Goal: Transaction & Acquisition: Purchase product/service

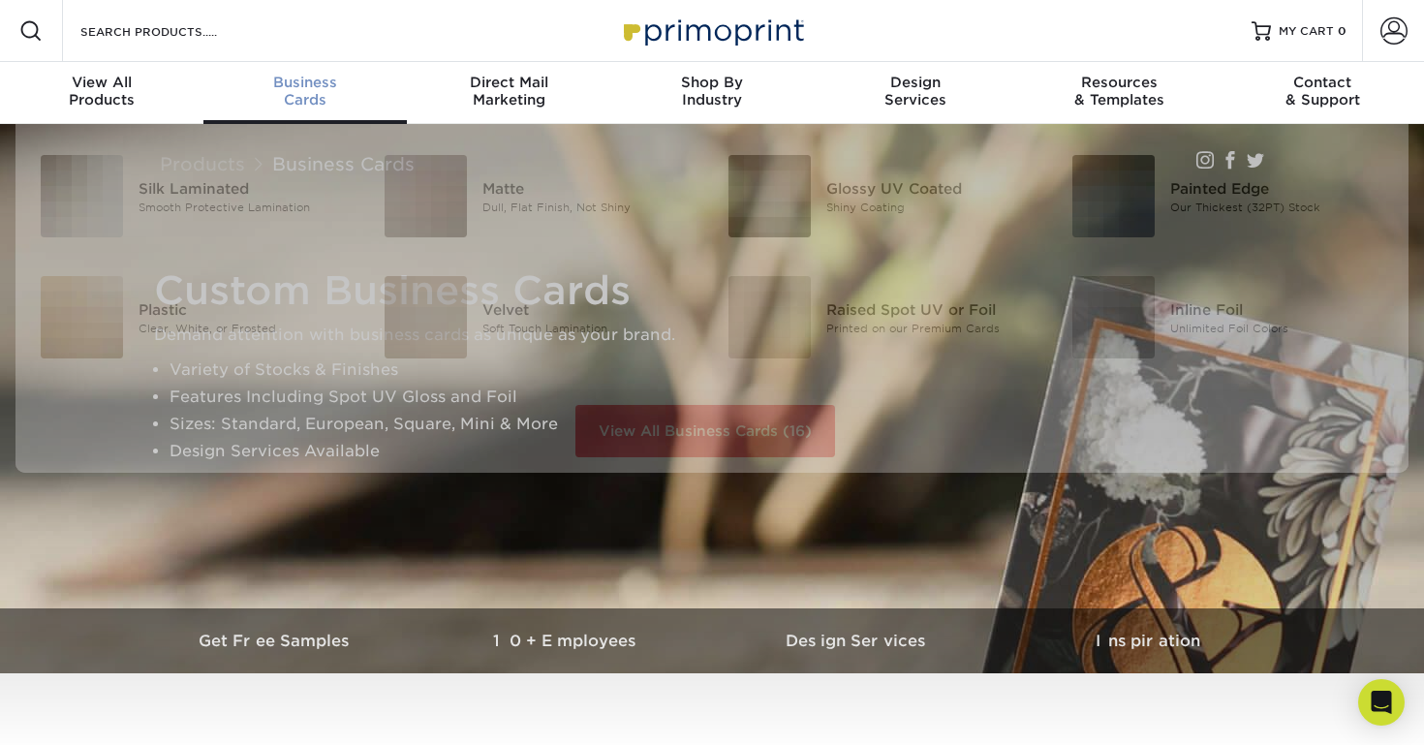
click at [303, 85] on span "Business" at bounding box center [304, 82] width 203 height 17
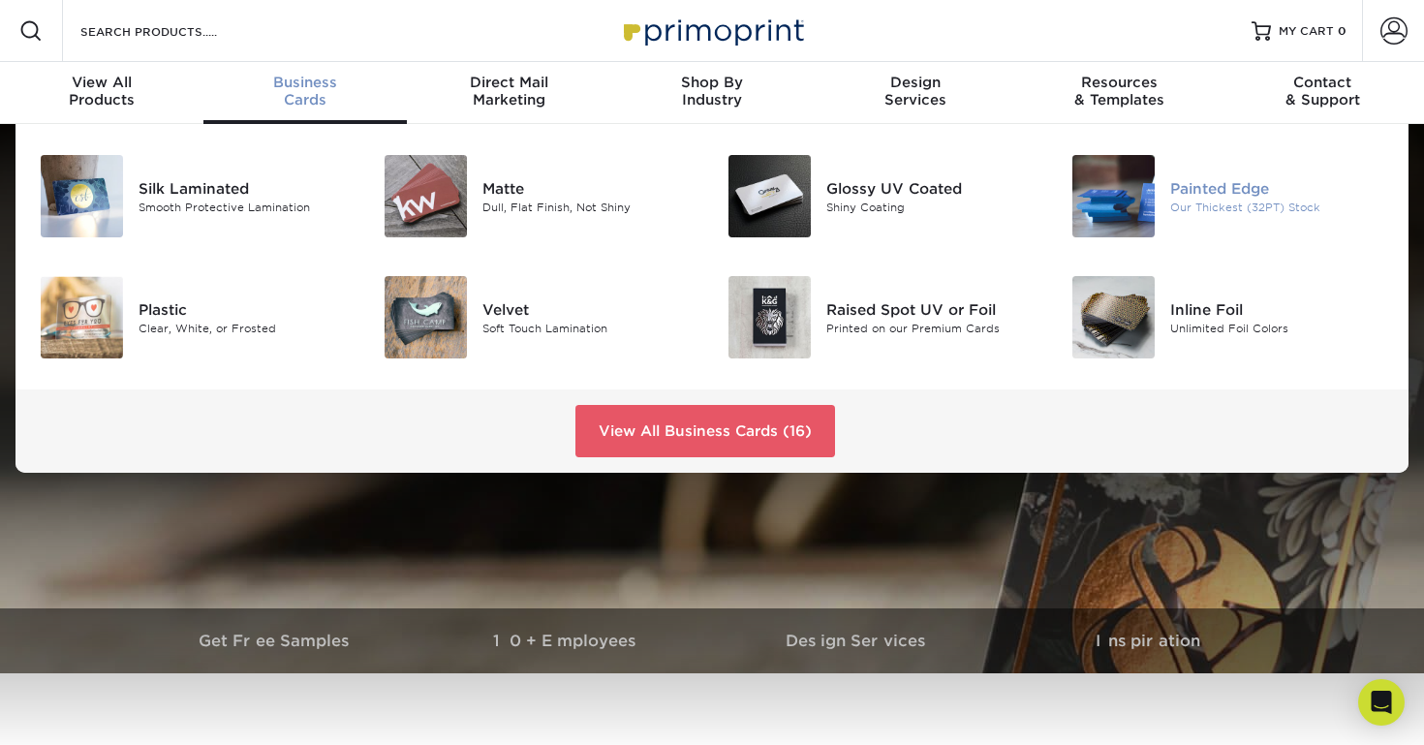
click at [1189, 197] on div "Painted Edge" at bounding box center [1277, 187] width 215 height 21
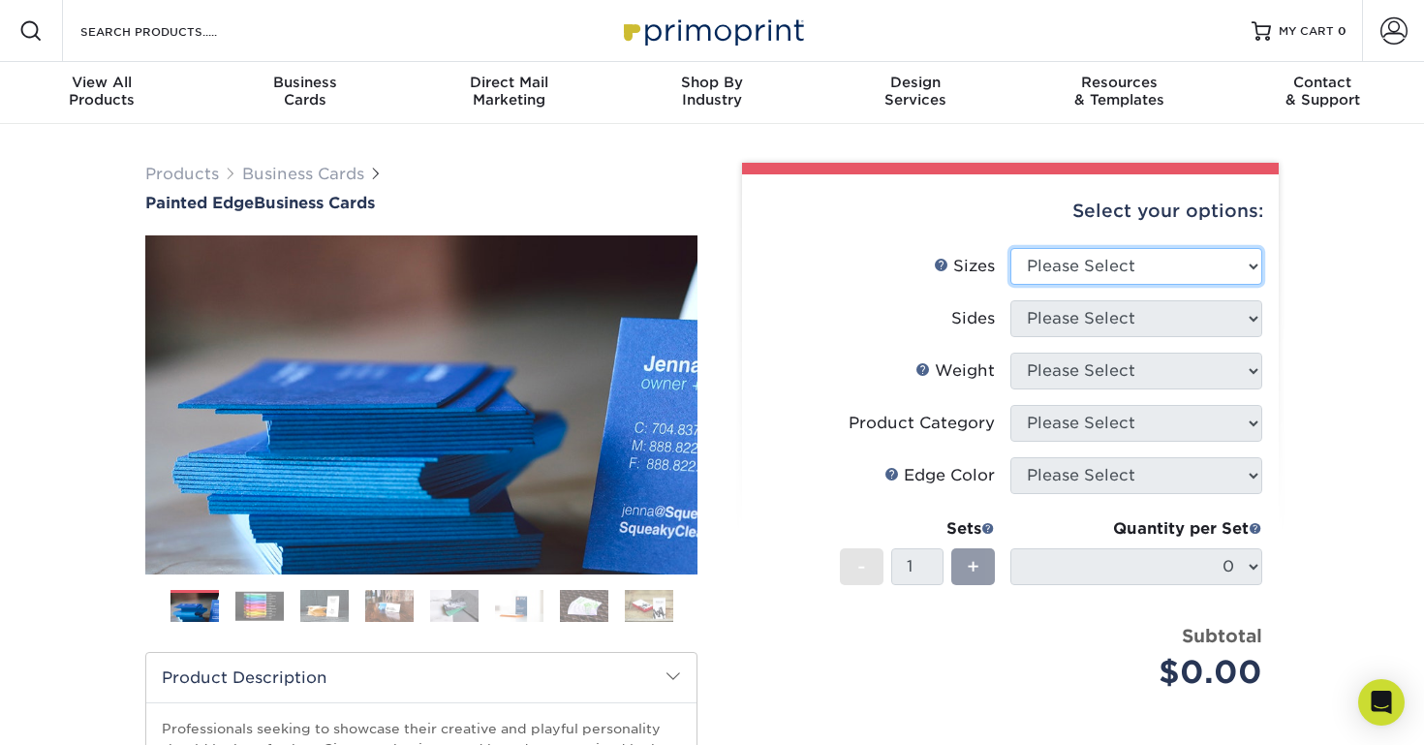
select select "2.00x3.50"
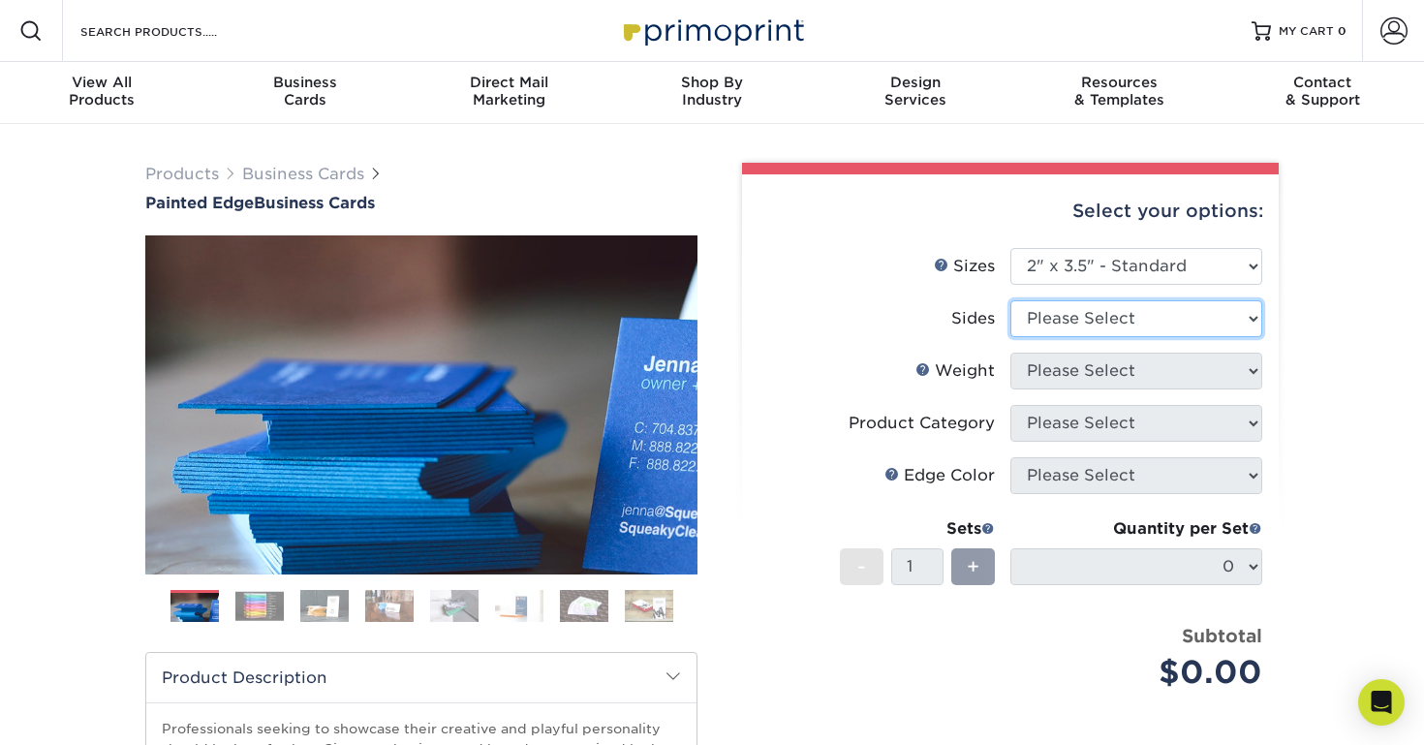
select select "32d3c223-f82c-492b-b915-ba065a00862f"
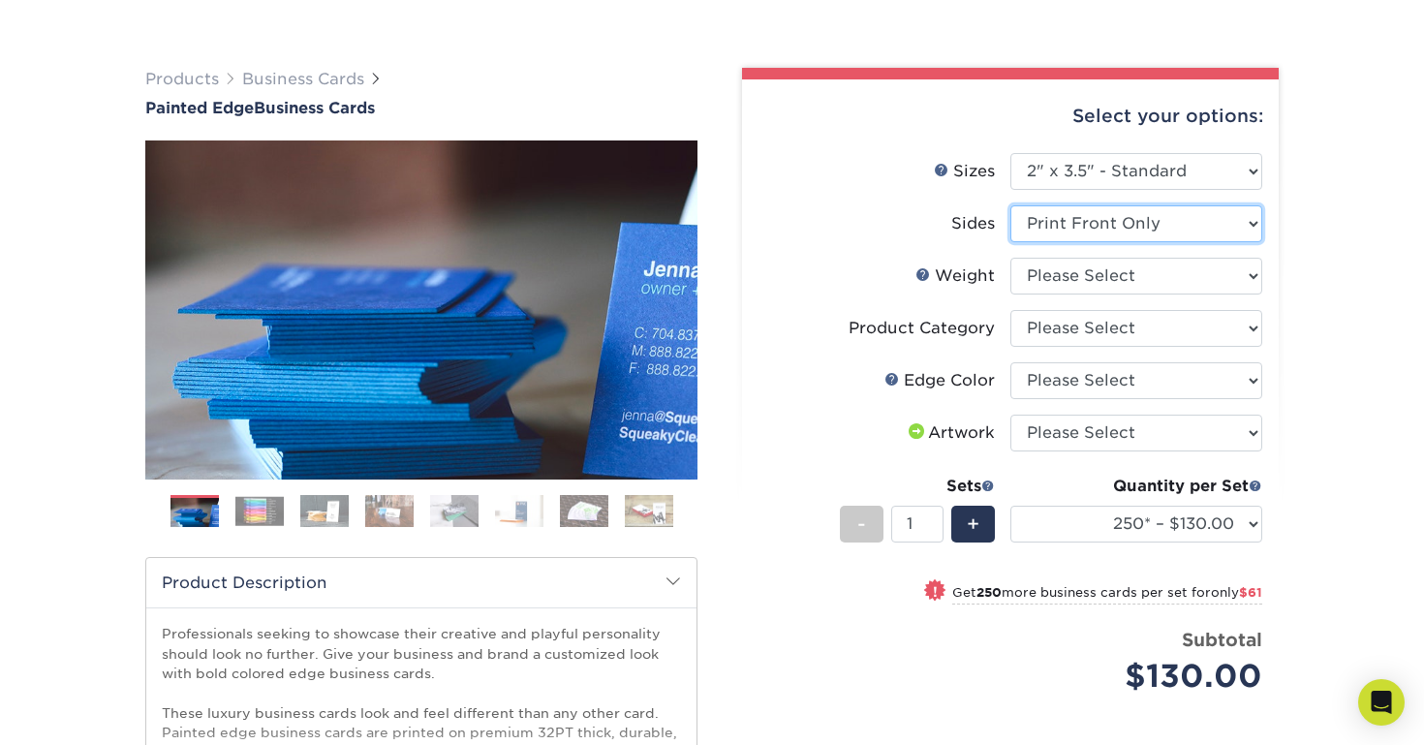
scroll to position [99, 0]
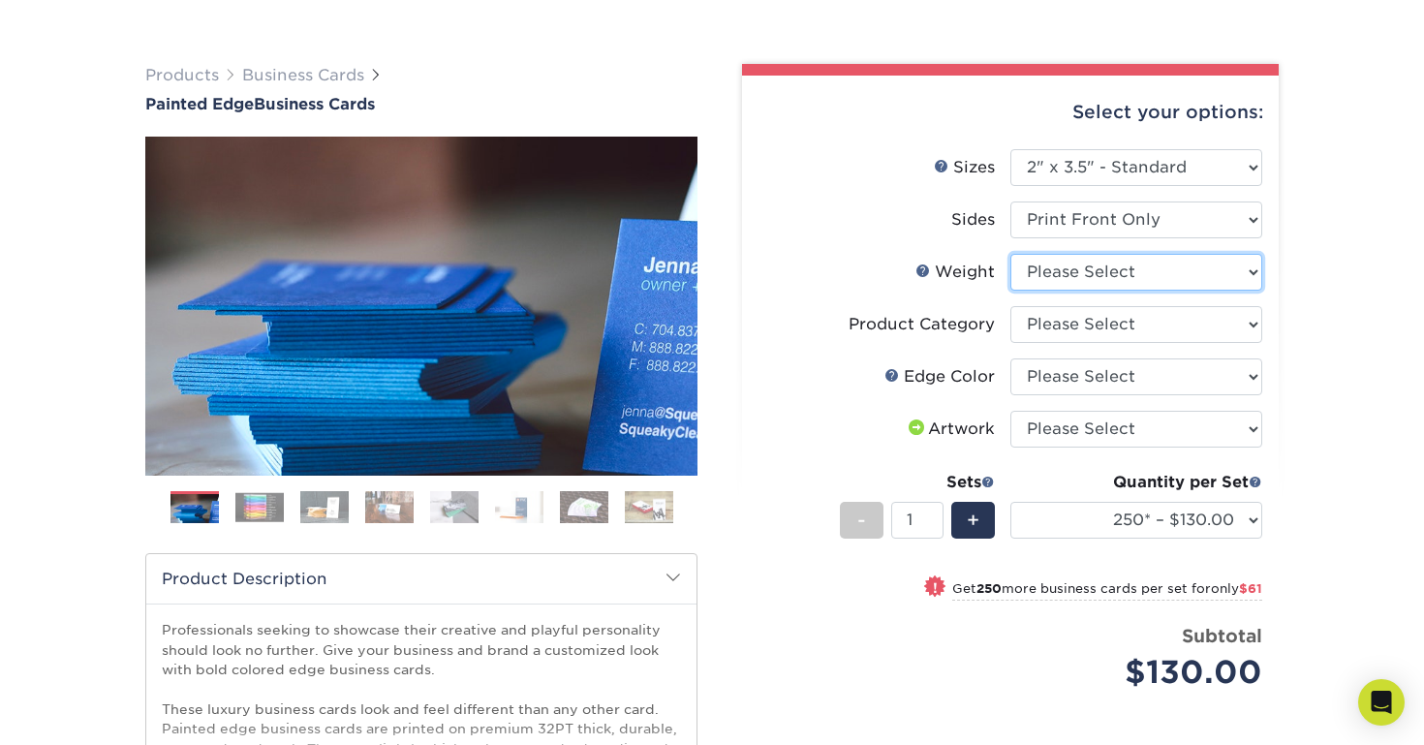
select select "32PTUC"
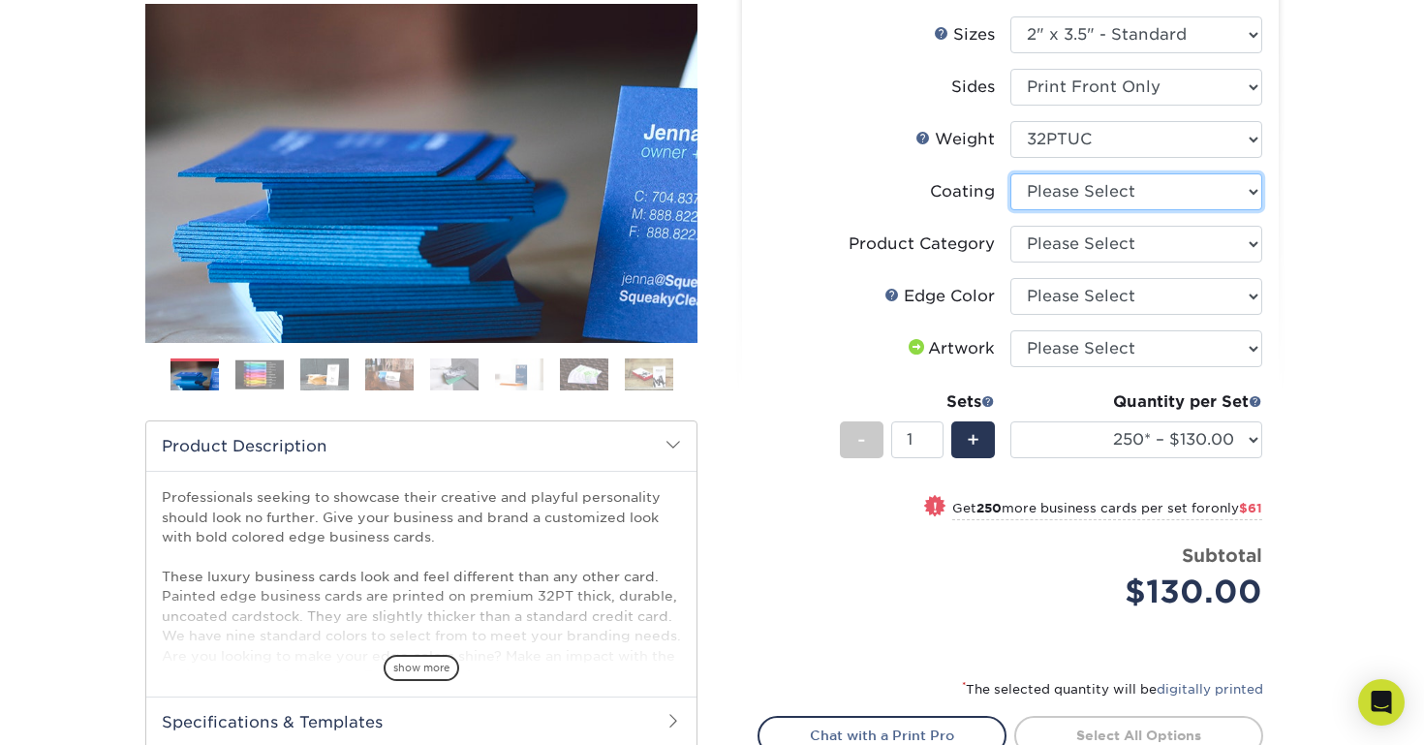
scroll to position [258, 0]
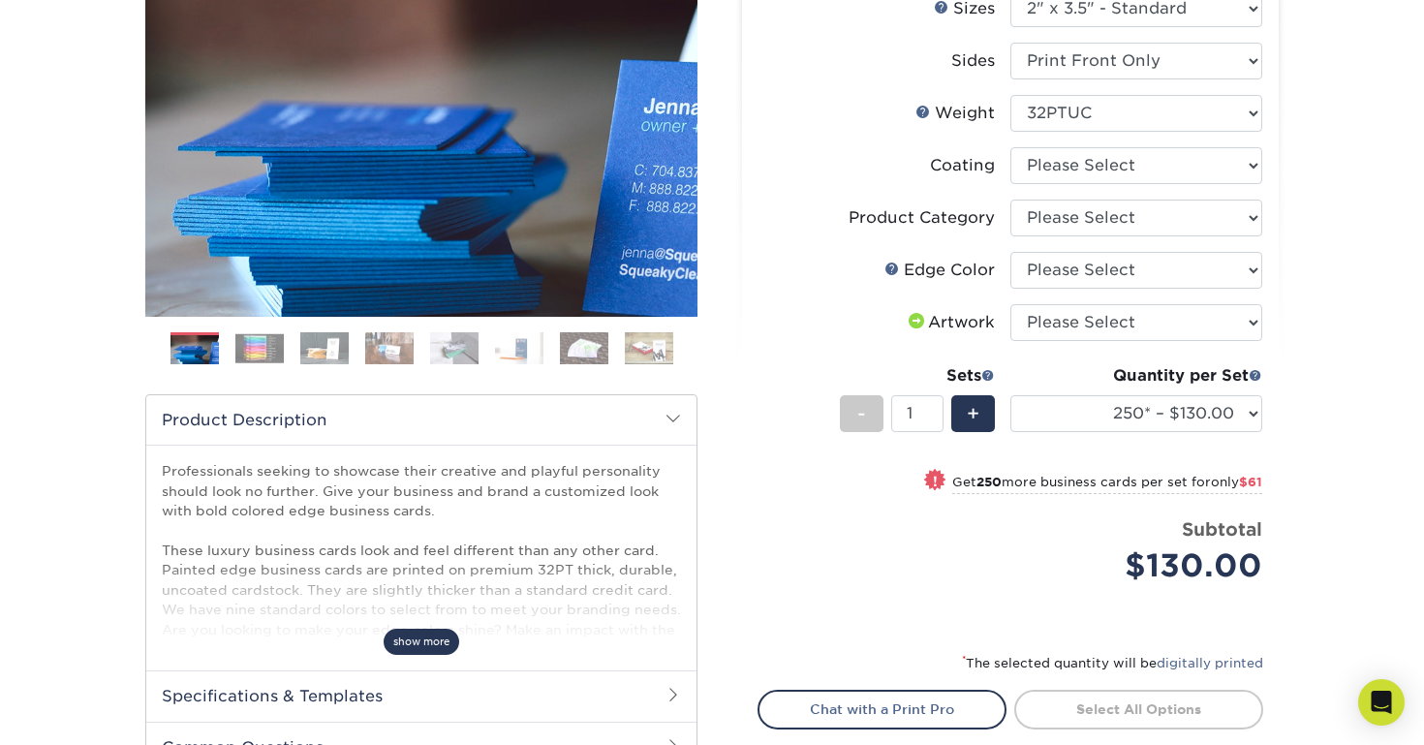
click at [415, 641] on span "show more" at bounding box center [422, 642] width 76 height 26
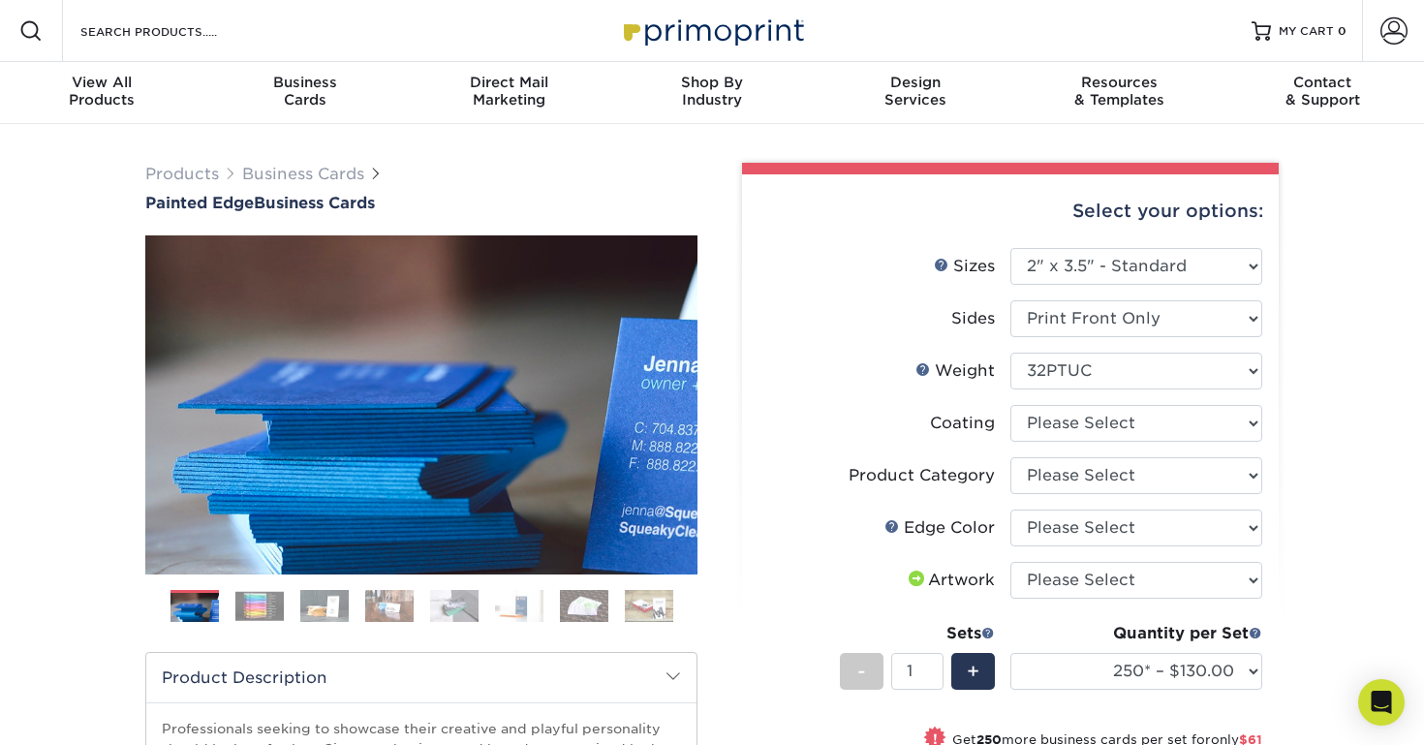
scroll to position [0, 0]
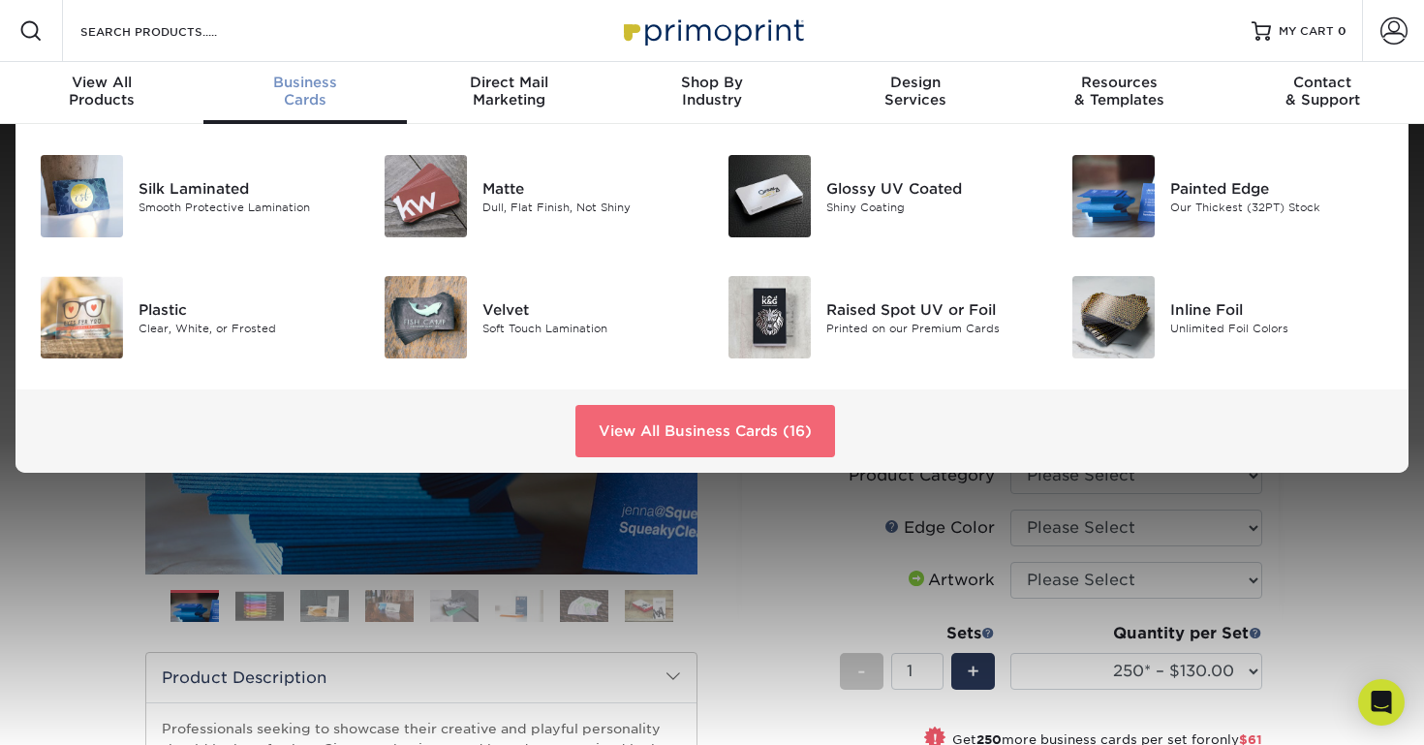
click at [613, 422] on link "View All Business Cards (16)" at bounding box center [705, 431] width 260 height 52
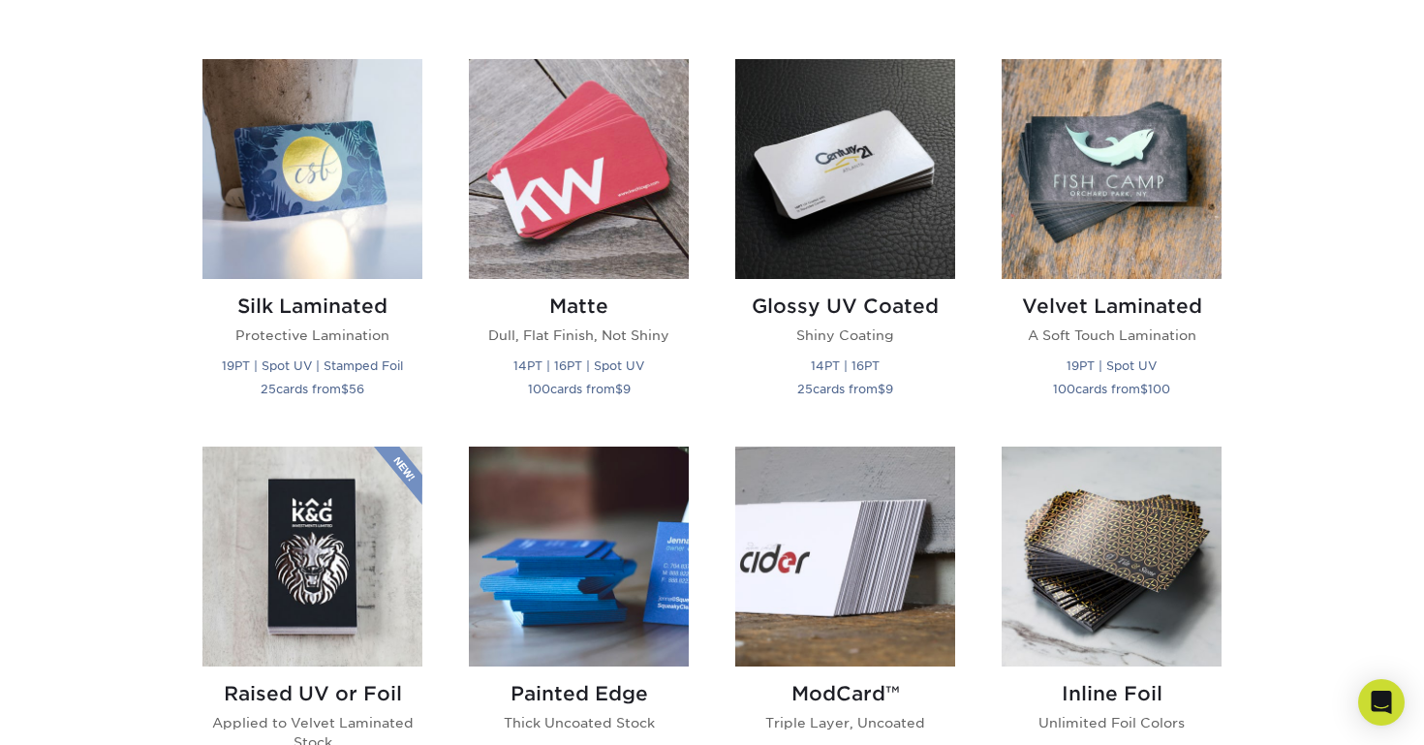
scroll to position [914, 0]
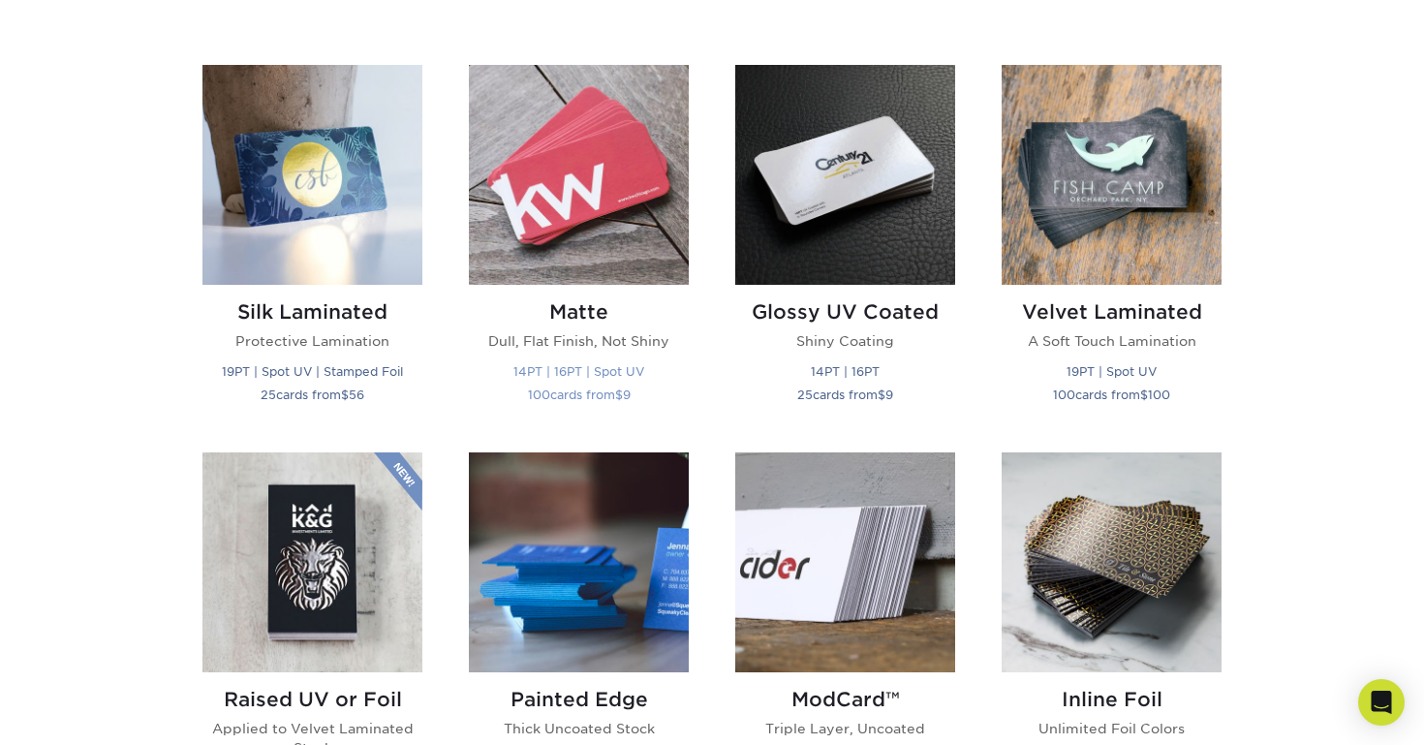
click at [558, 205] on img at bounding box center [579, 175] width 220 height 220
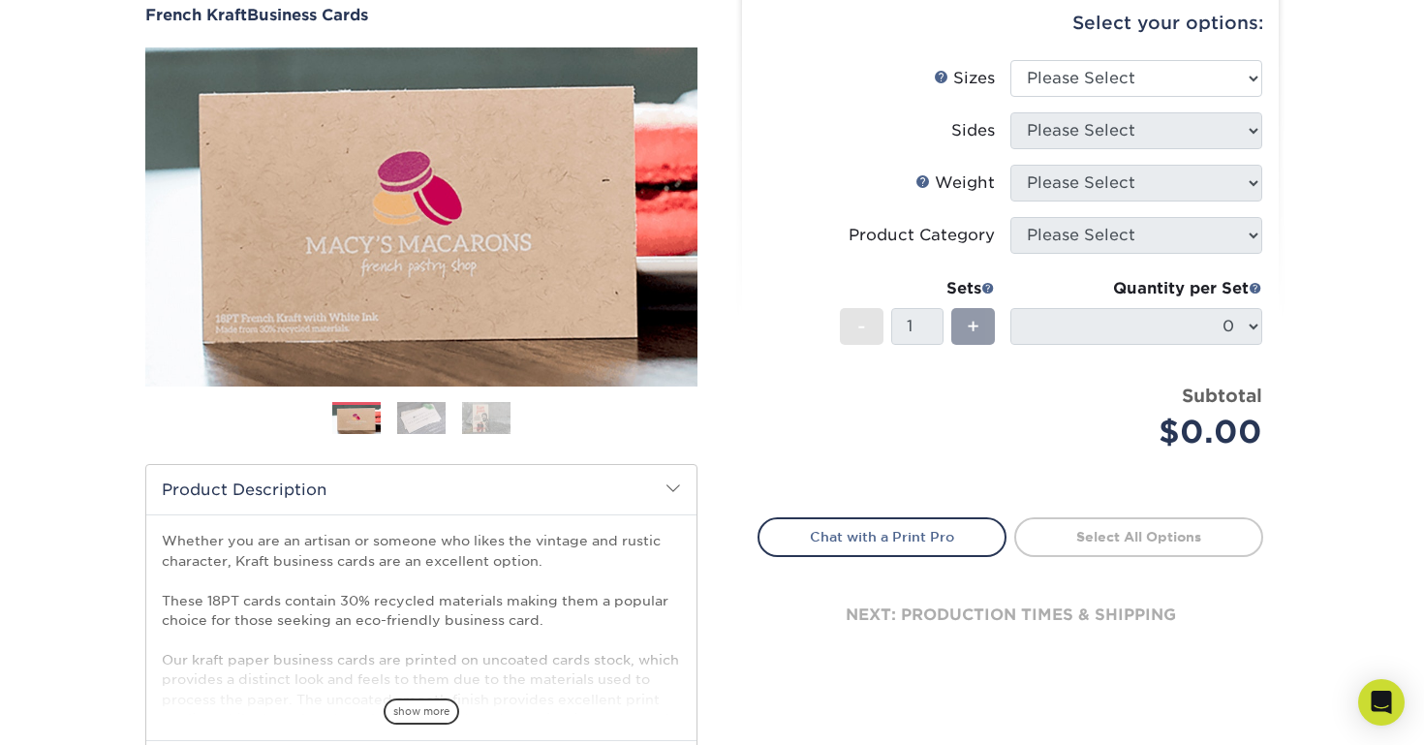
scroll to position [205, 0]
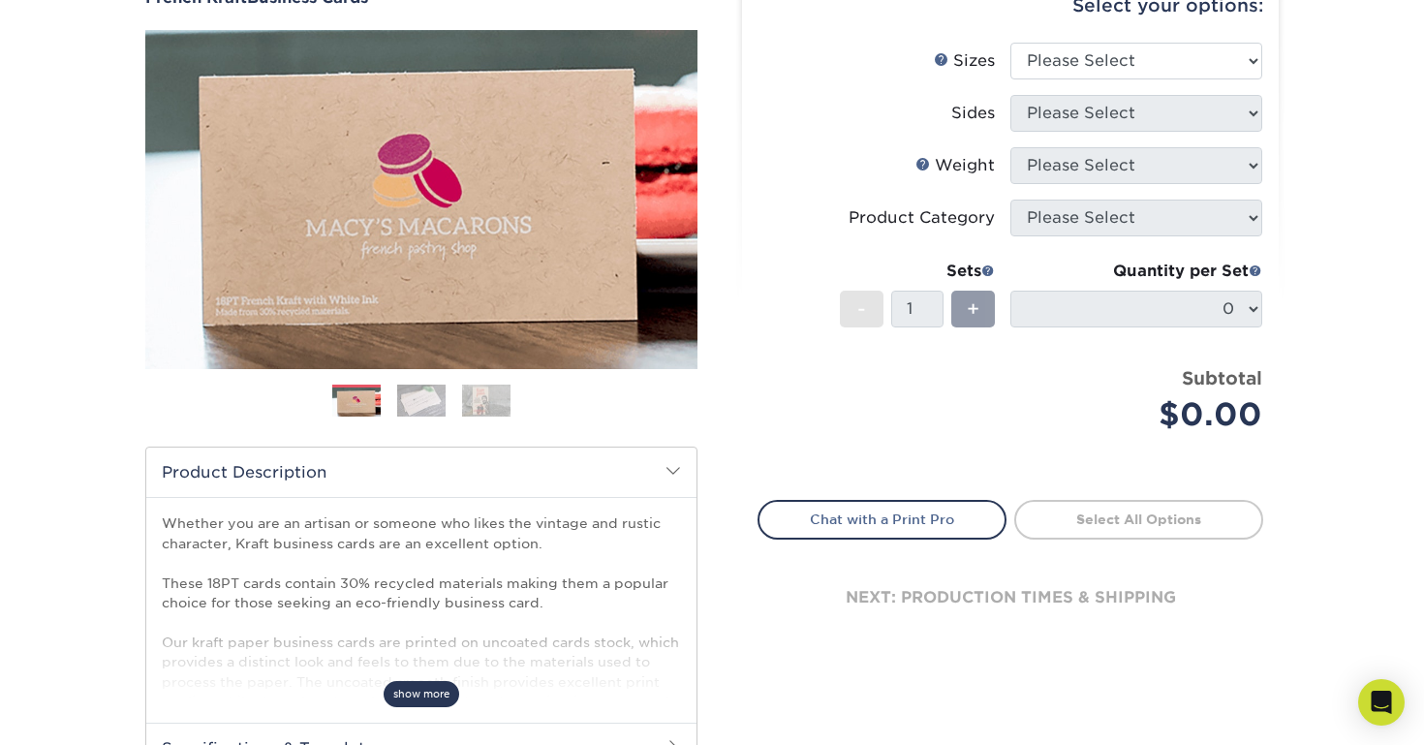
click at [452, 692] on span "show more" at bounding box center [422, 694] width 76 height 26
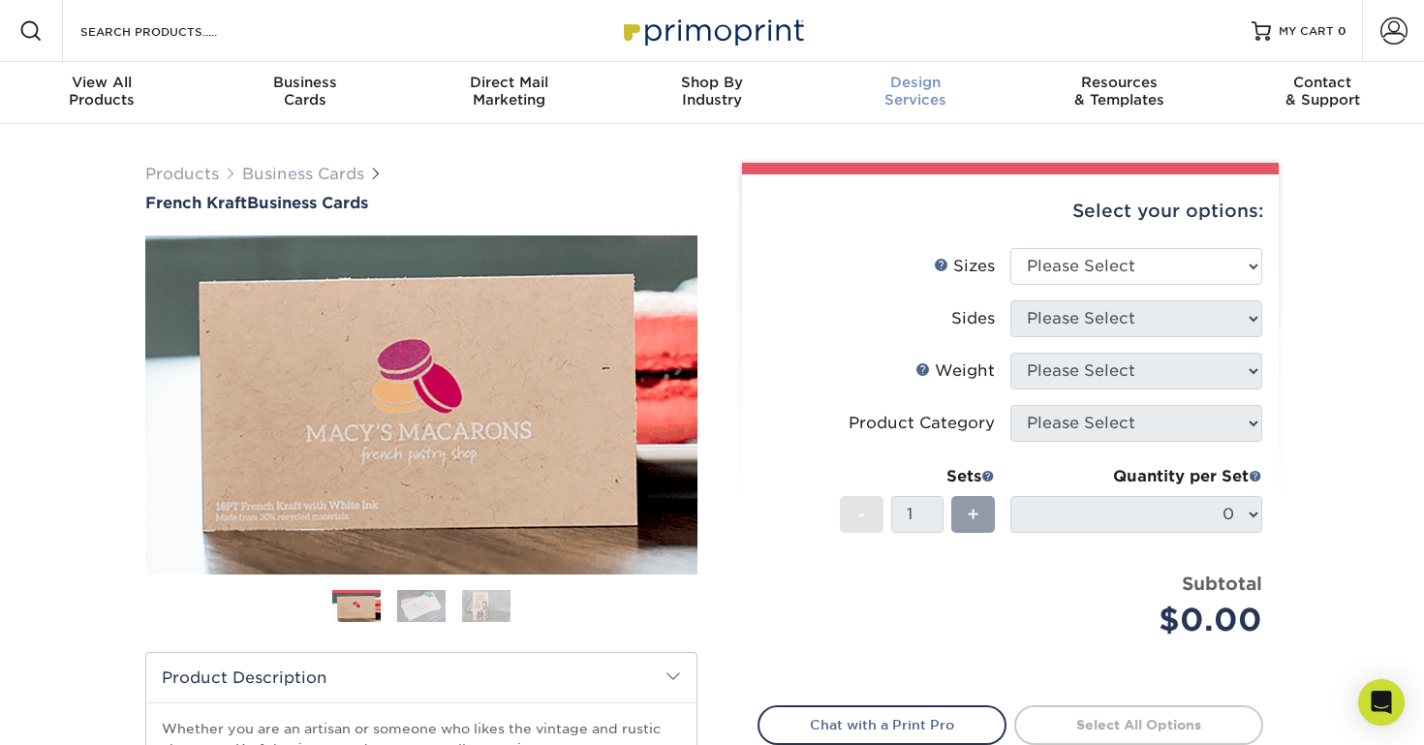
scroll to position [0, 0]
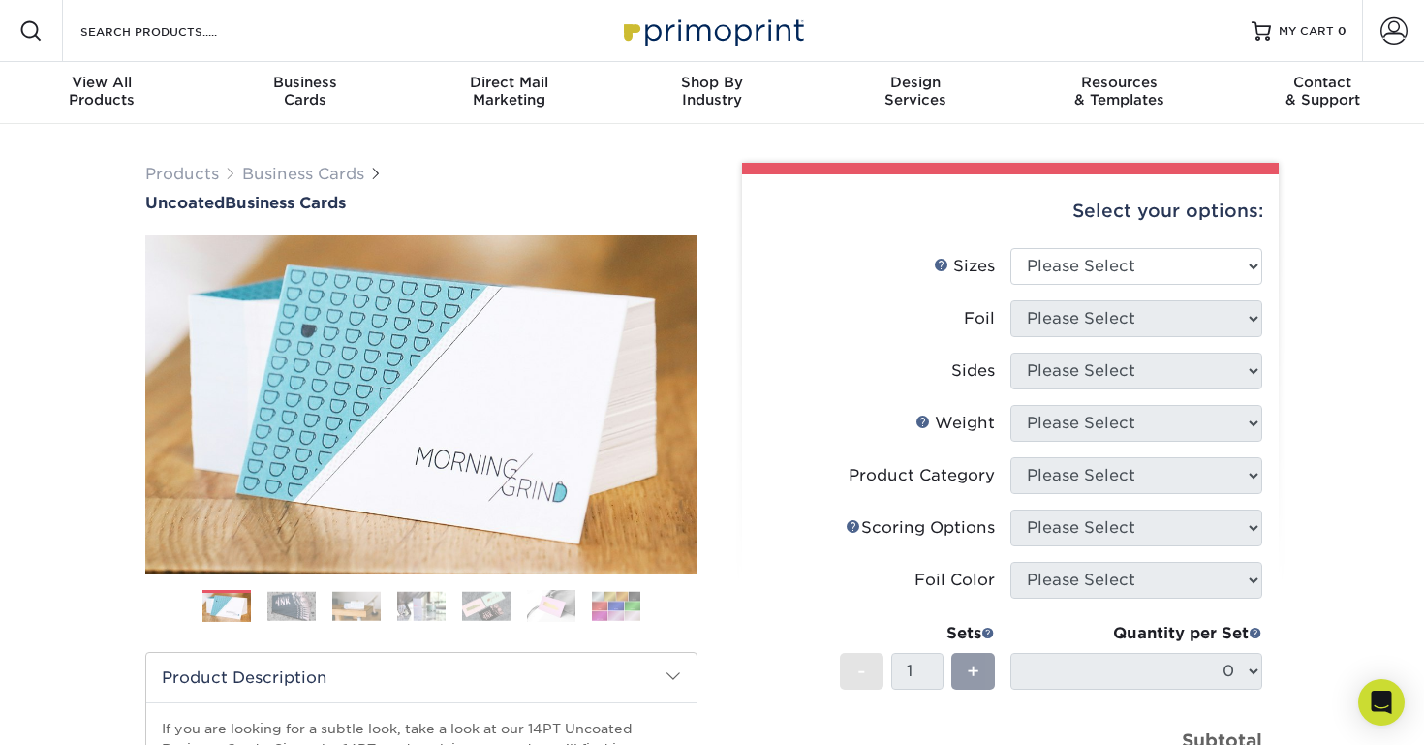
click at [288, 600] on img at bounding box center [291, 606] width 48 height 30
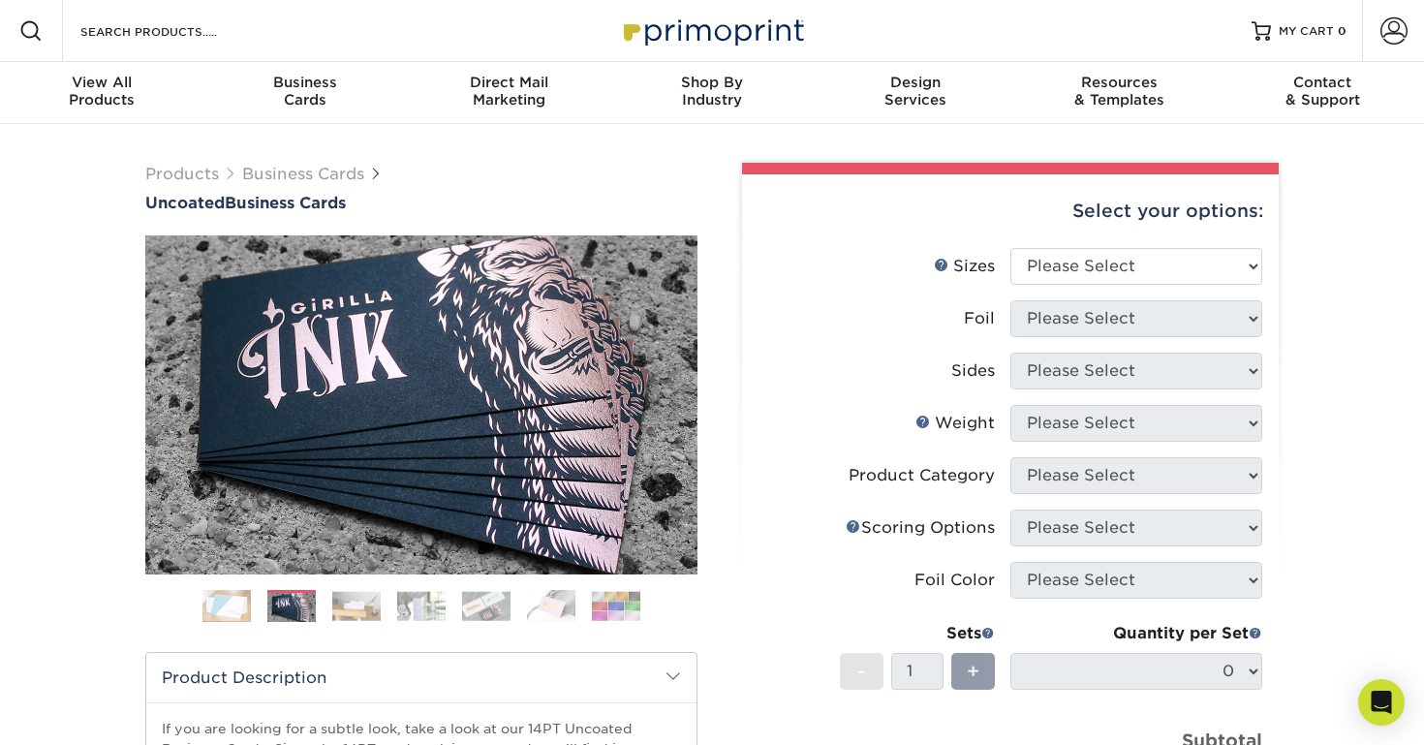
click at [348, 607] on img at bounding box center [356, 606] width 48 height 30
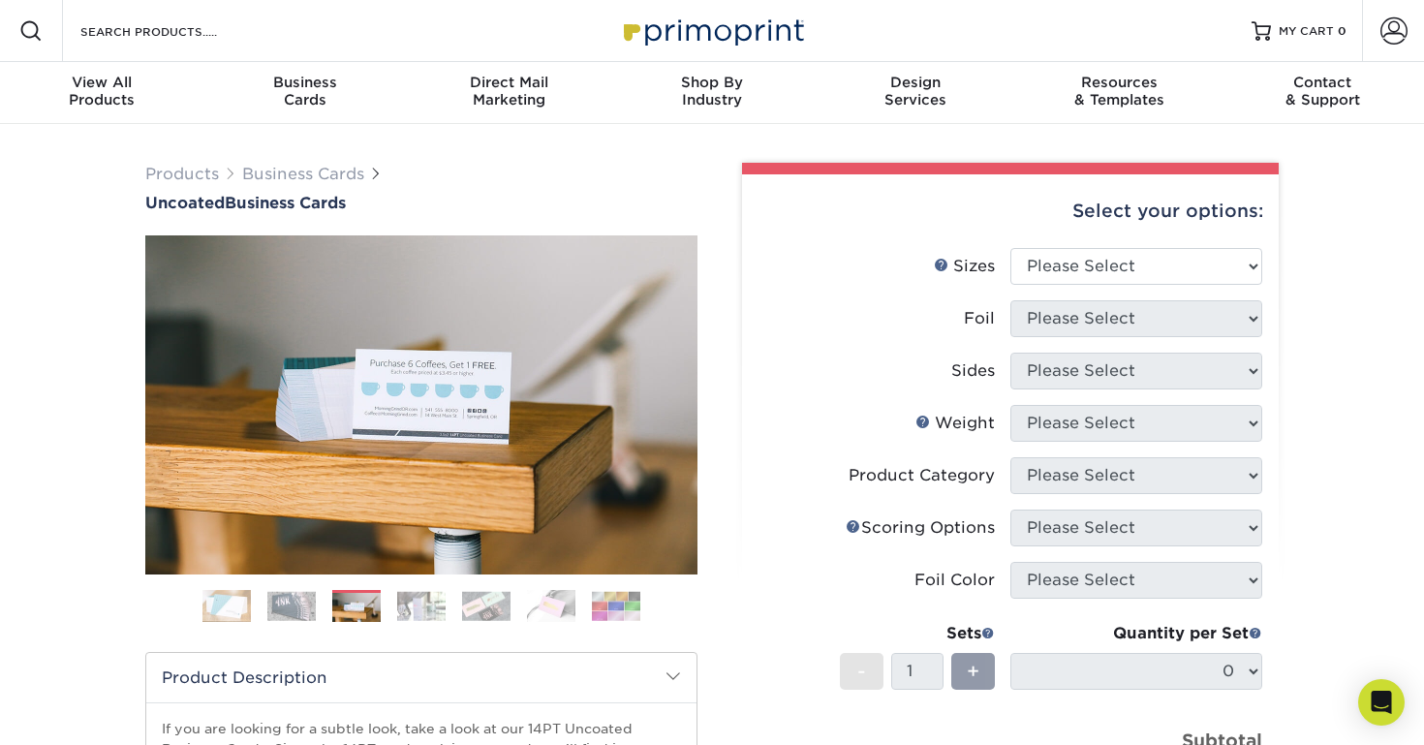
click at [414, 600] on img at bounding box center [421, 606] width 48 height 30
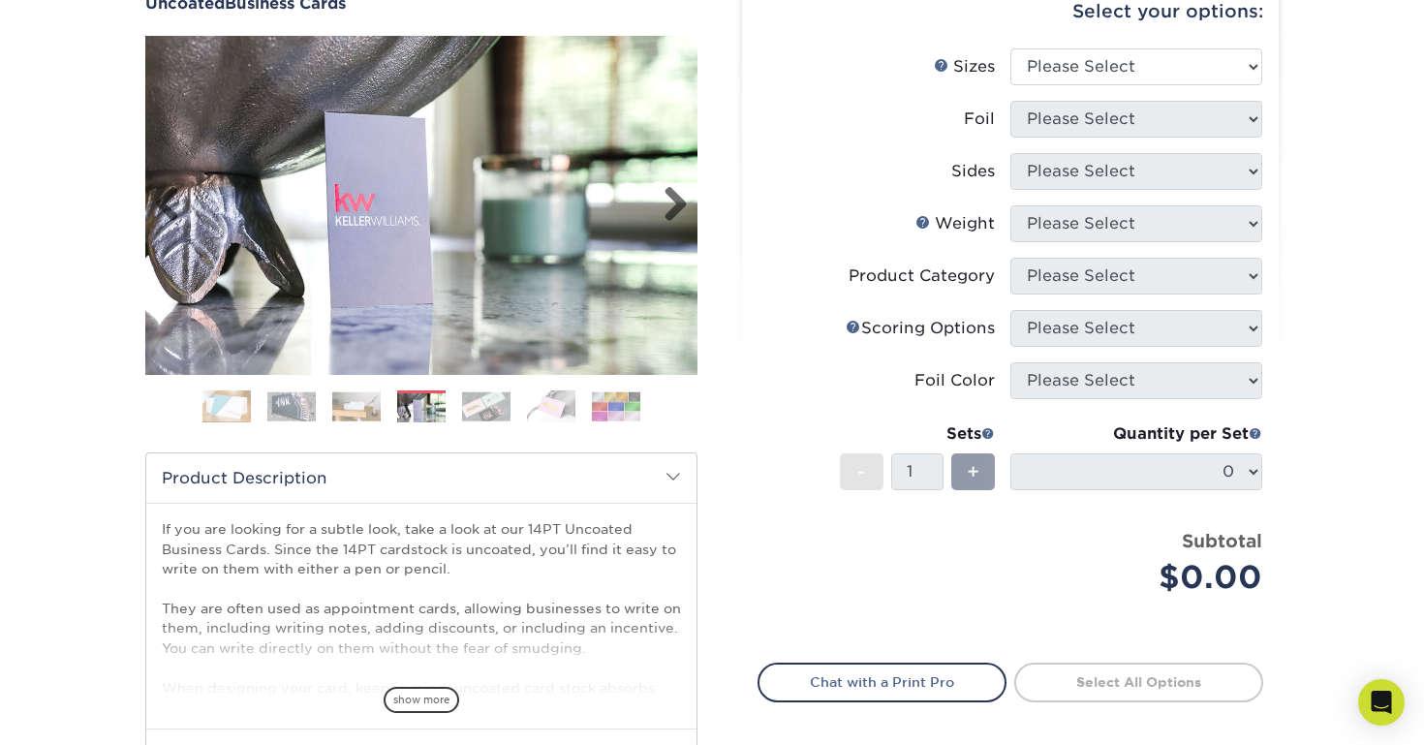
scroll to position [205, 0]
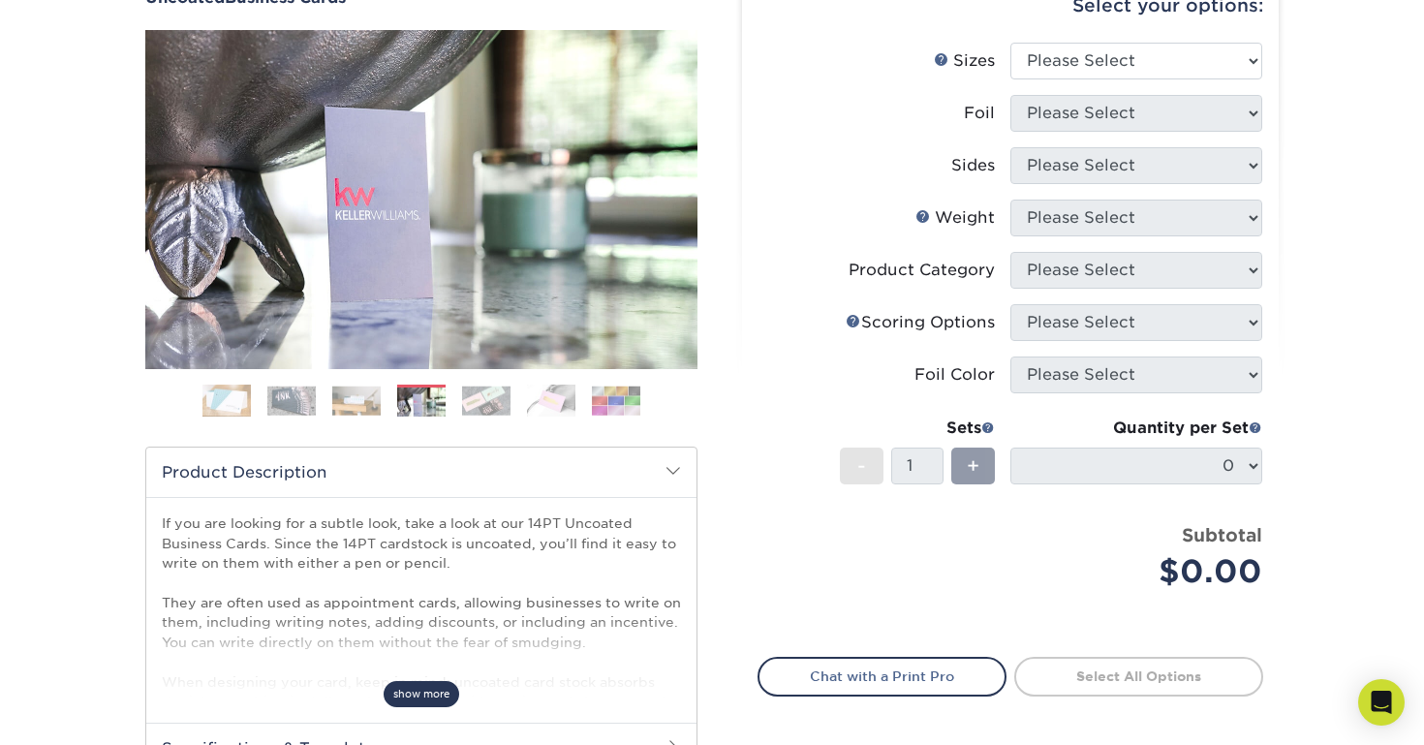
click at [421, 687] on span "show more" at bounding box center [422, 694] width 76 height 26
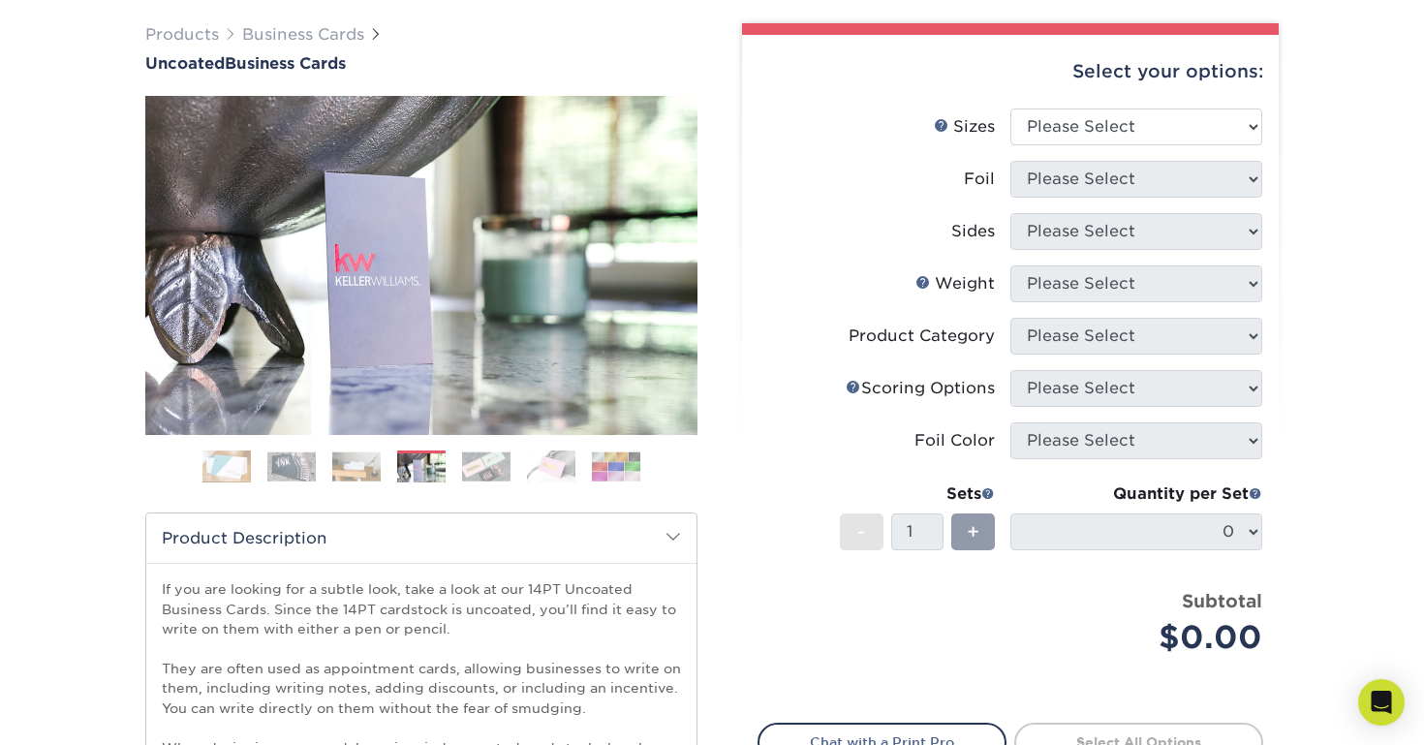
scroll to position [132, 0]
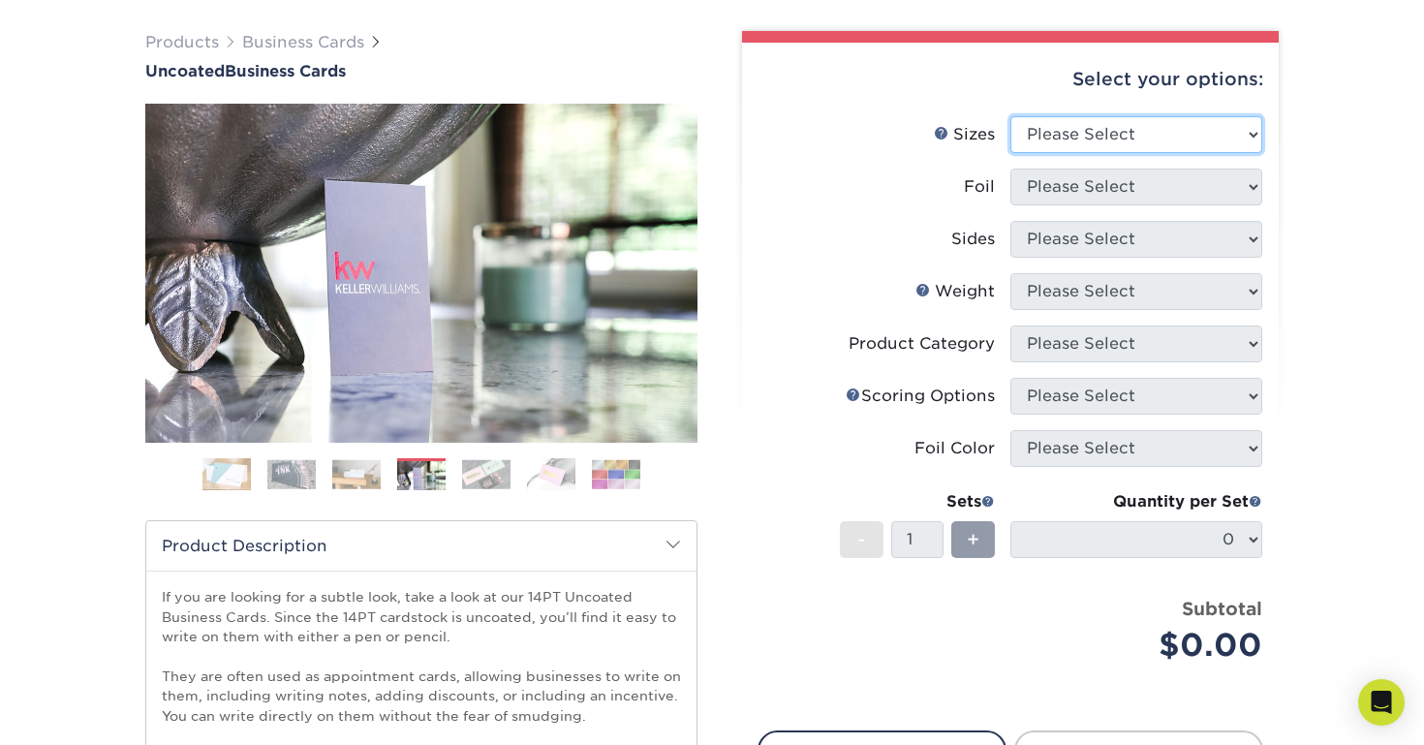
select select "2.00x3.50"
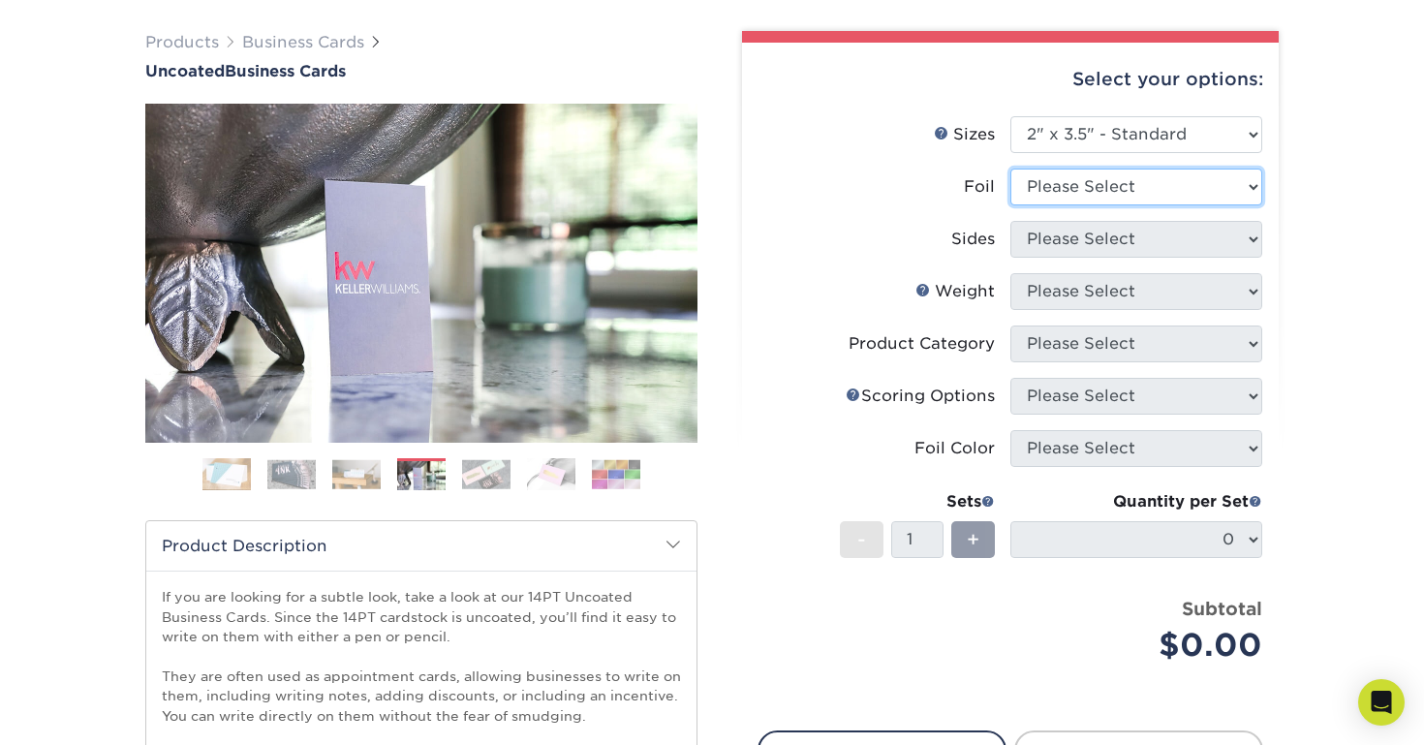
select select "1"
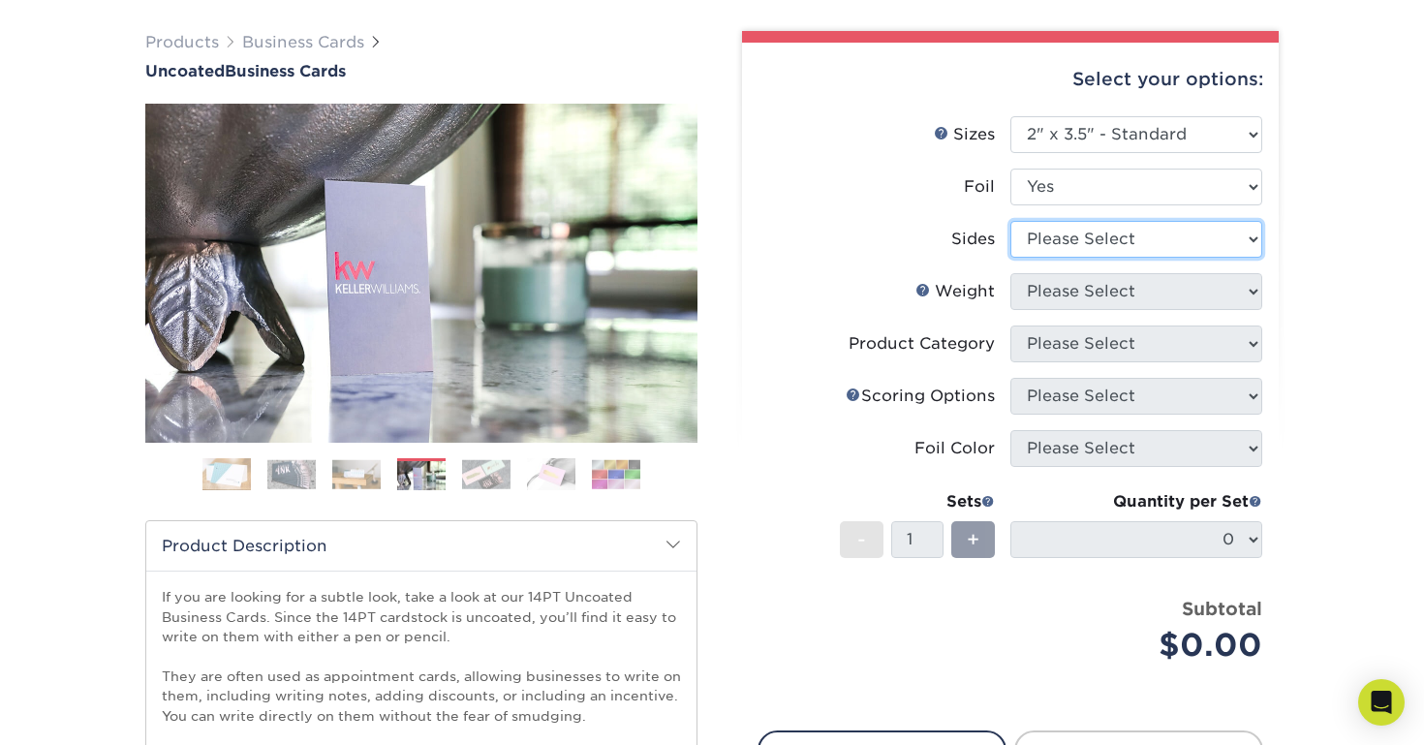
select select "a75ac2f1-9911-48d6-841d-245b5ac08f27"
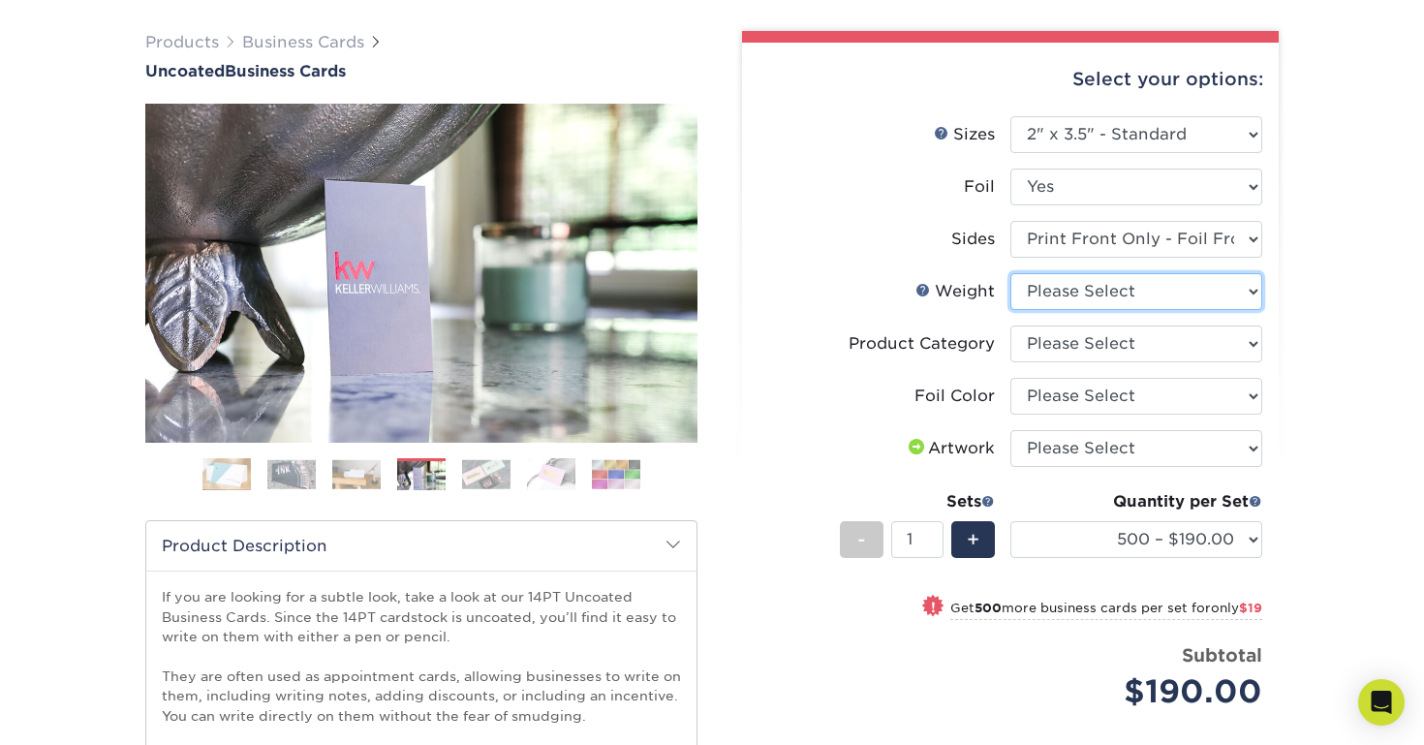
select select "14PT Uncoated"
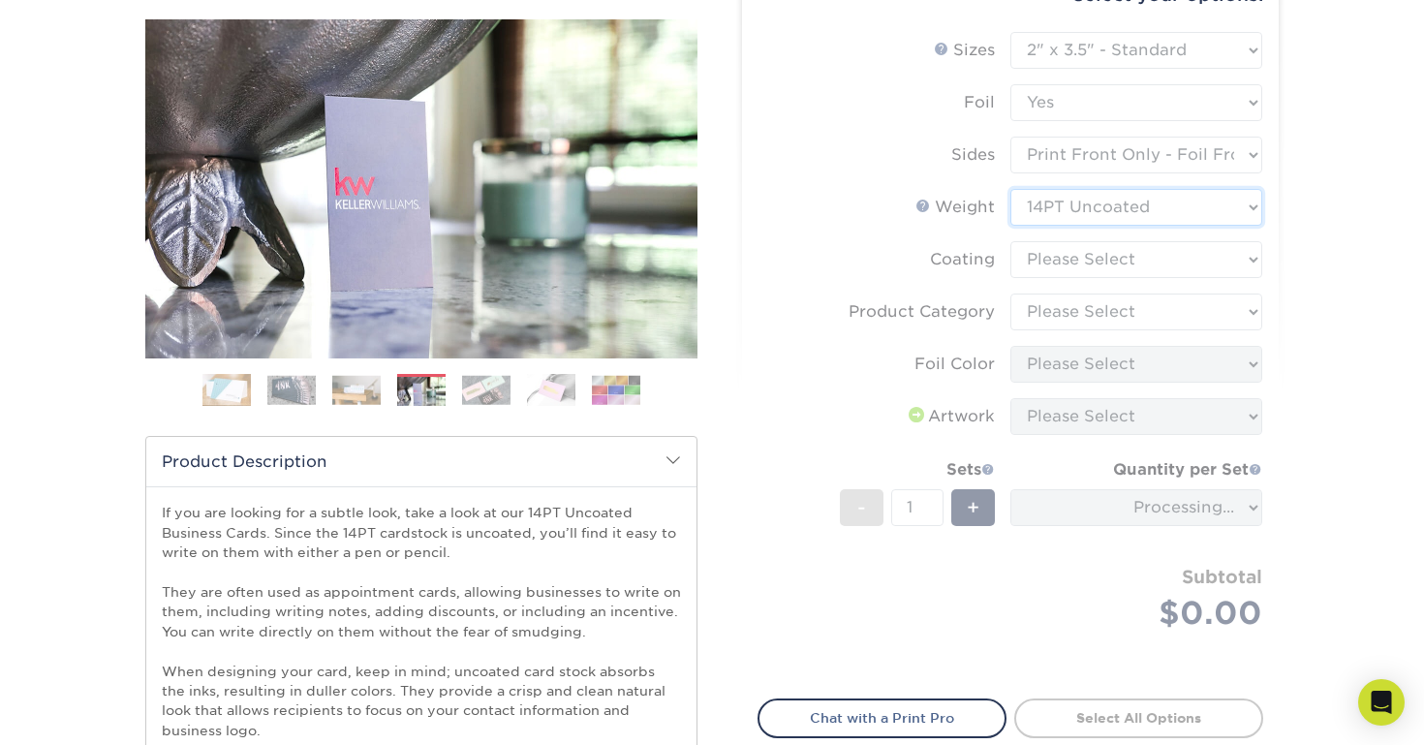
scroll to position [217, 0]
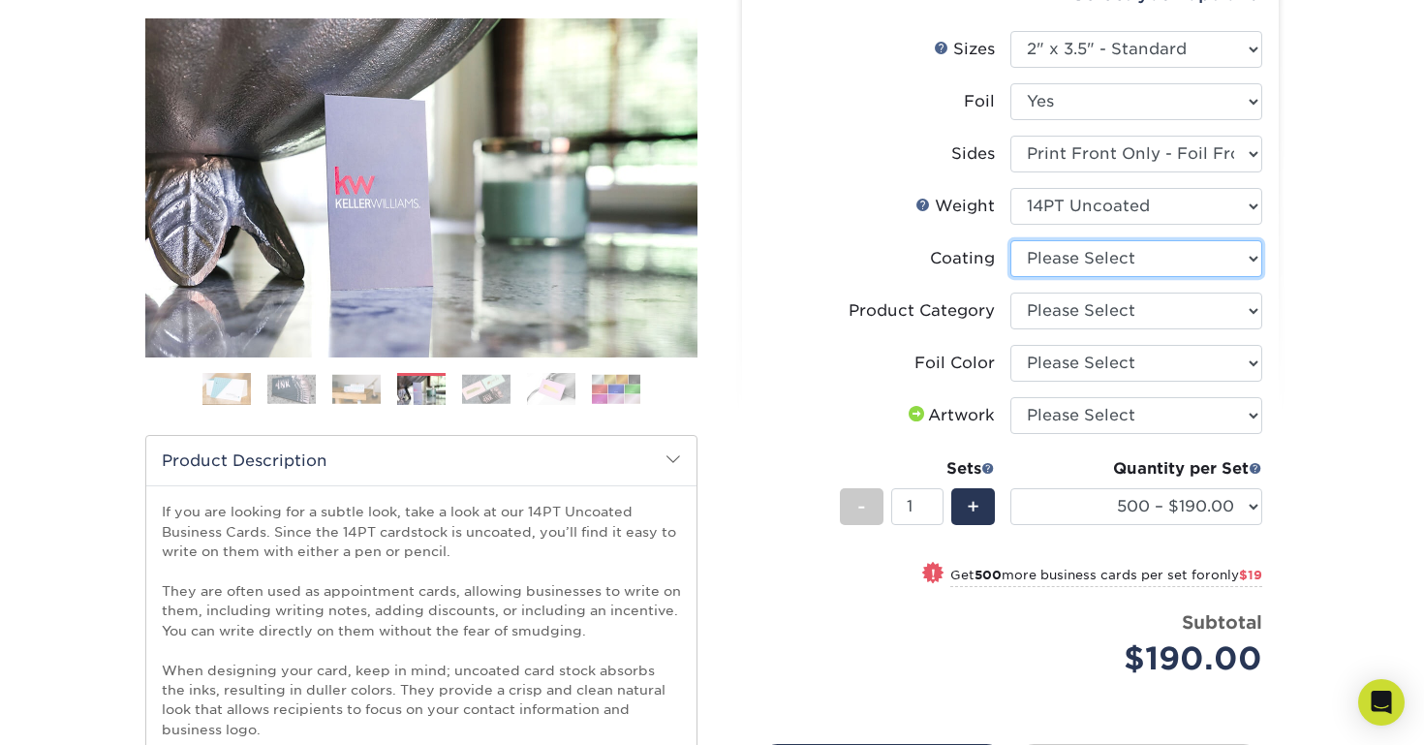
select select "3e7618de-abca-4bda-9f97-8b9129e913d8"
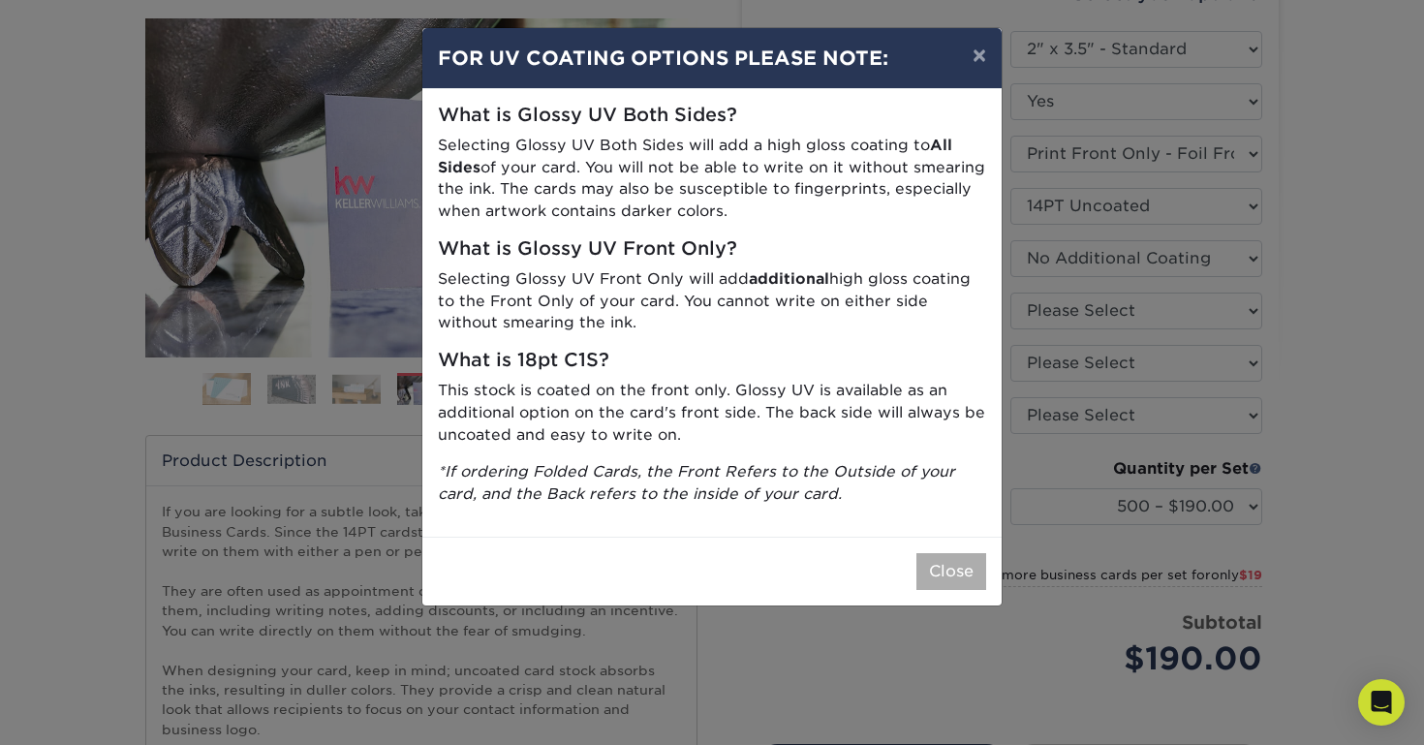
click at [948, 562] on button "Close" at bounding box center [951, 571] width 70 height 37
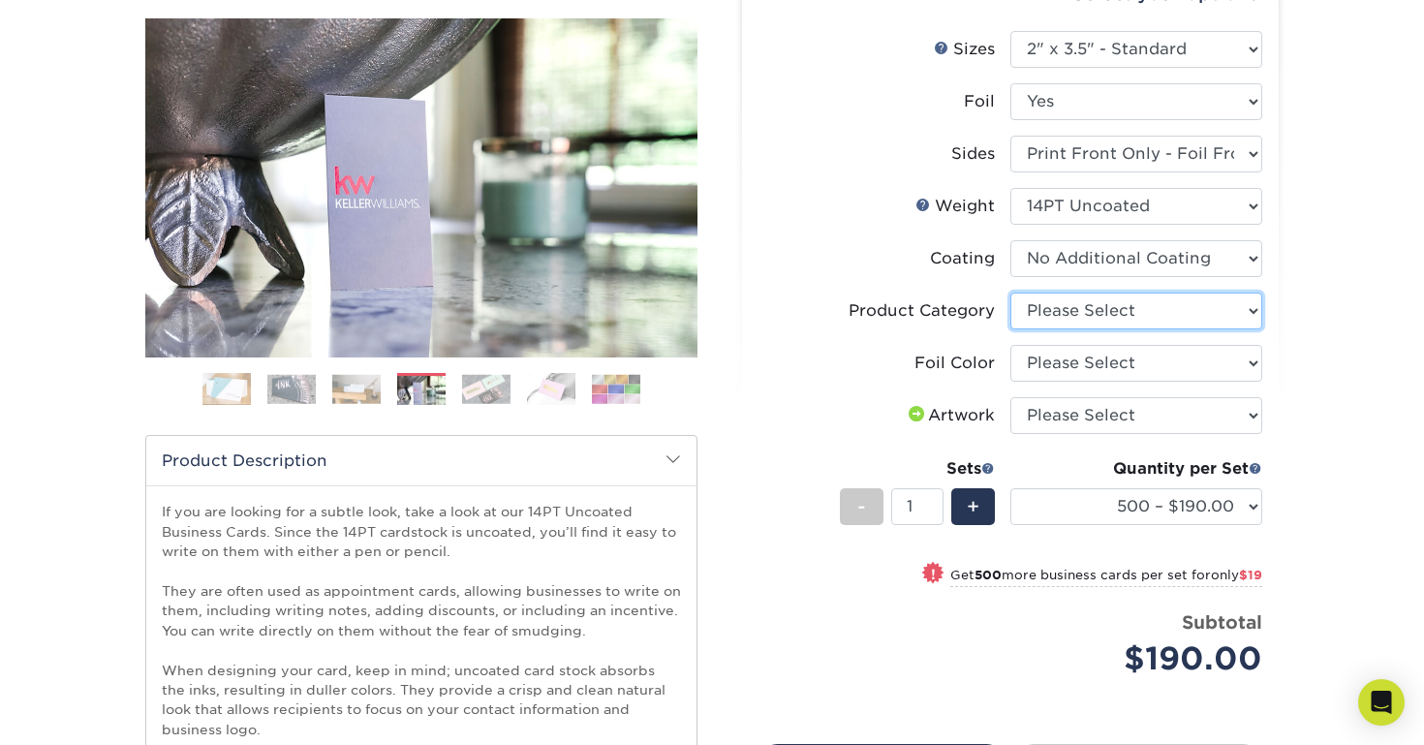
select select "3b5148f1-0588-4f88-a218-97bcfdce65c1"
select select "19c808c5-3f38-4156-b693-40e0d033f953"
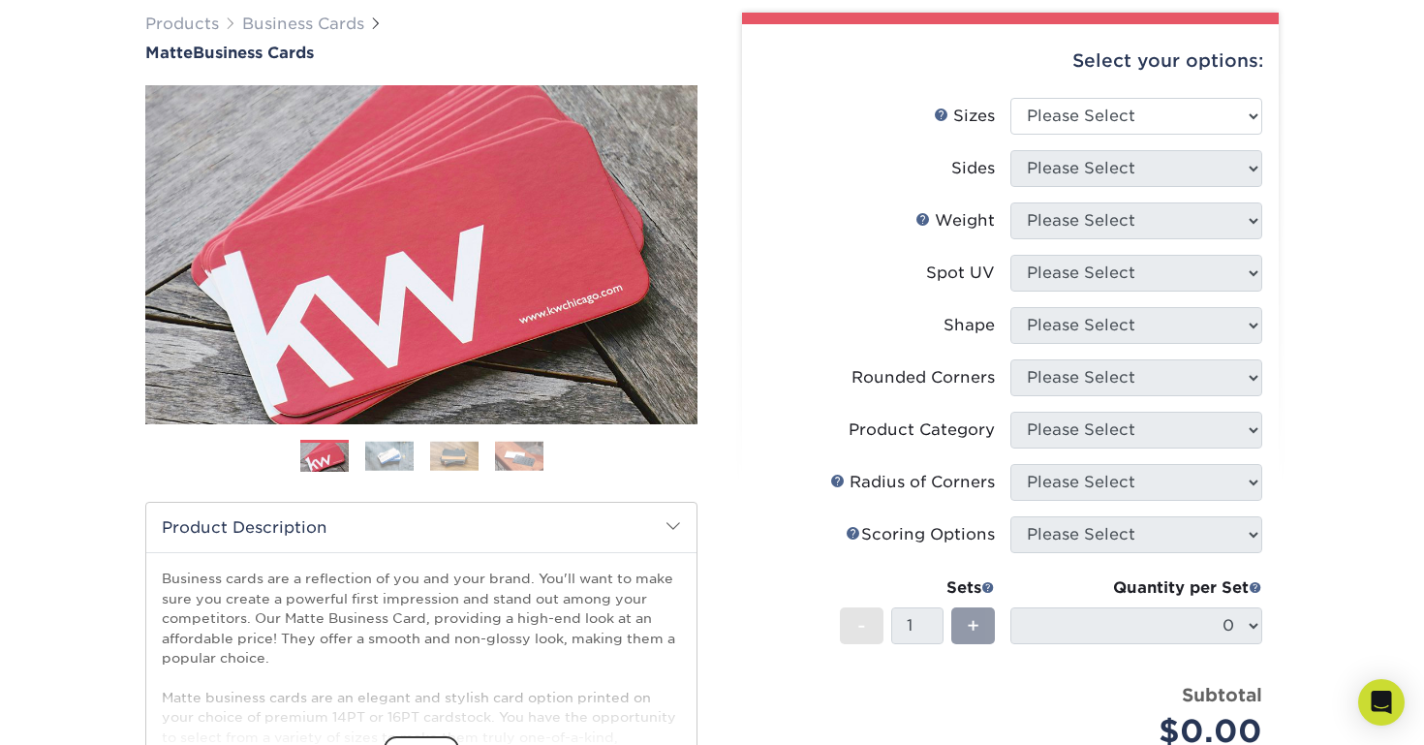
scroll to position [155, 0]
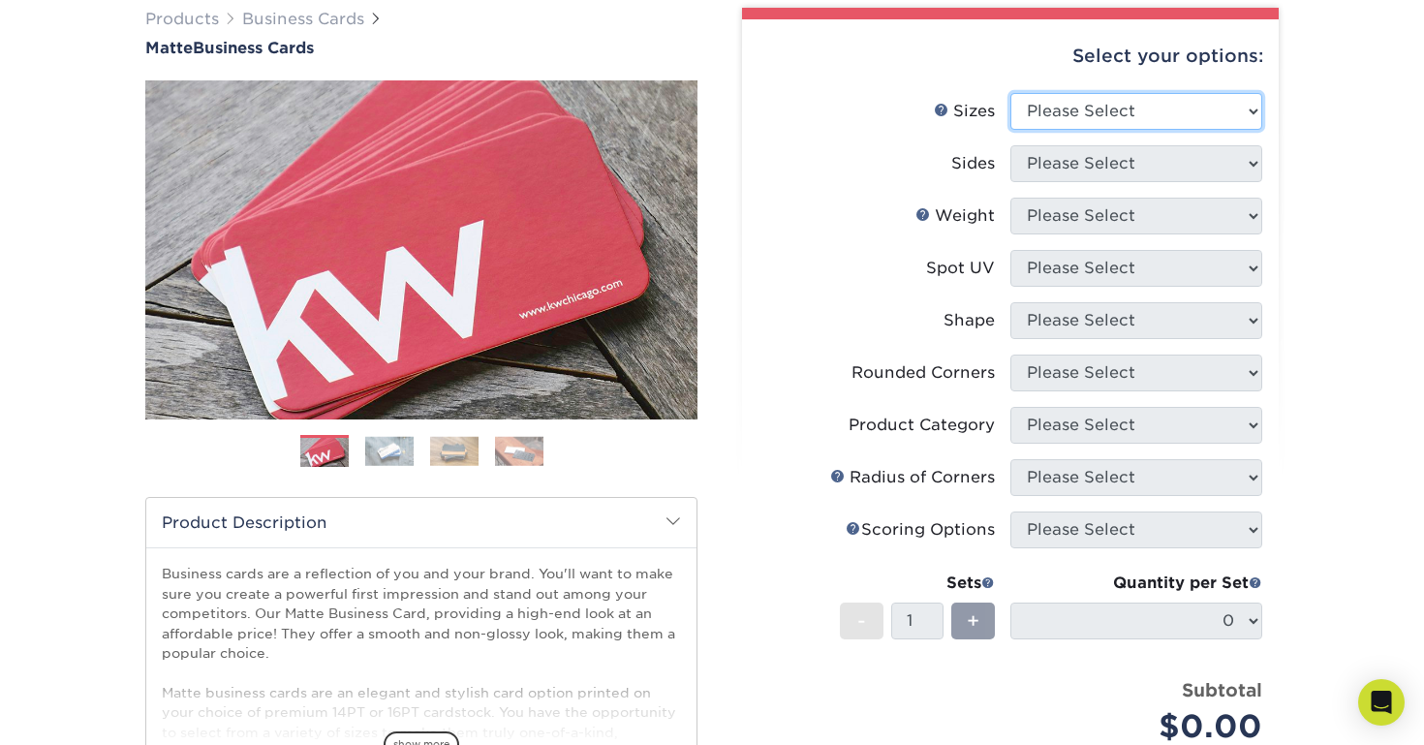
select select "2.00x3.50"
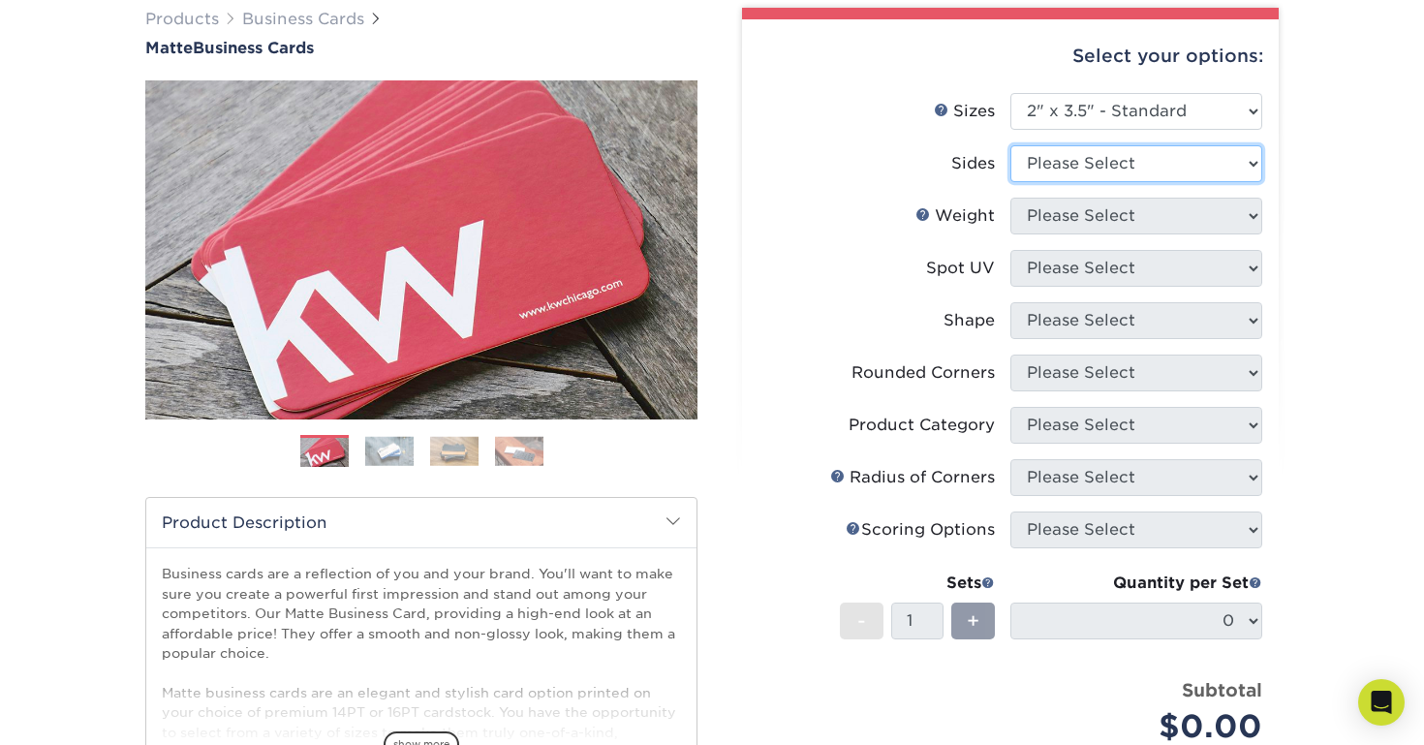
select select "32d3c223-f82c-492b-b915-ba065a00862f"
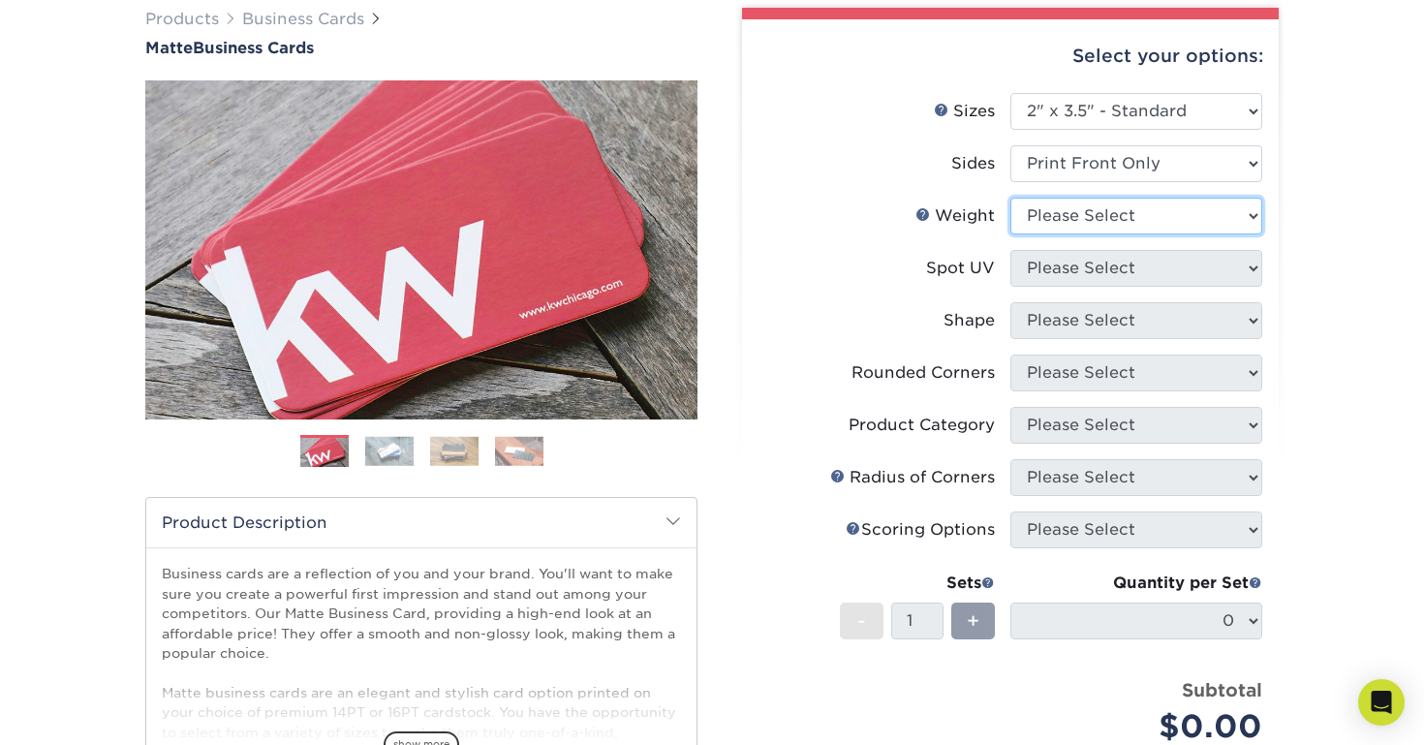
select select "16PT"
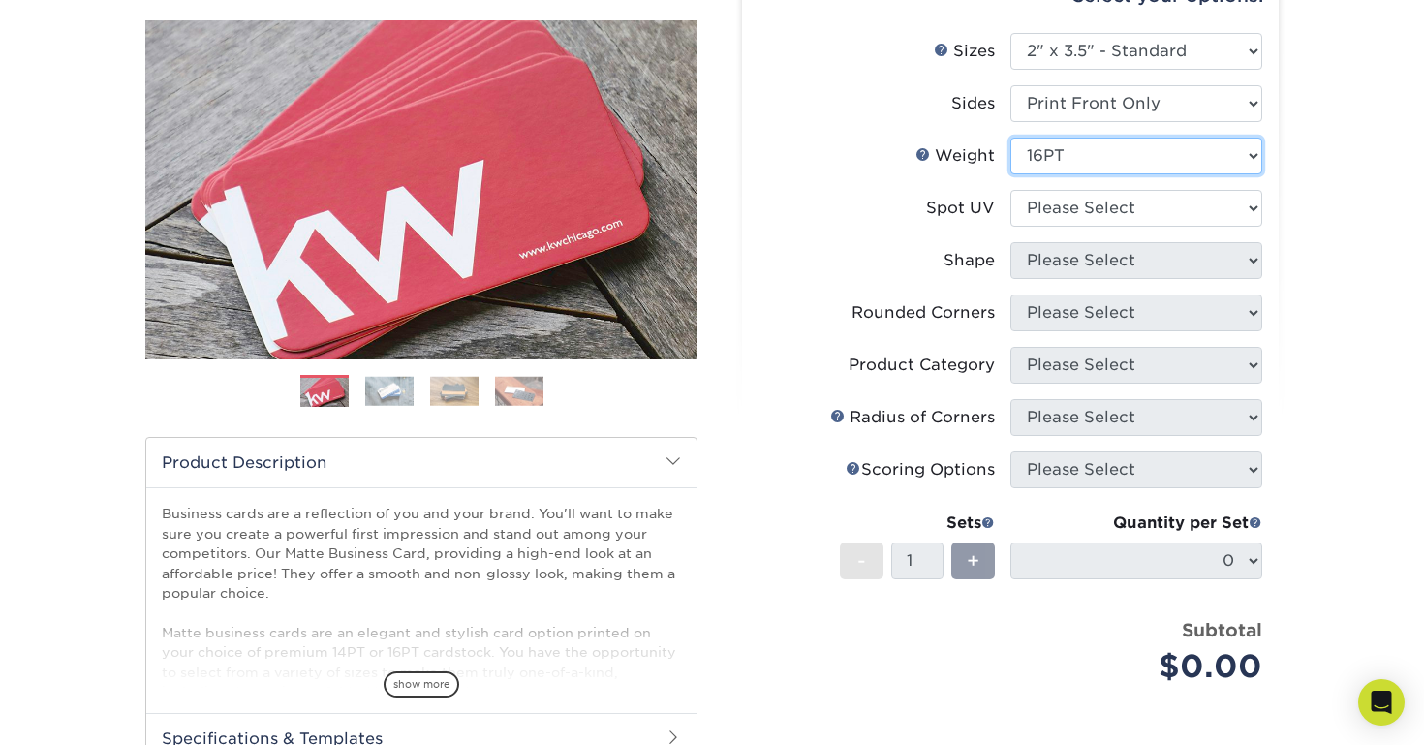
scroll to position [216, 0]
click at [434, 676] on span "show more" at bounding box center [422, 683] width 76 height 26
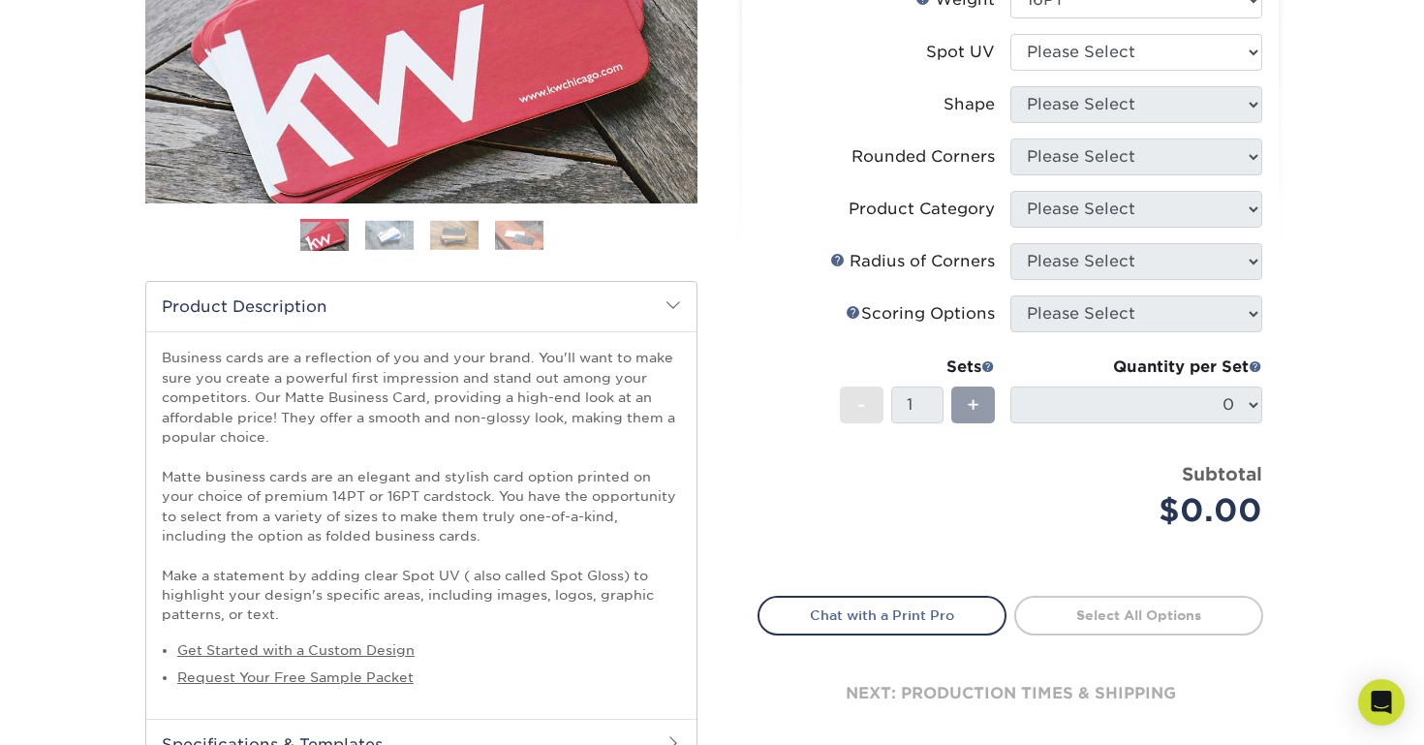
scroll to position [371, 0]
click at [390, 236] on img at bounding box center [389, 235] width 48 height 30
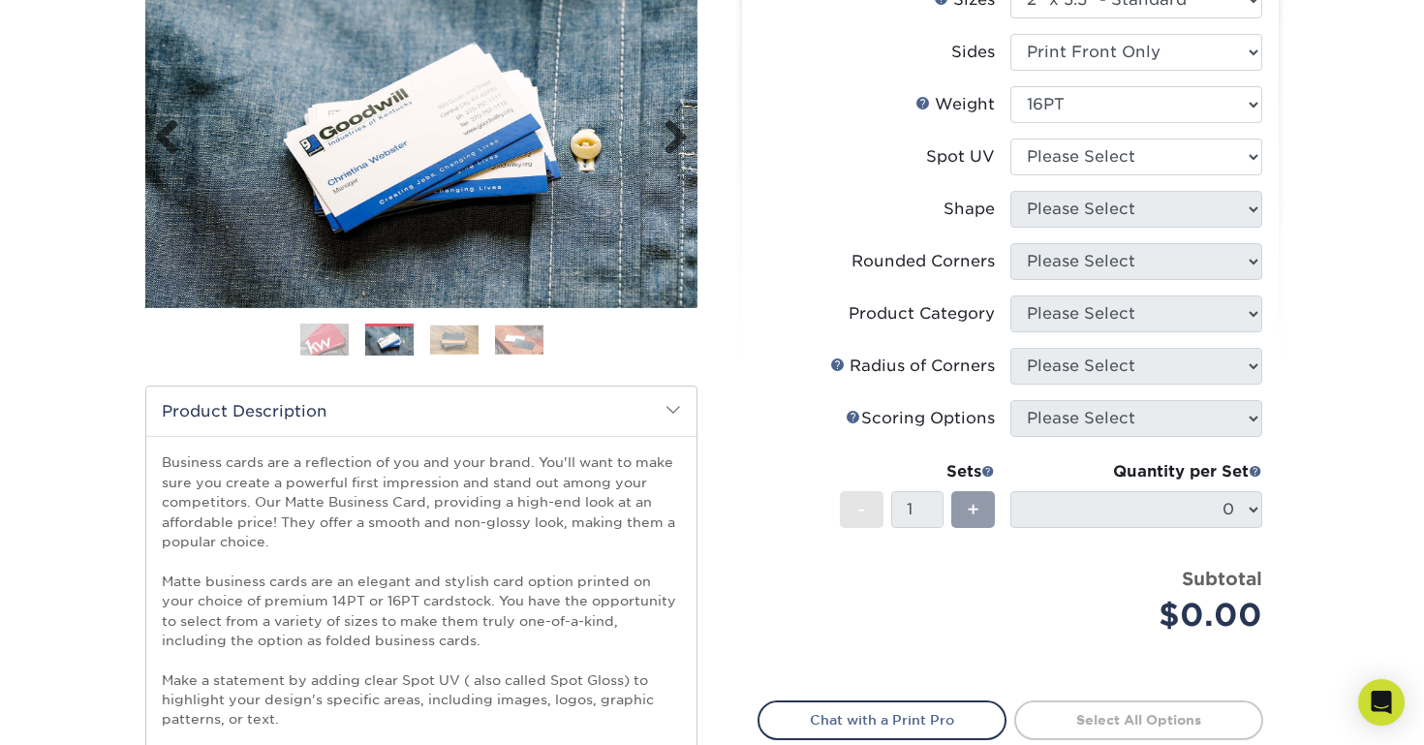
scroll to position [266, 0]
click at [452, 334] on img at bounding box center [454, 339] width 48 height 30
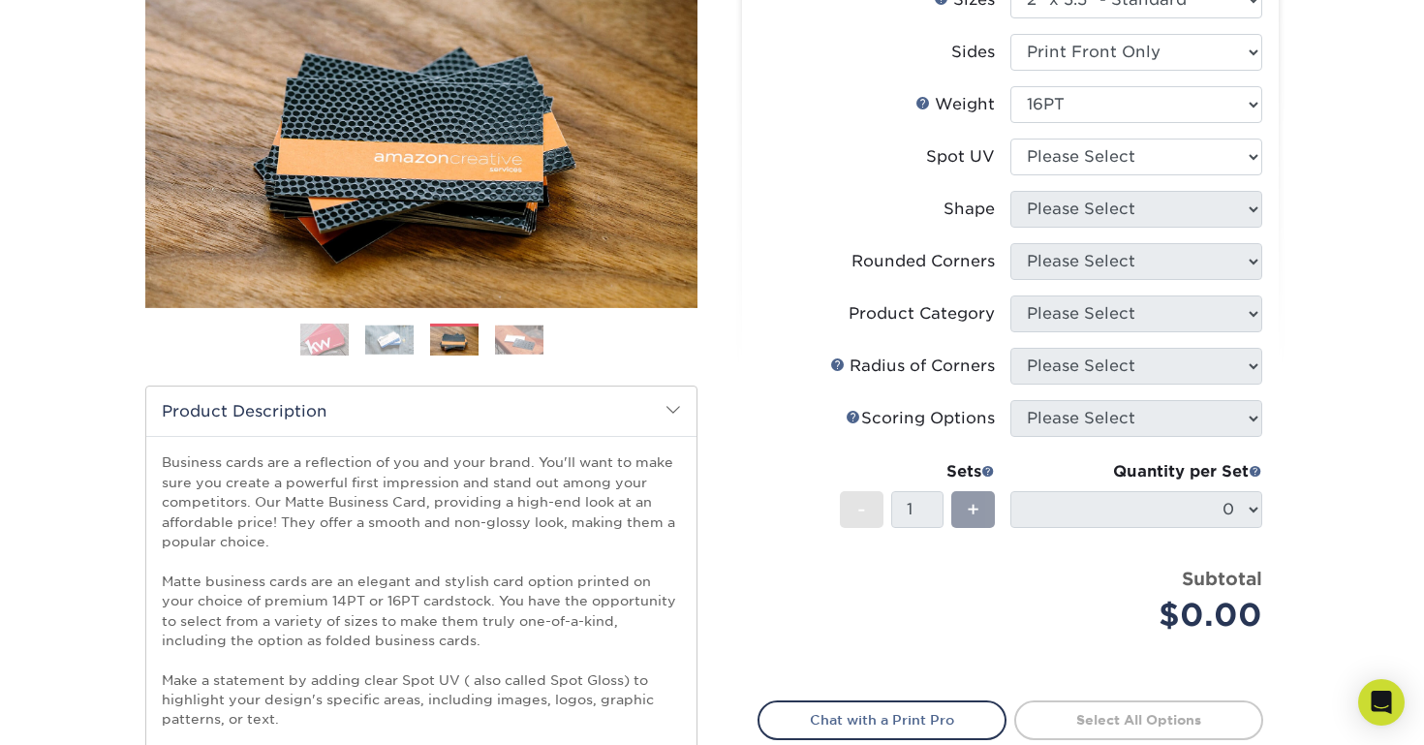
click at [524, 337] on img at bounding box center [519, 339] width 48 height 30
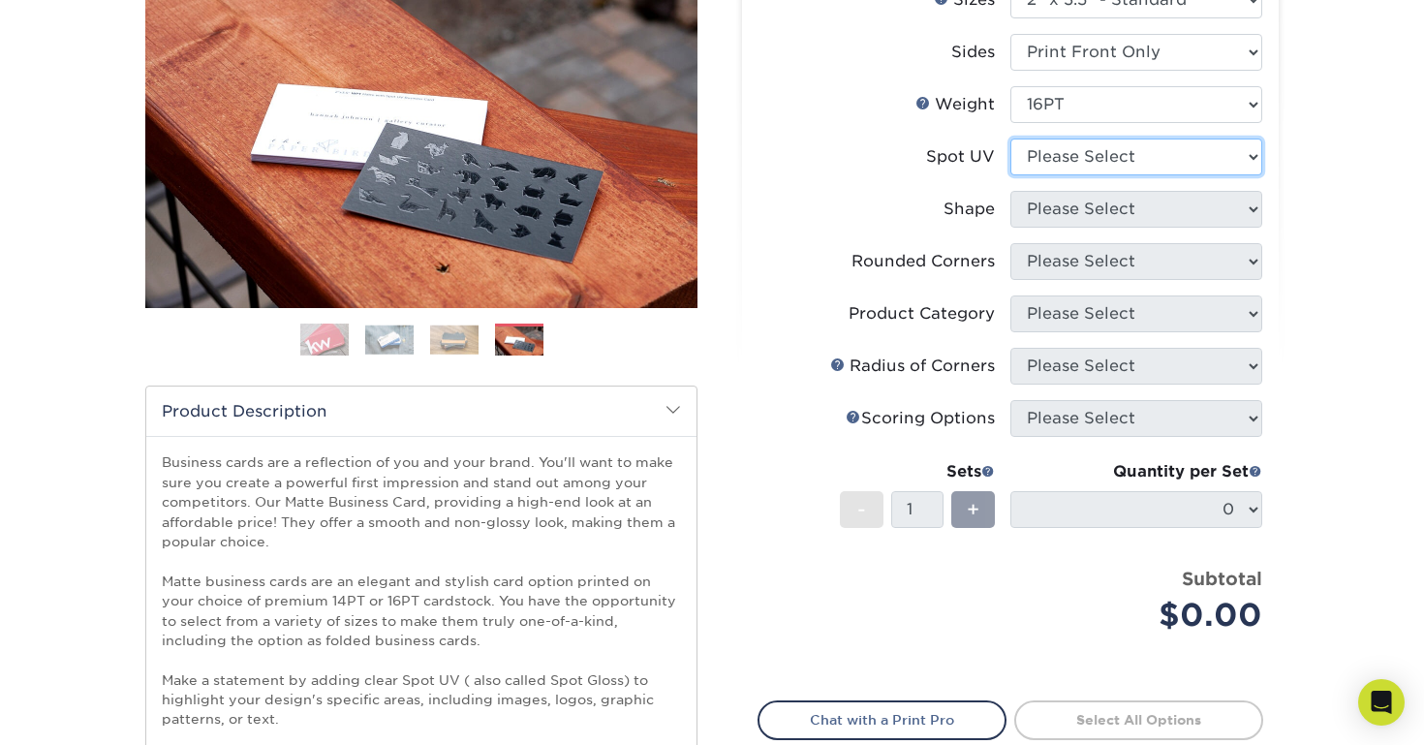
select select "1"
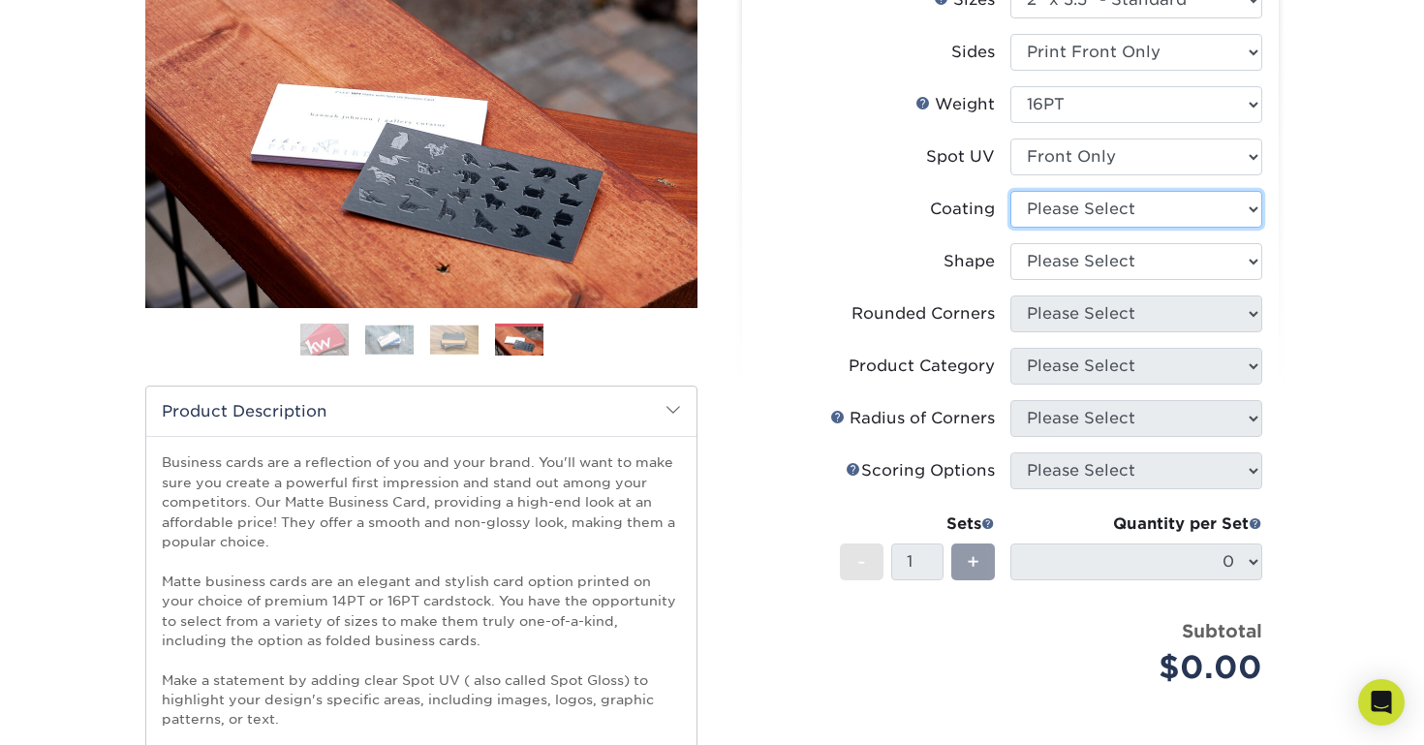
select select "121bb7b5-3b4d-429f-bd8d-bbf80e953313"
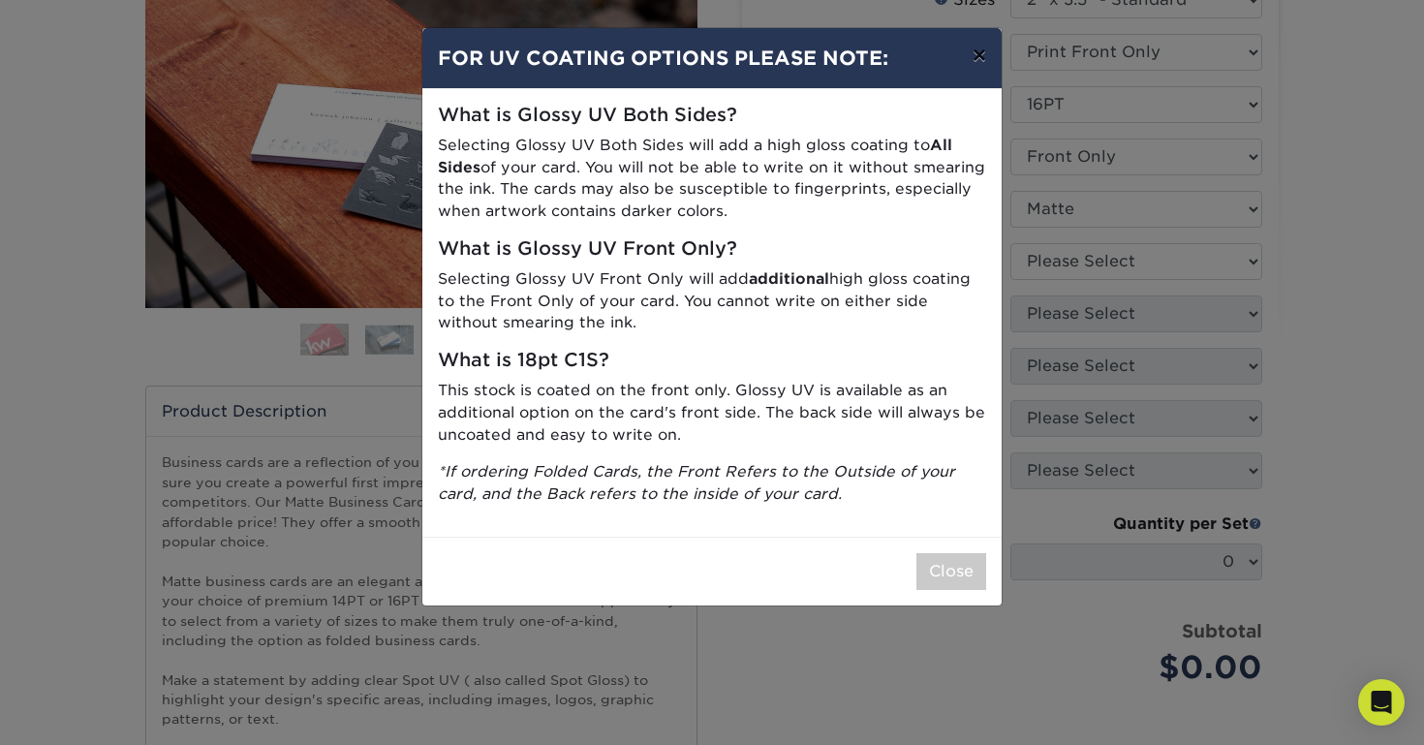
click at [979, 56] on button "×" at bounding box center [979, 55] width 45 height 54
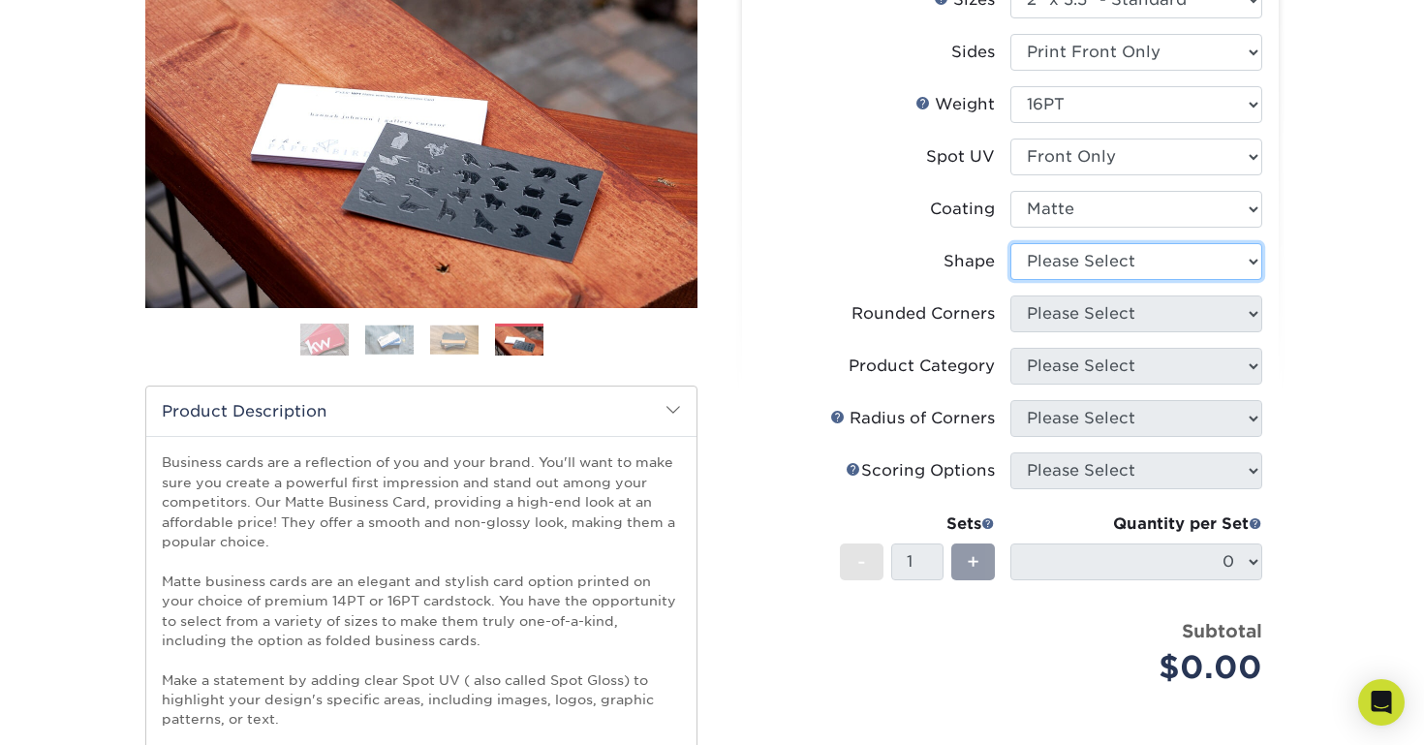
select select "standard"
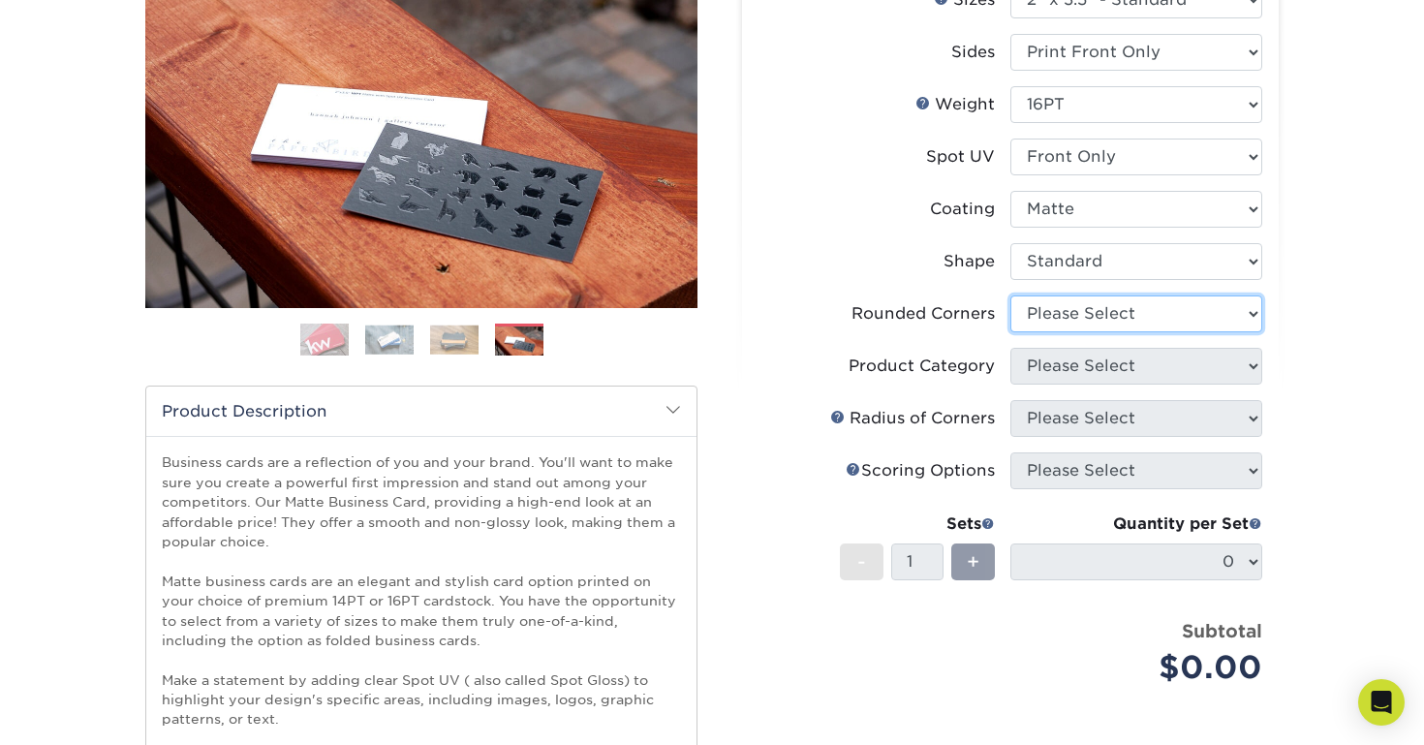
select select "0"
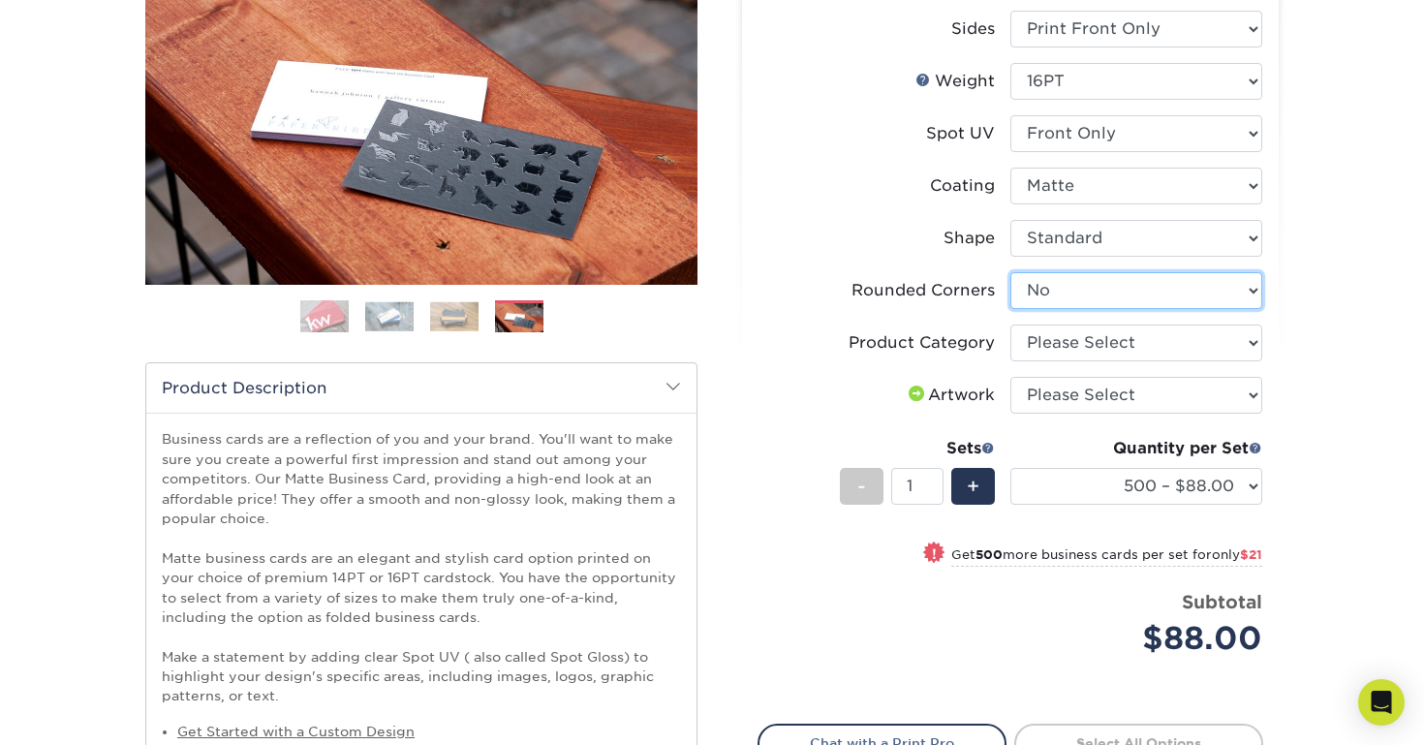
scroll to position [292, 0]
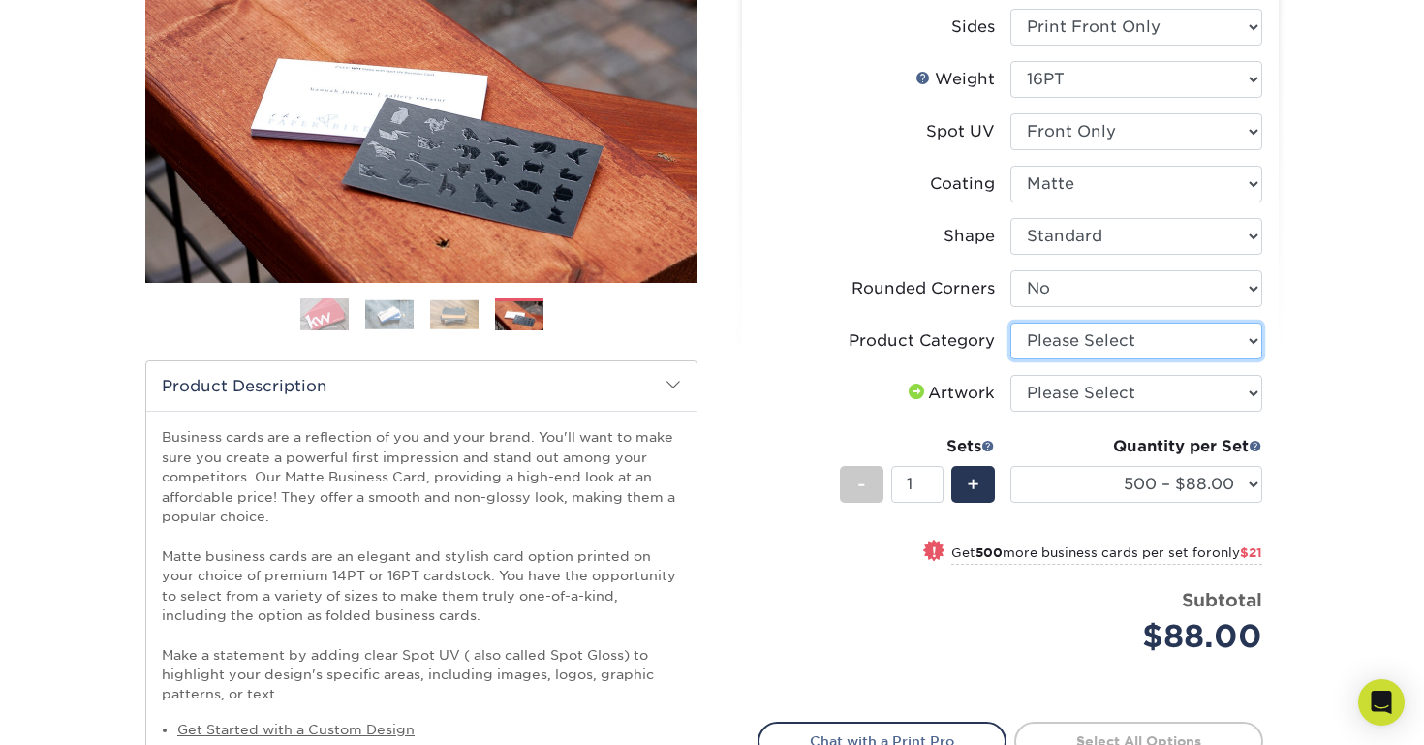
select select "3b5148f1-0588-4f88-a218-97bcfdce65c1"
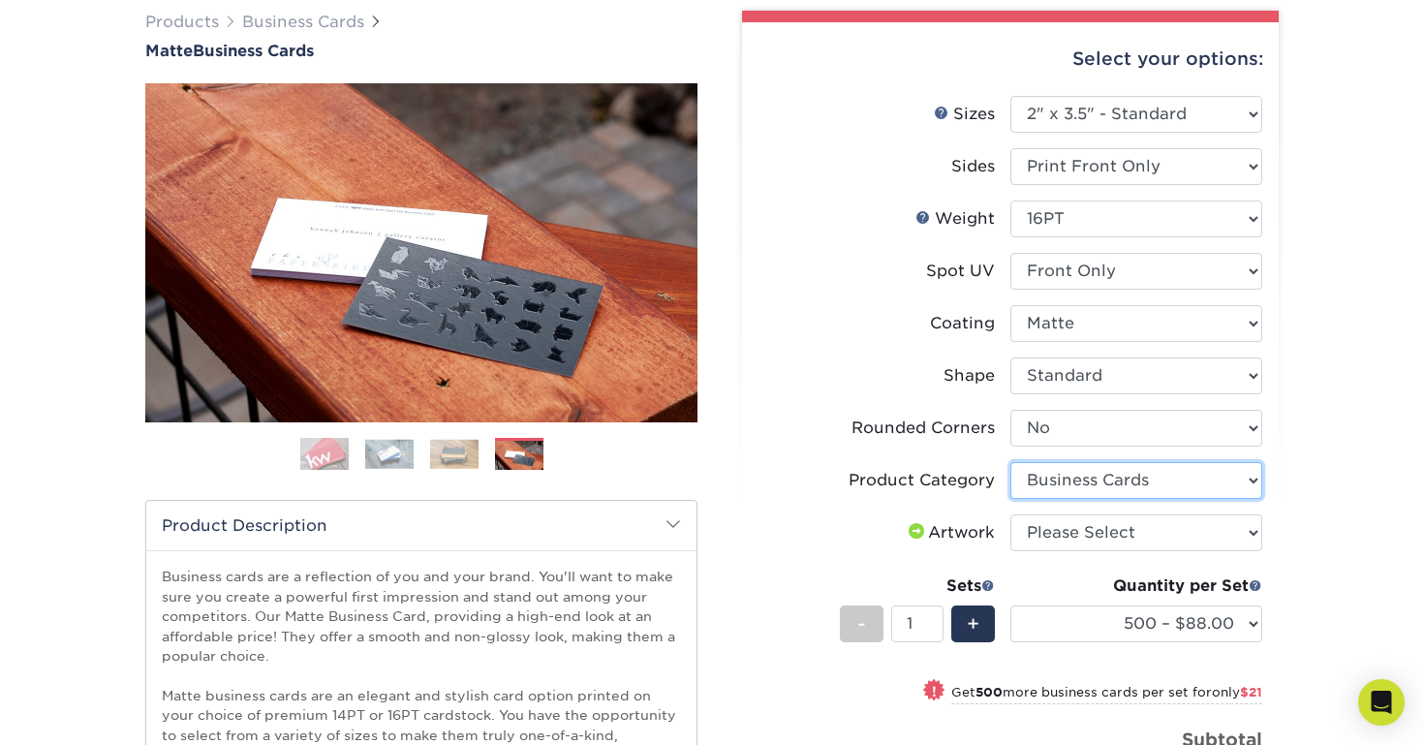
scroll to position [152, 0]
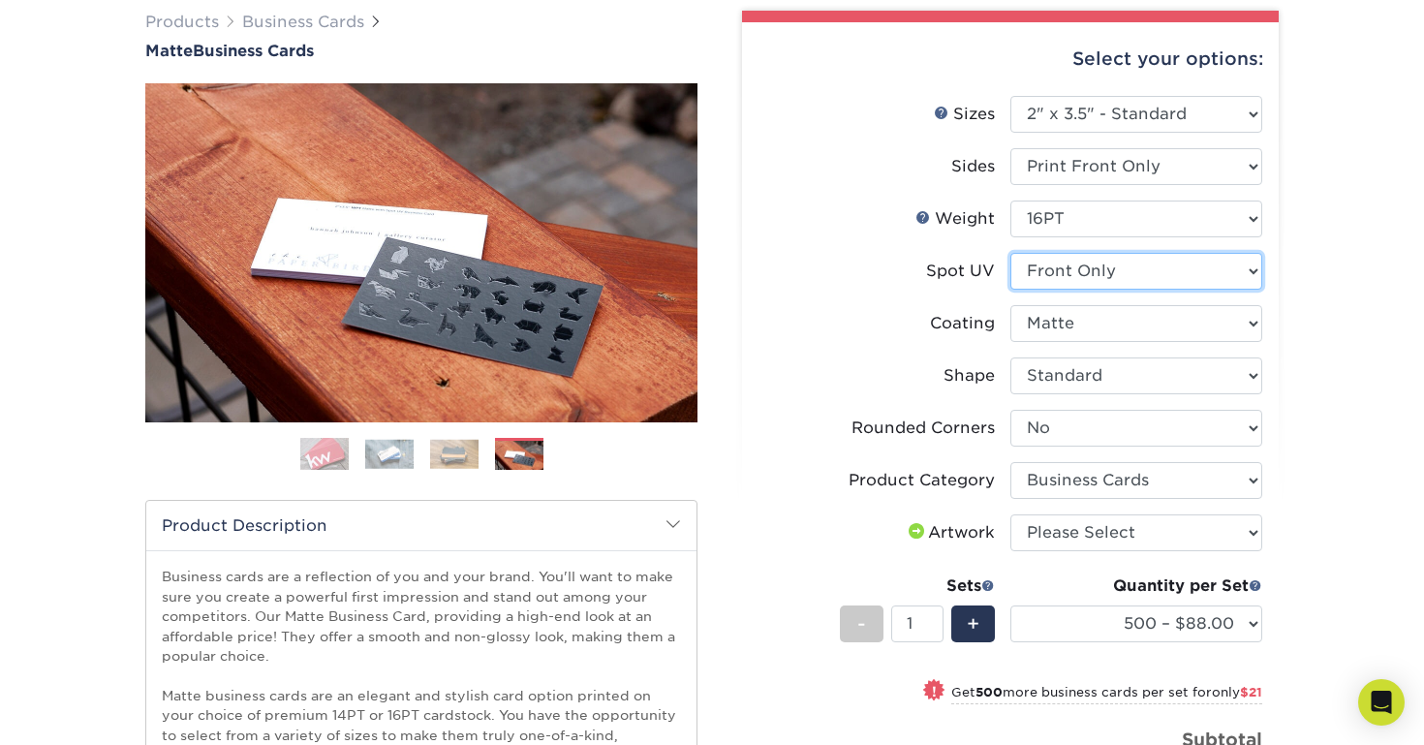
select select "3"
select select "-1"
select select
select select "-1"
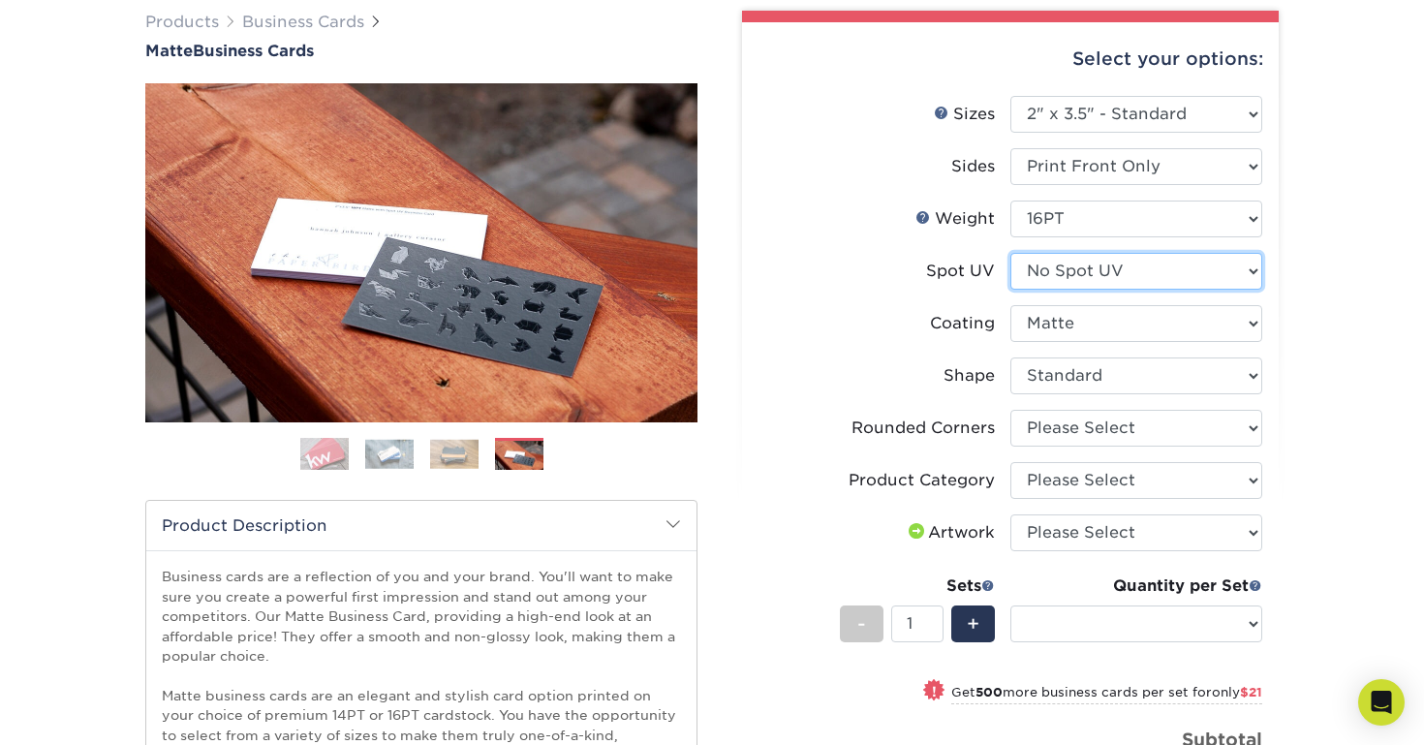
select select "-1"
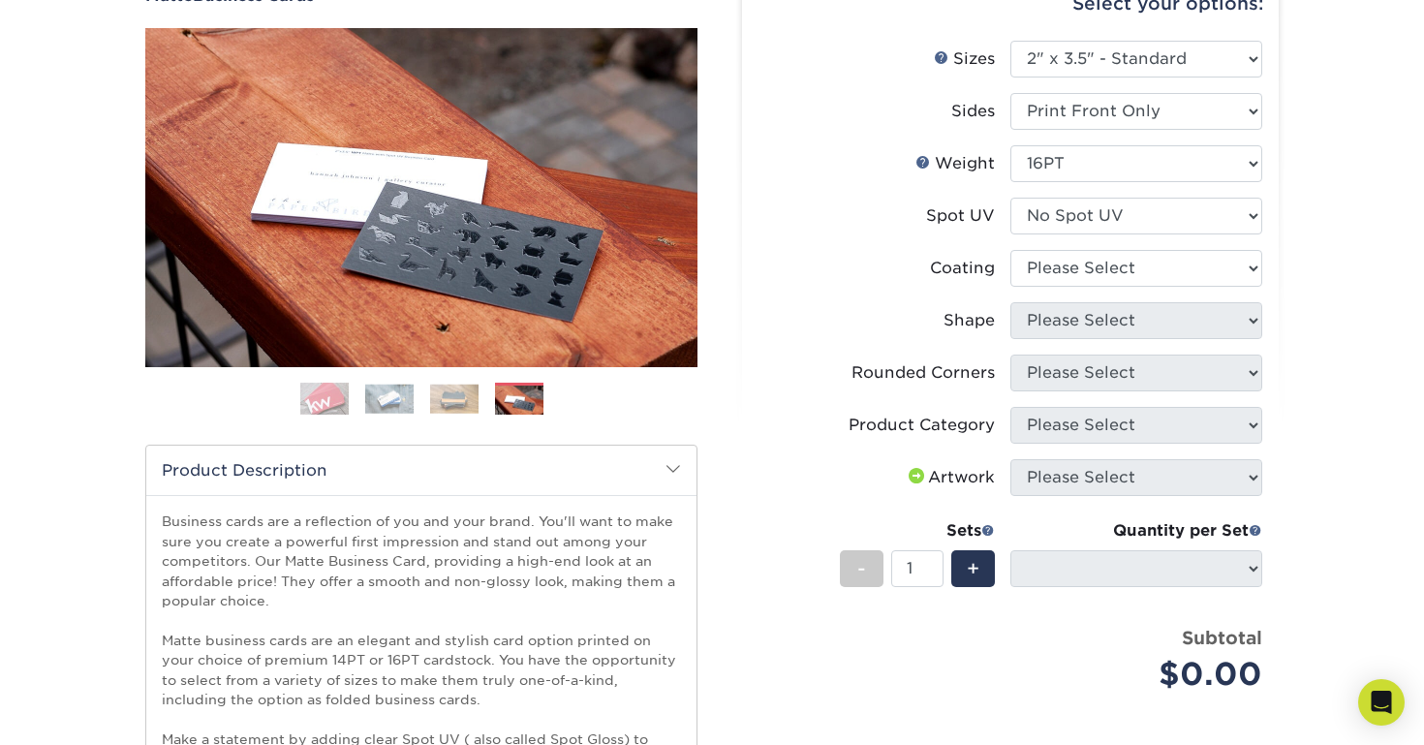
scroll to position [211, 0]
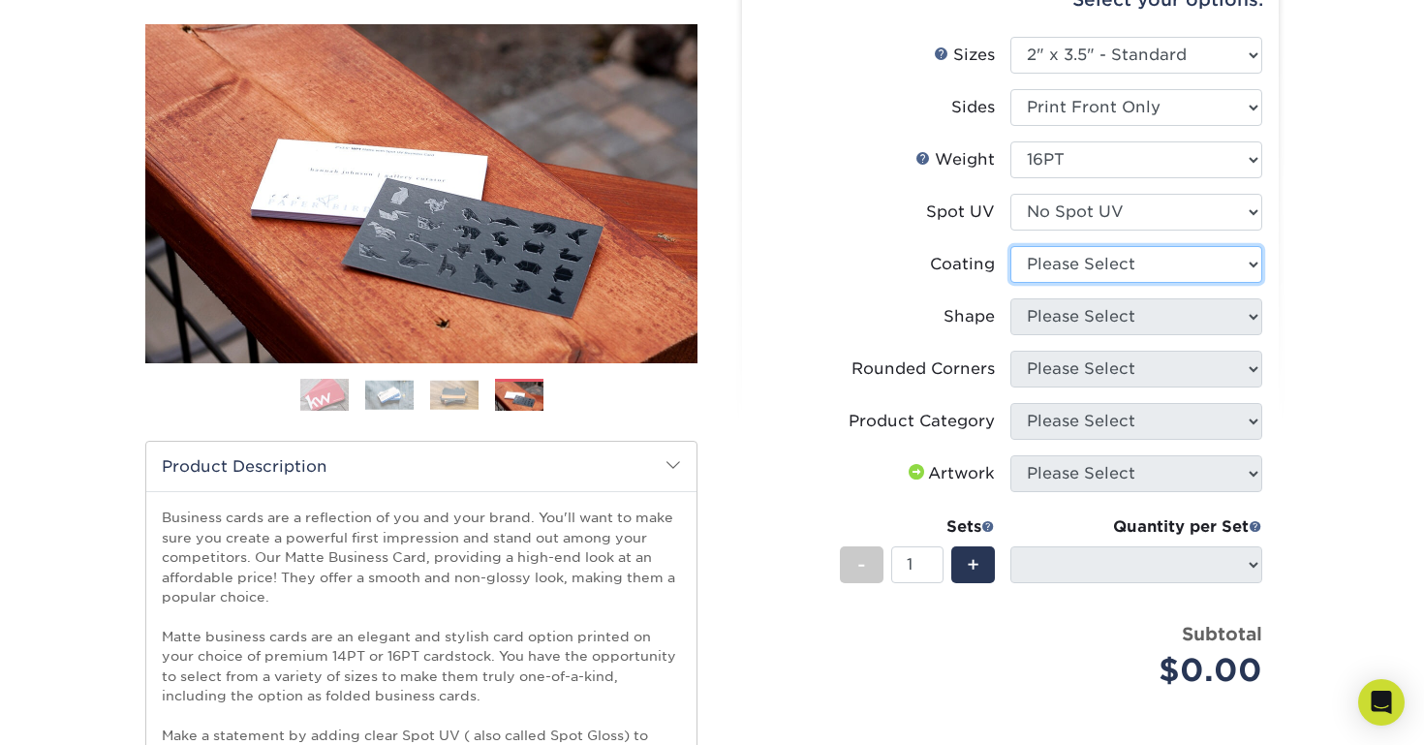
select select "121bb7b5-3b4d-429f-bd8d-bbf80e953313"
select select
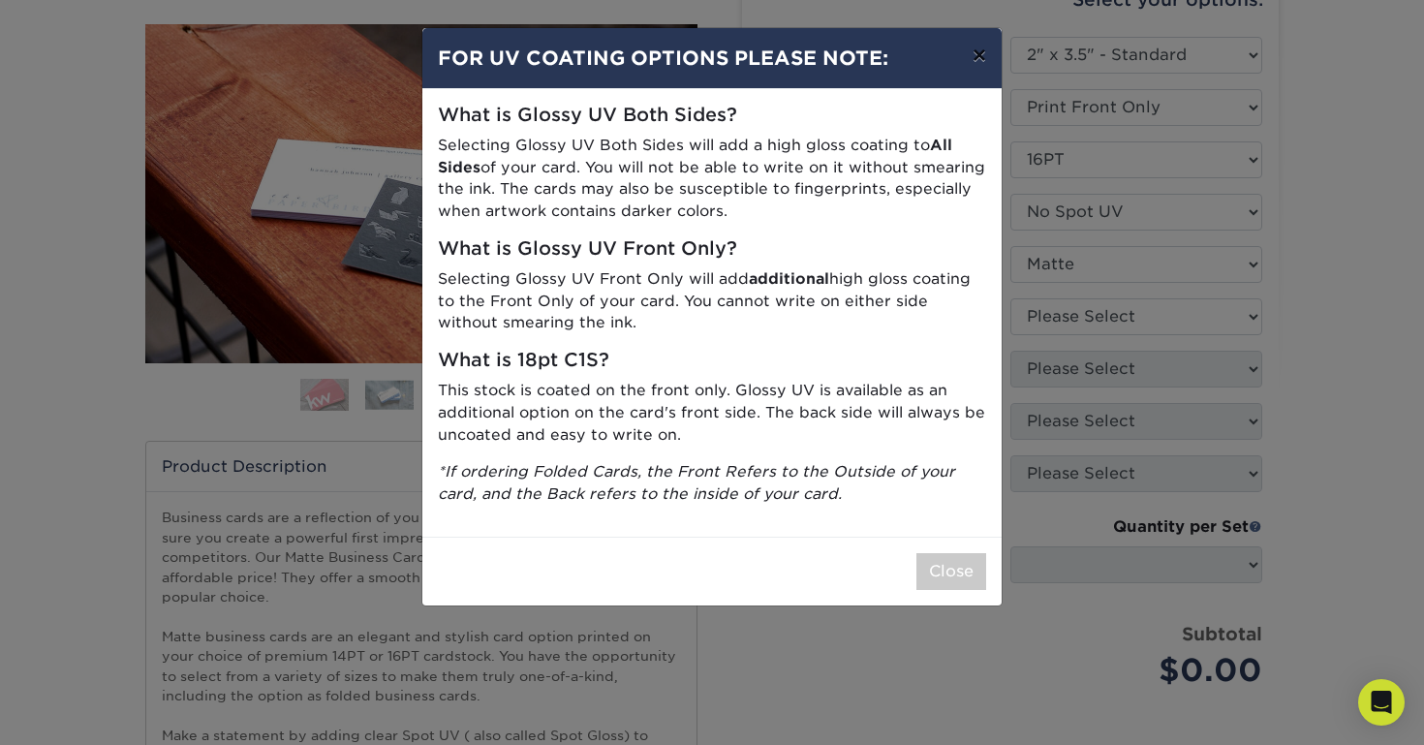
click at [975, 56] on button "×" at bounding box center [979, 55] width 45 height 54
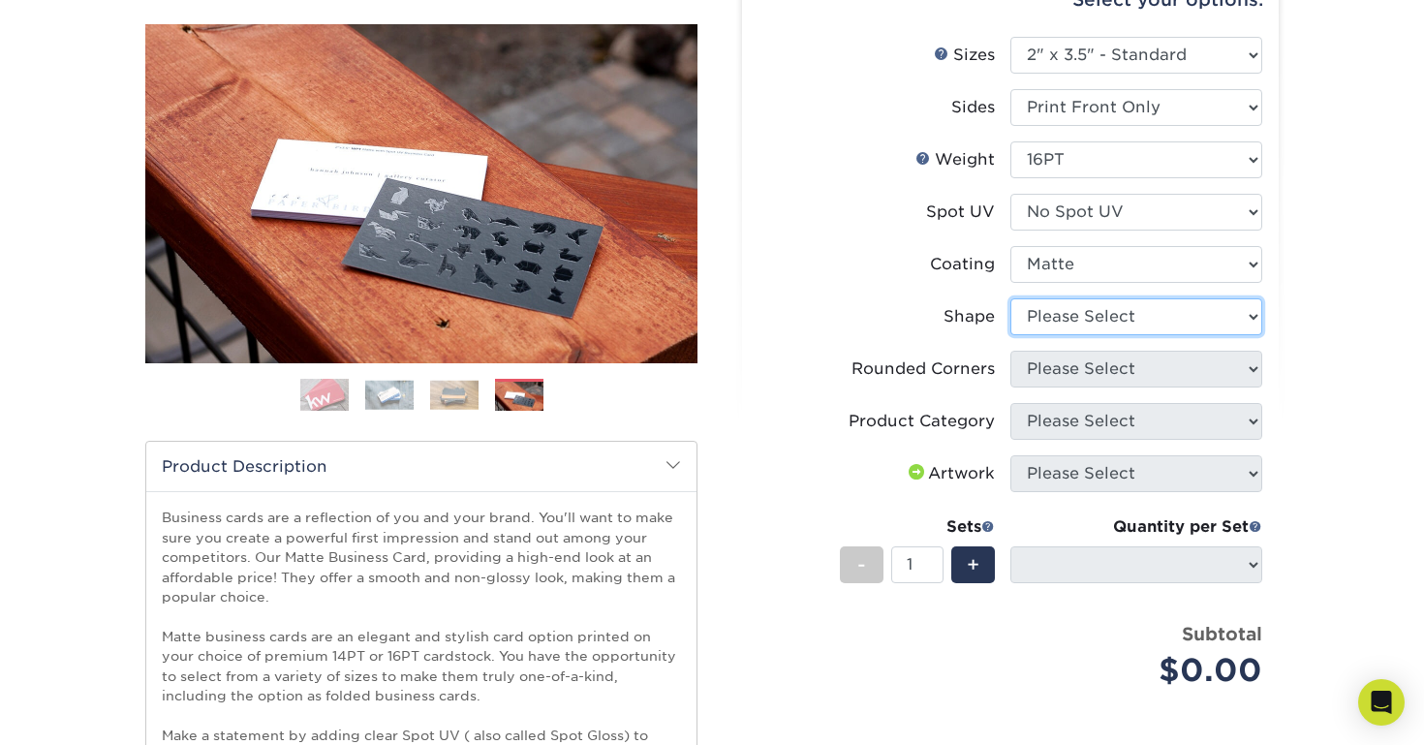
select select "standard"
select select
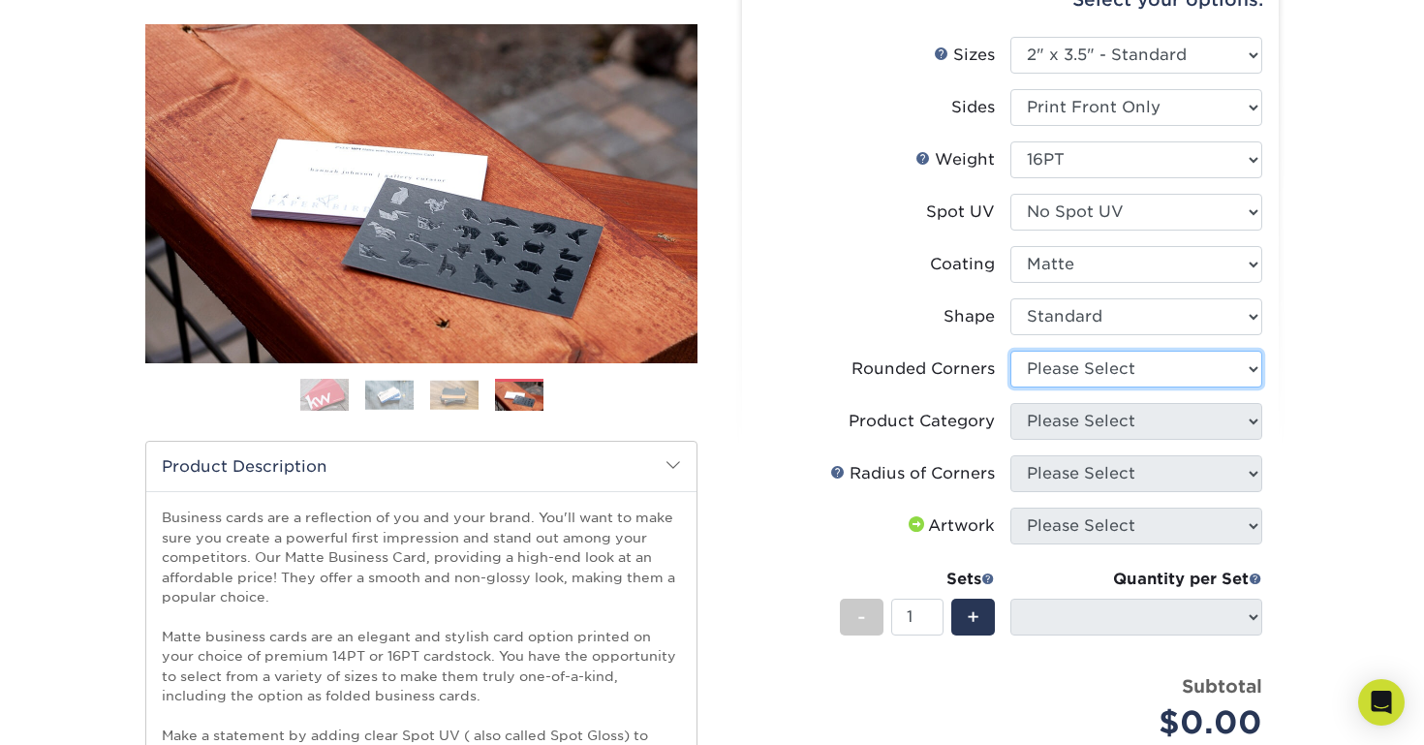
select select "0"
select select "-1"
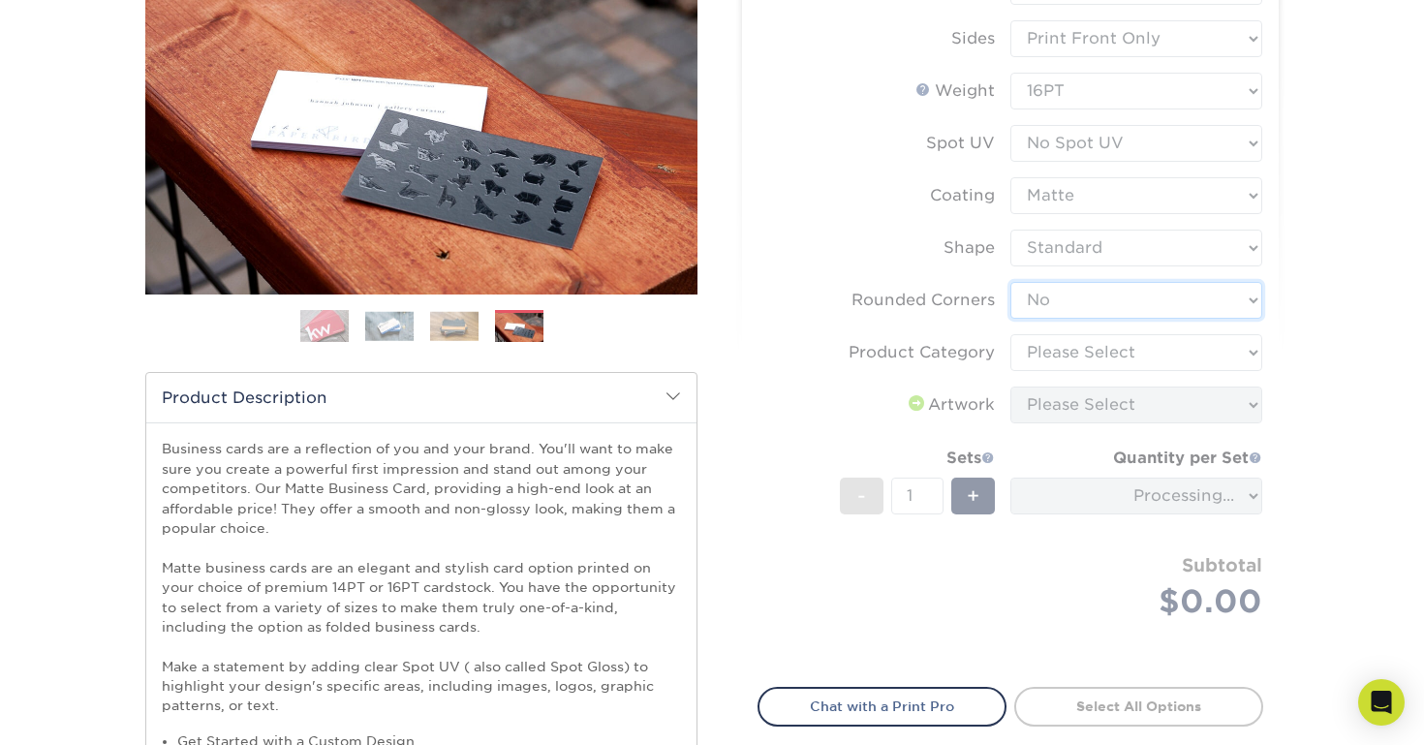
scroll to position [283, 0]
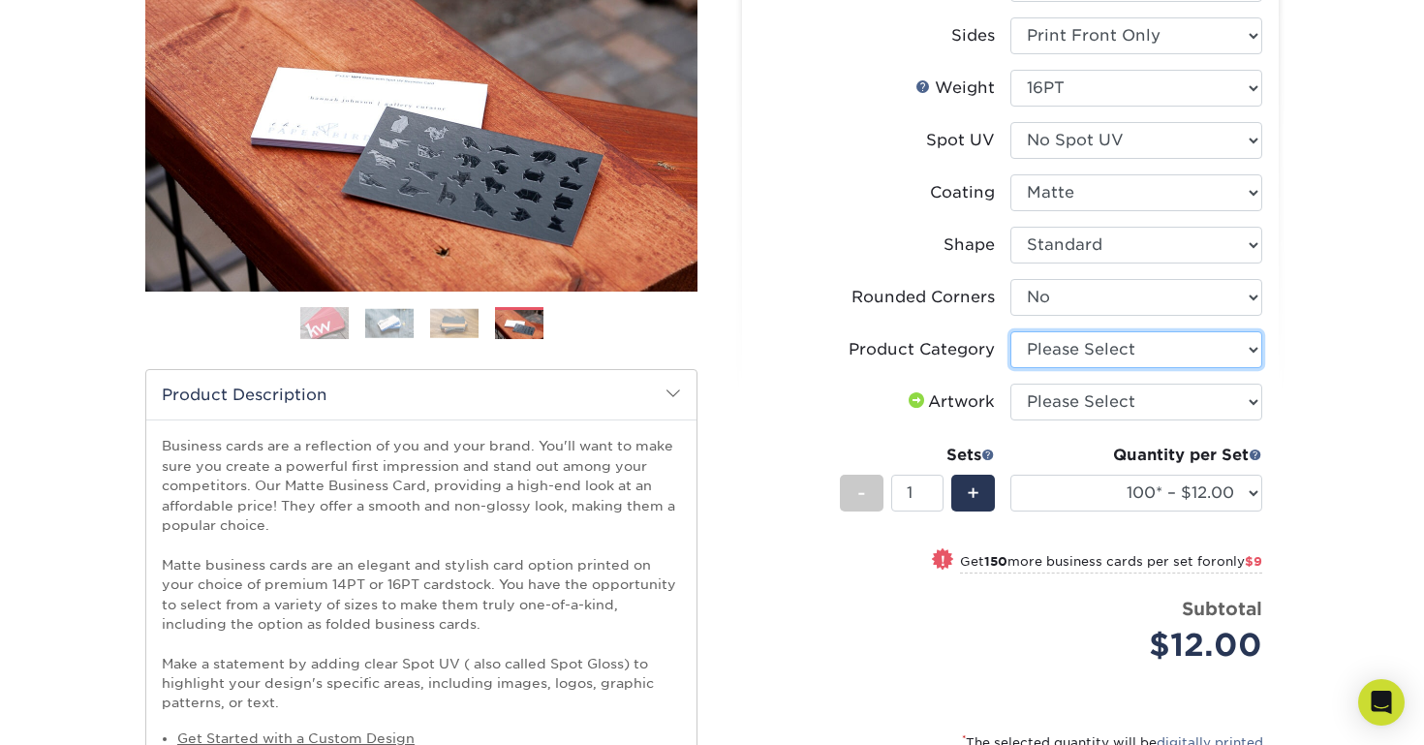
select select "3b5148f1-0588-4f88-a218-97bcfdce65c1"
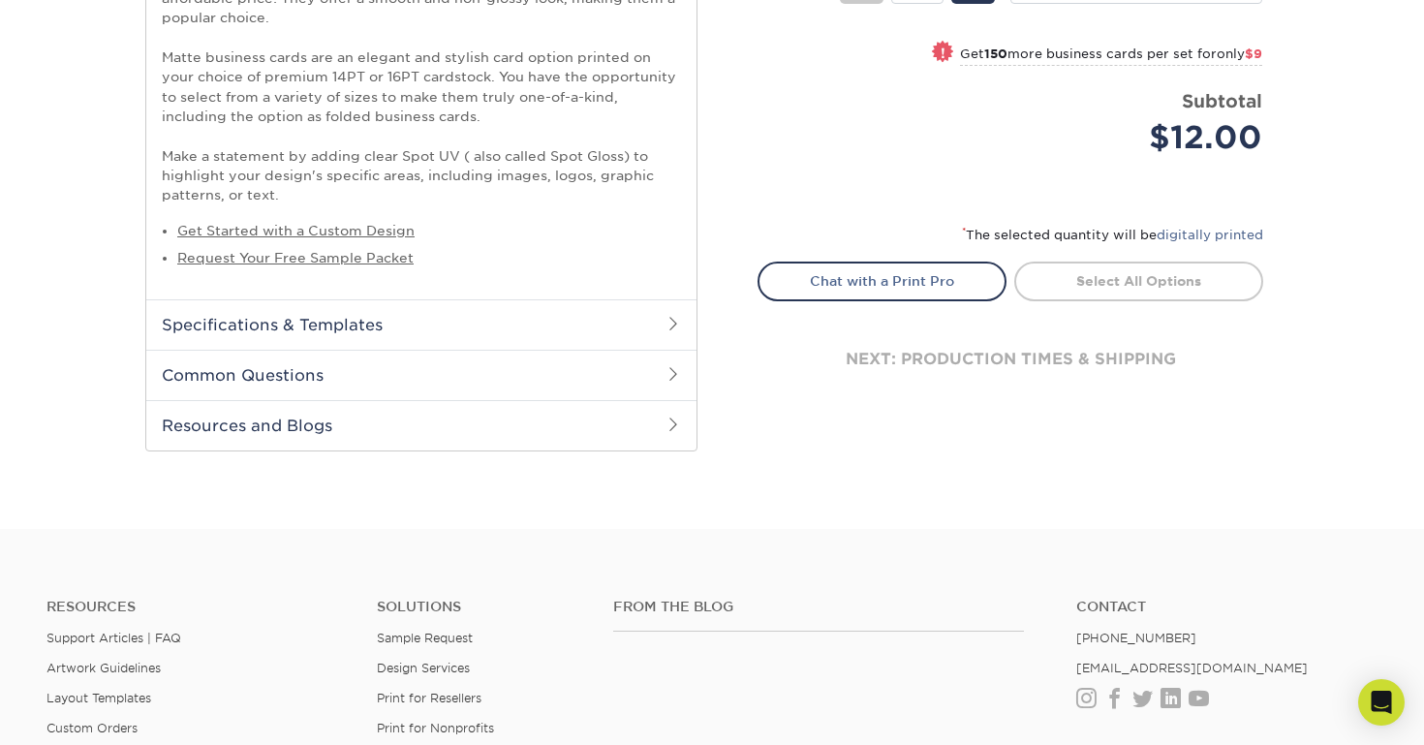
scroll to position [794, 0]
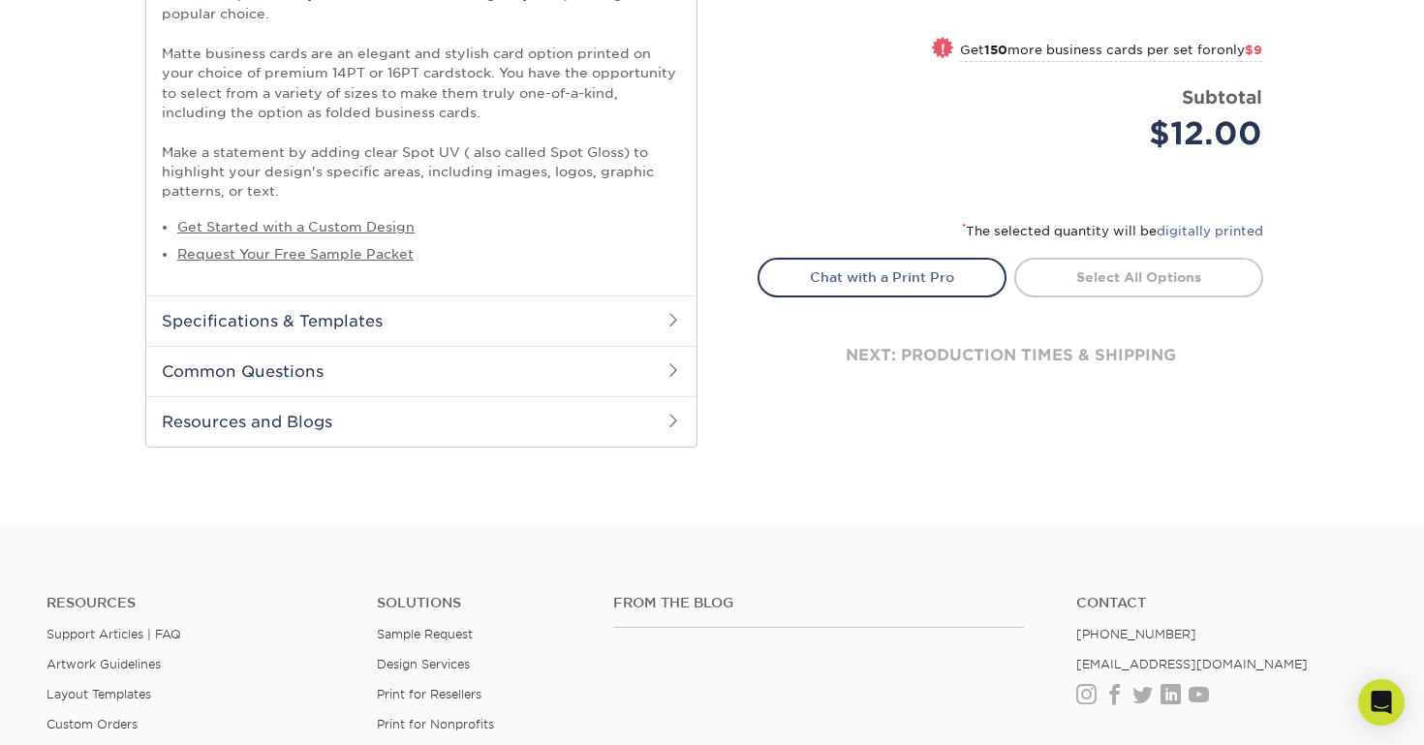
click at [672, 362] on span at bounding box center [672, 369] width 15 height 15
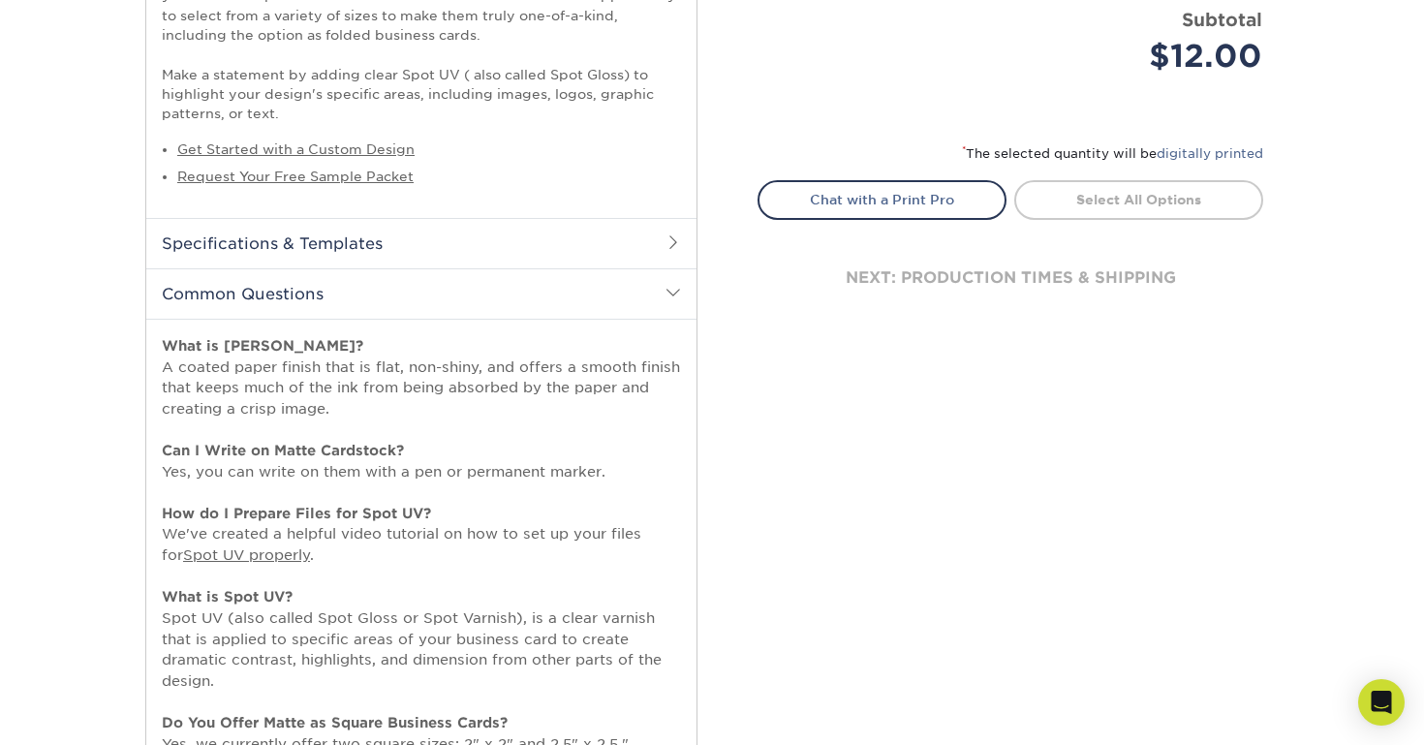
scroll to position [865, 0]
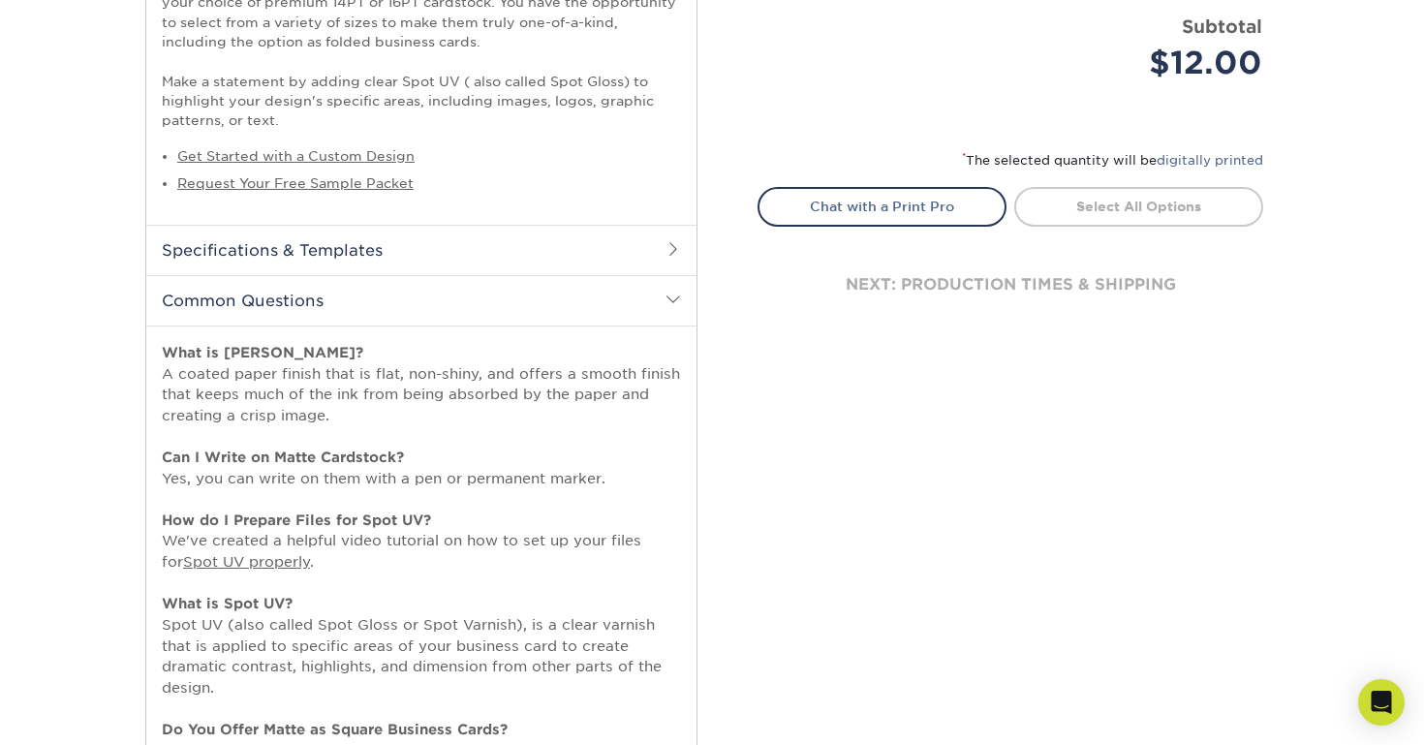
click at [677, 292] on span at bounding box center [672, 299] width 15 height 15
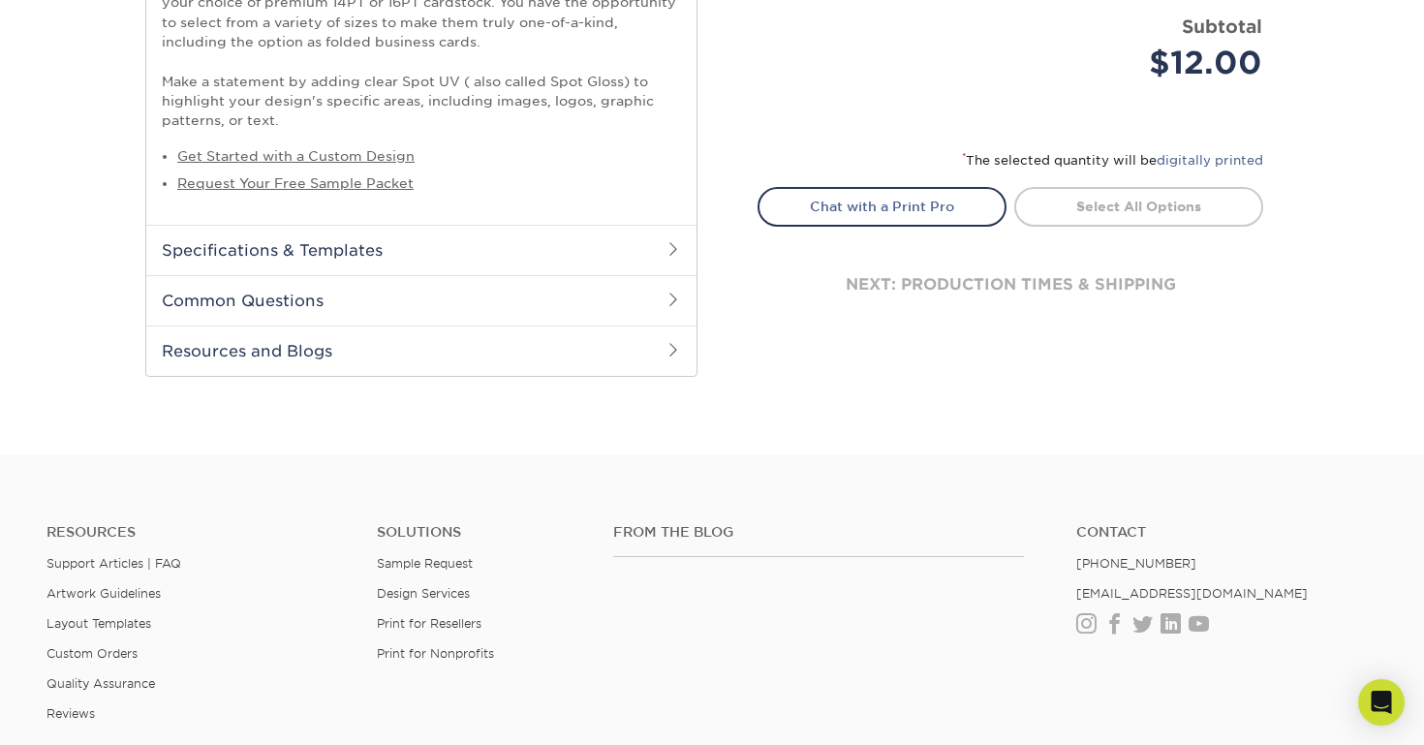
click at [672, 241] on span at bounding box center [672, 248] width 15 height 15
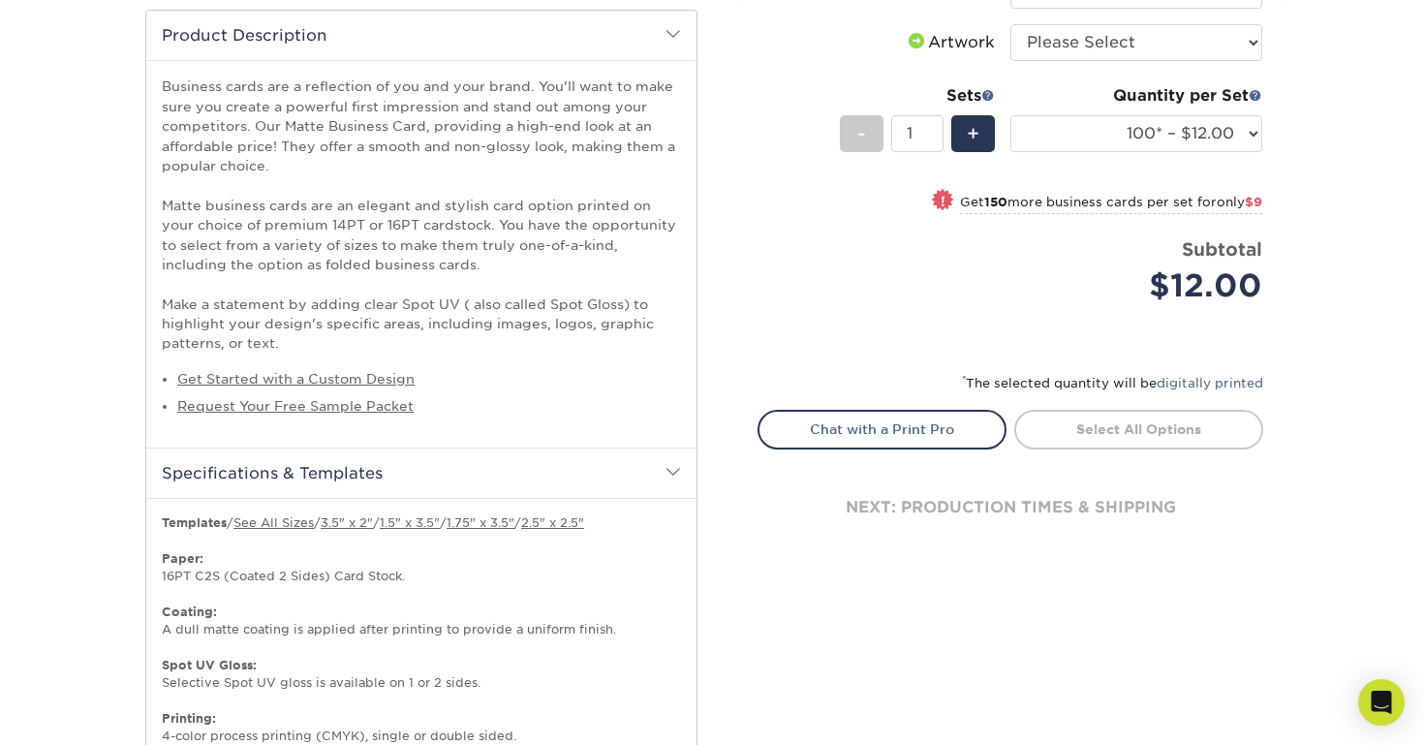
scroll to position [347, 0]
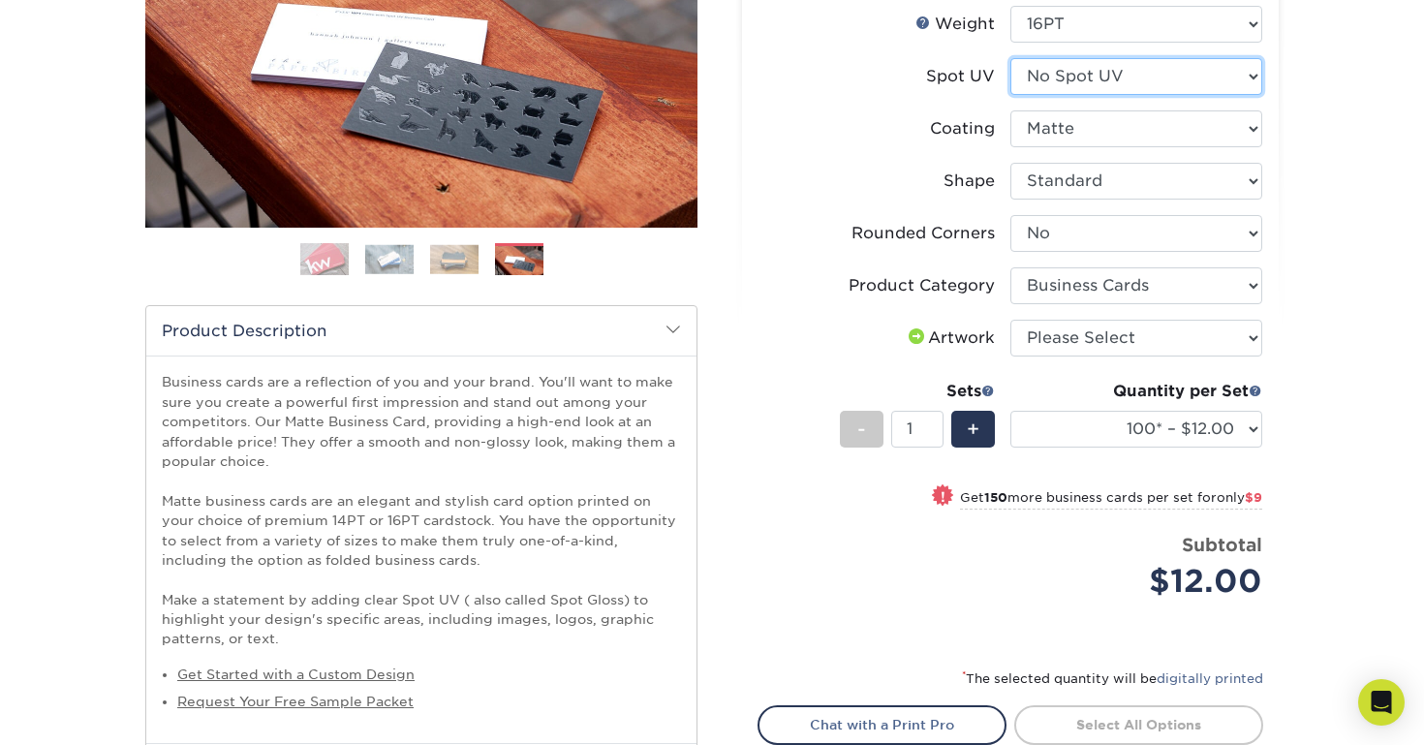
select select "1"
select select "-1"
select select
select select "-1"
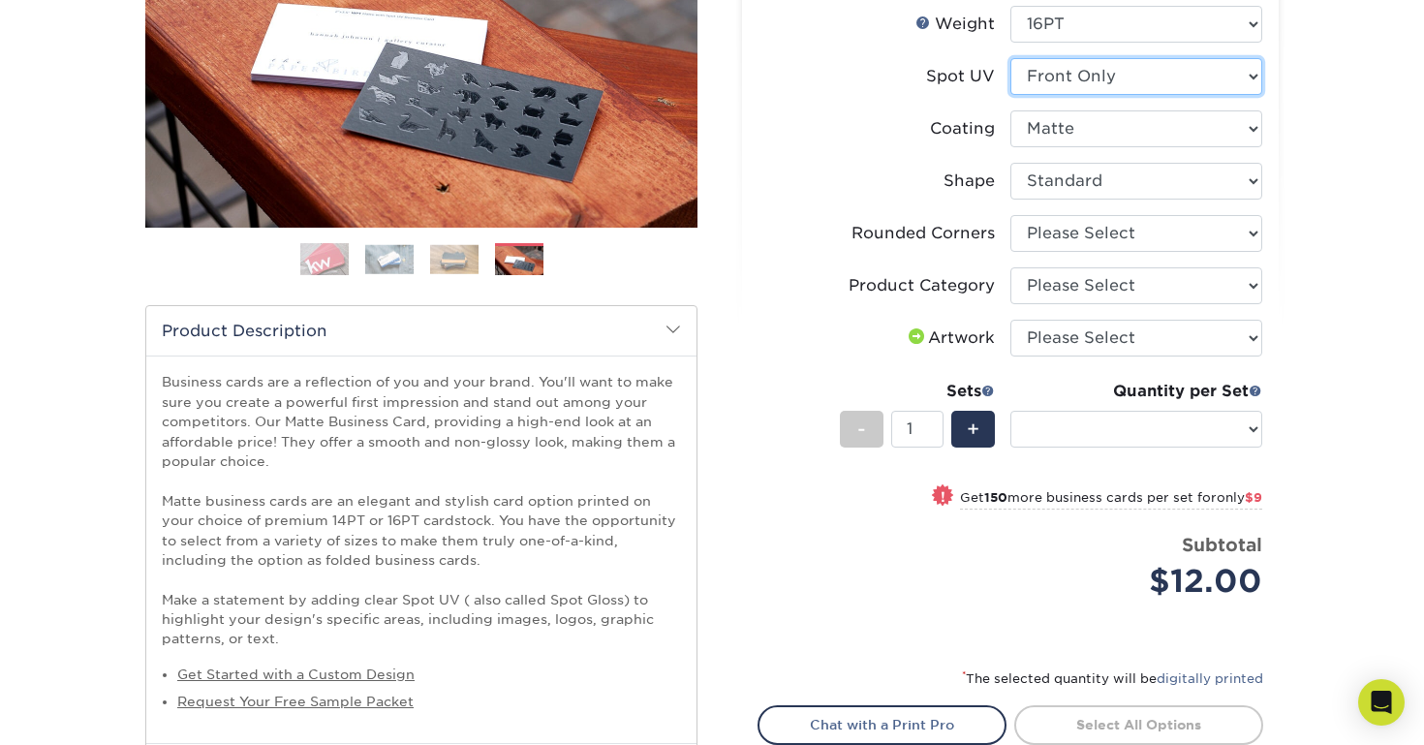
select select "-1"
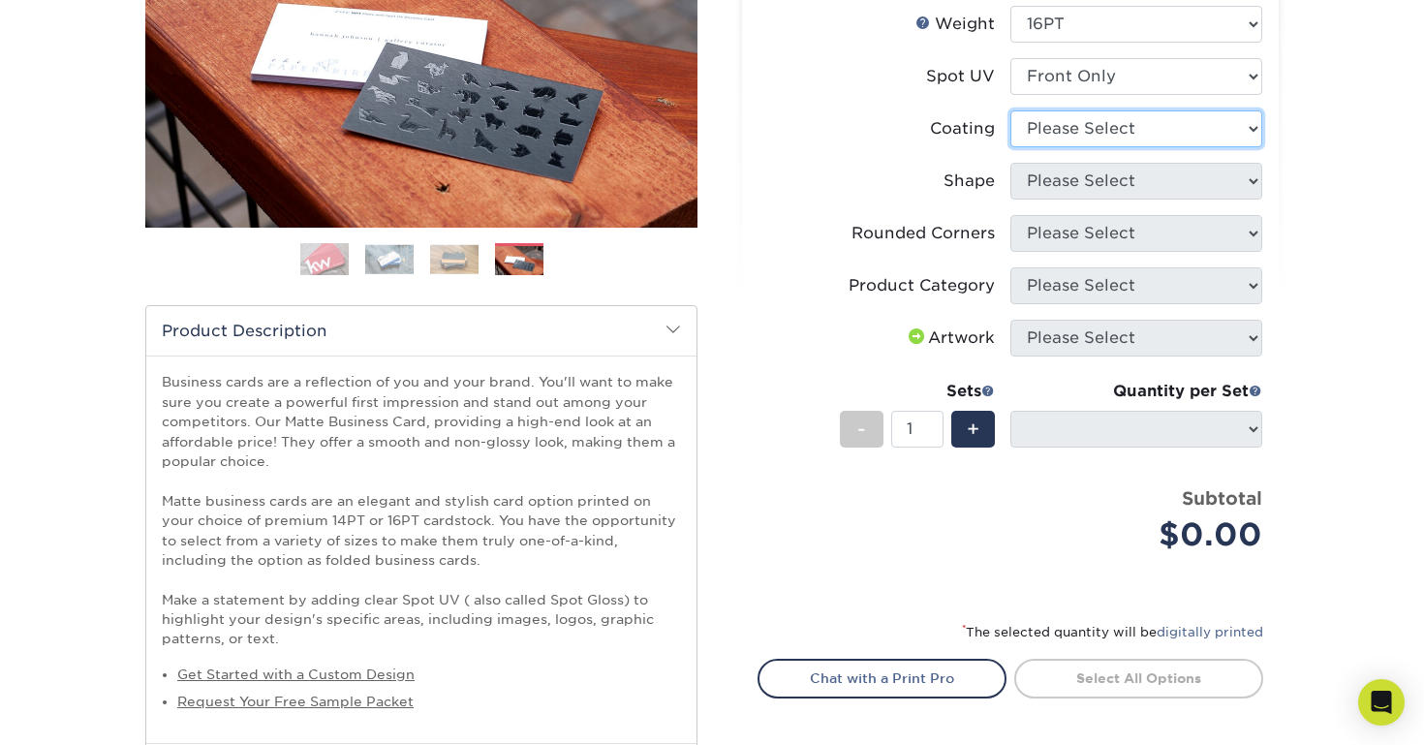
select select "121bb7b5-3b4d-429f-bd8d-bbf80e953313"
select select
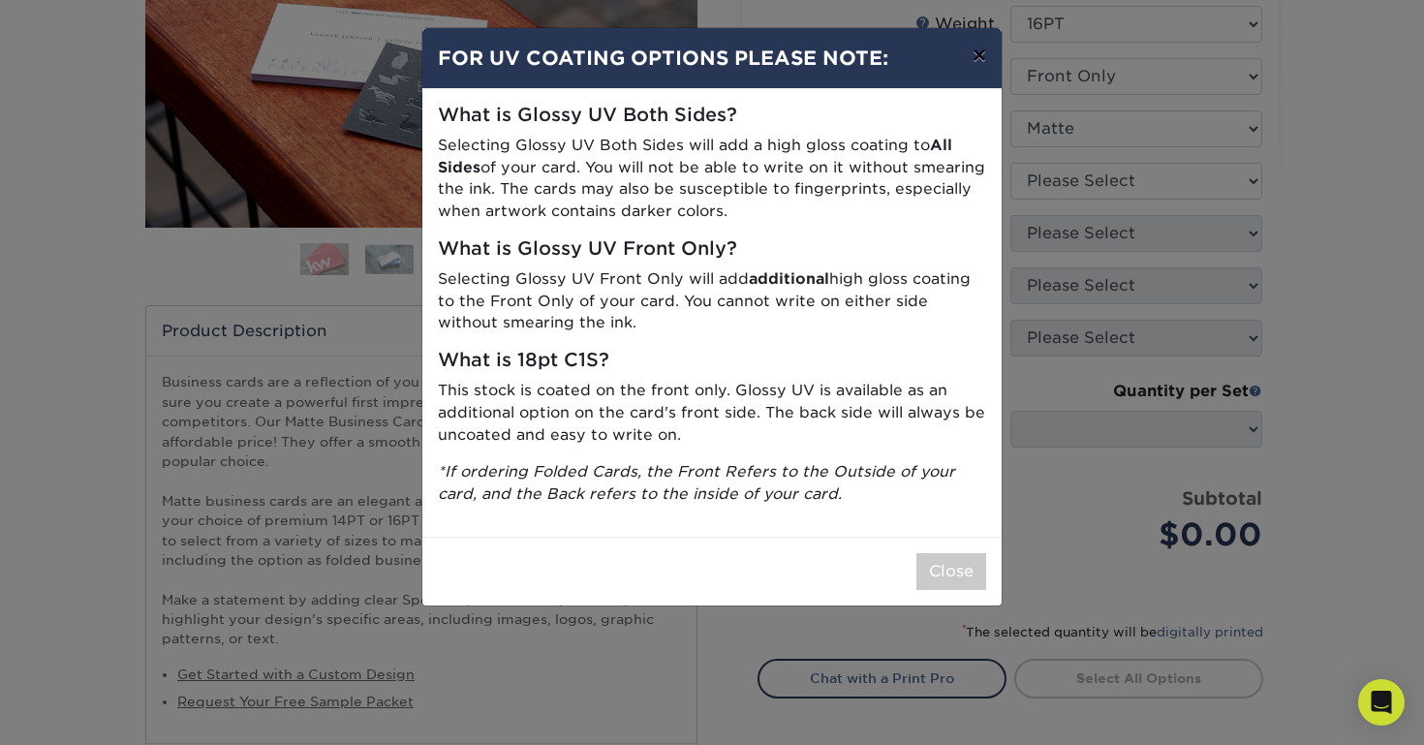
click at [981, 51] on button "×" at bounding box center [979, 55] width 45 height 54
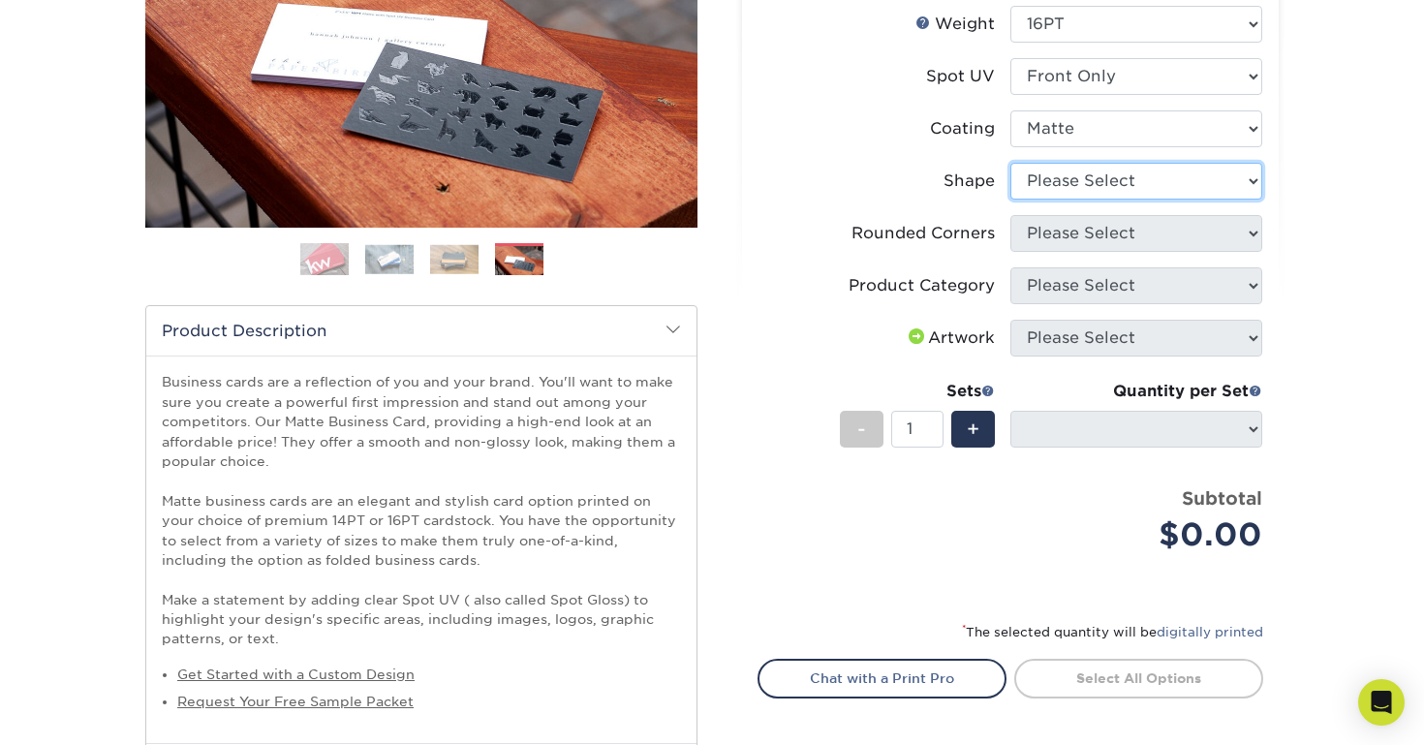
select select "standard"
select select
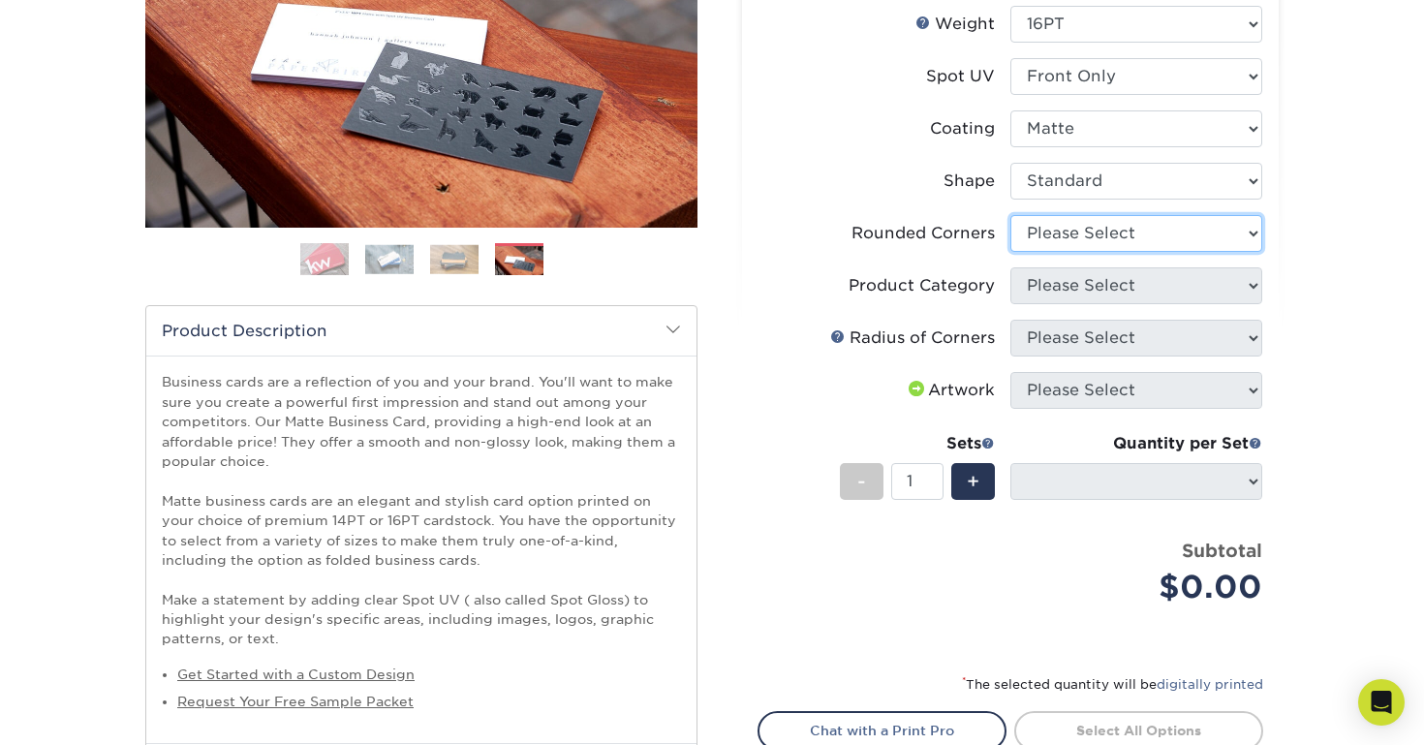
select select "0"
select select "-1"
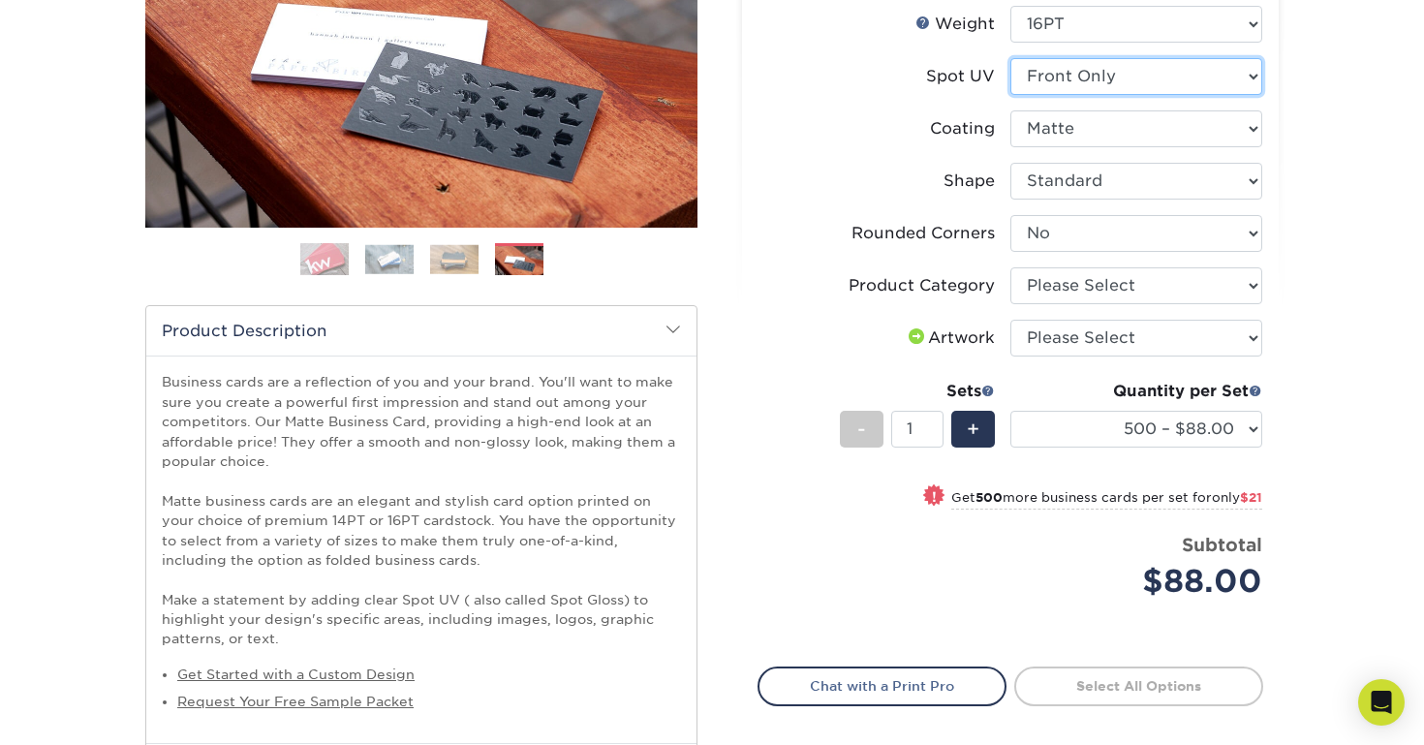
select select "3"
select select "-1"
select select
select select "-1"
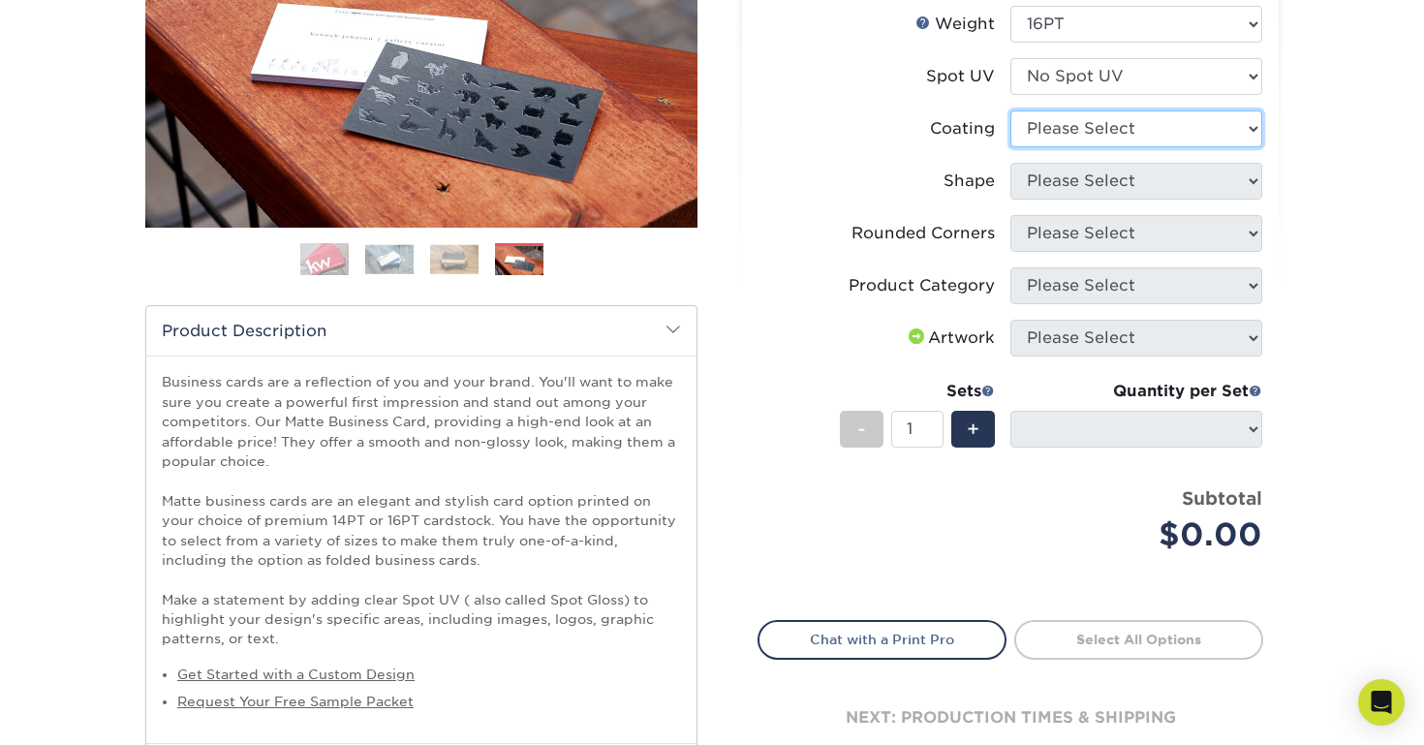
select select "121bb7b5-3b4d-429f-bd8d-bbf80e953313"
select select
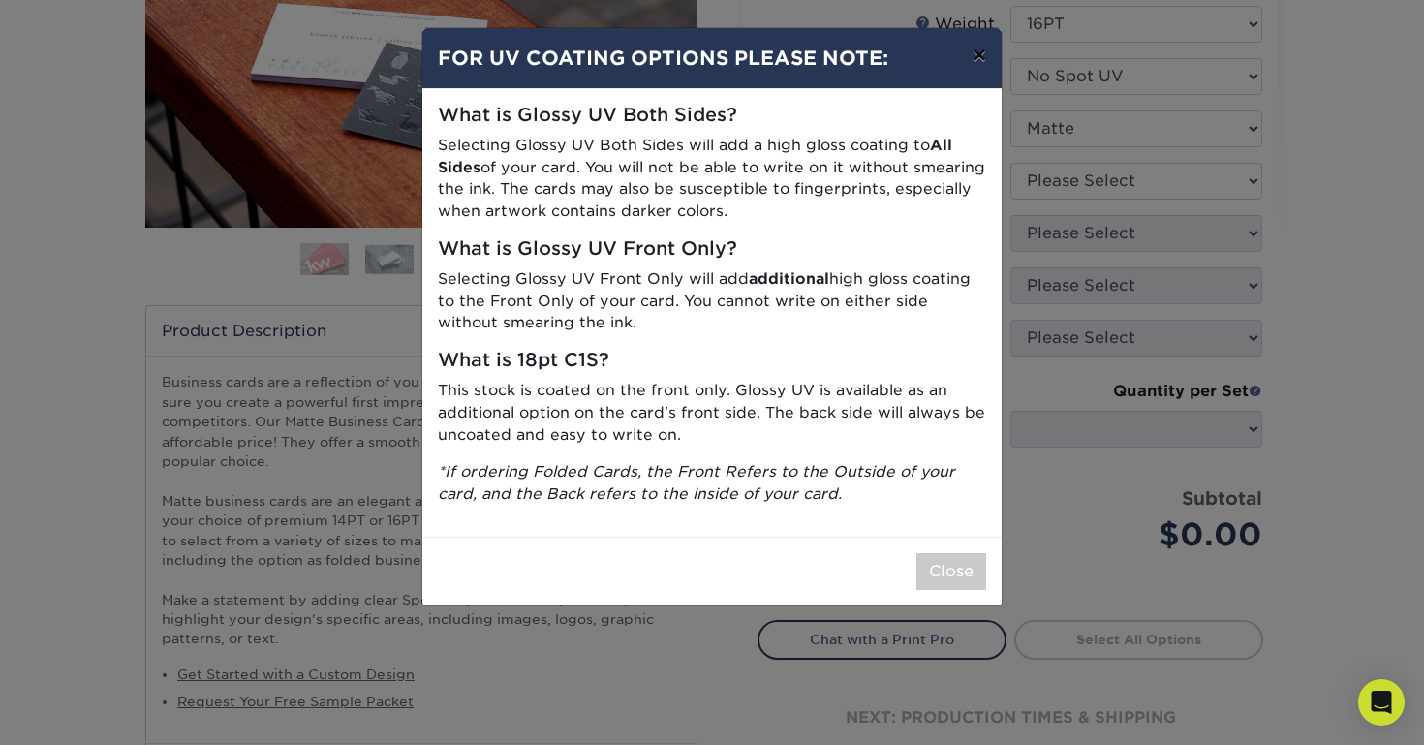
click at [975, 53] on button "×" at bounding box center [979, 55] width 45 height 54
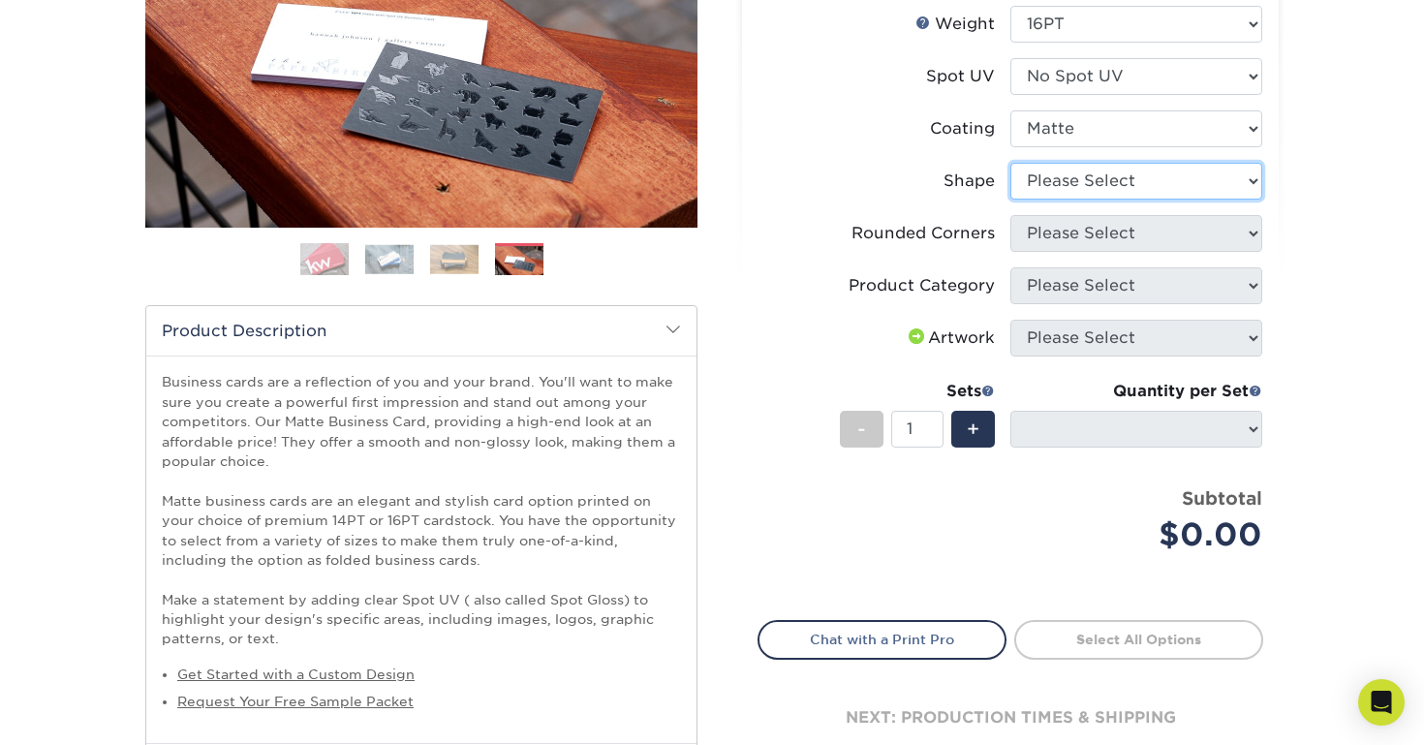
select select "standard"
select select
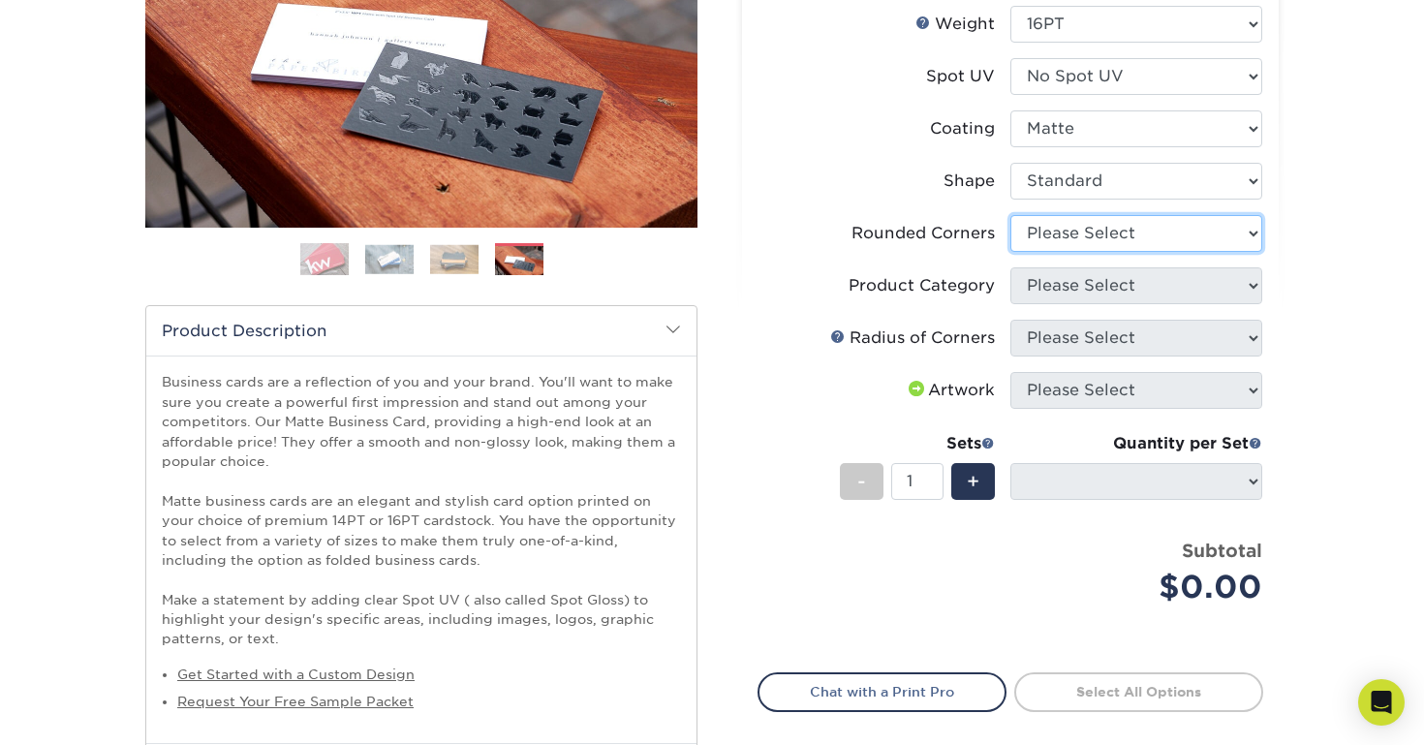
select select "0"
select select "-1"
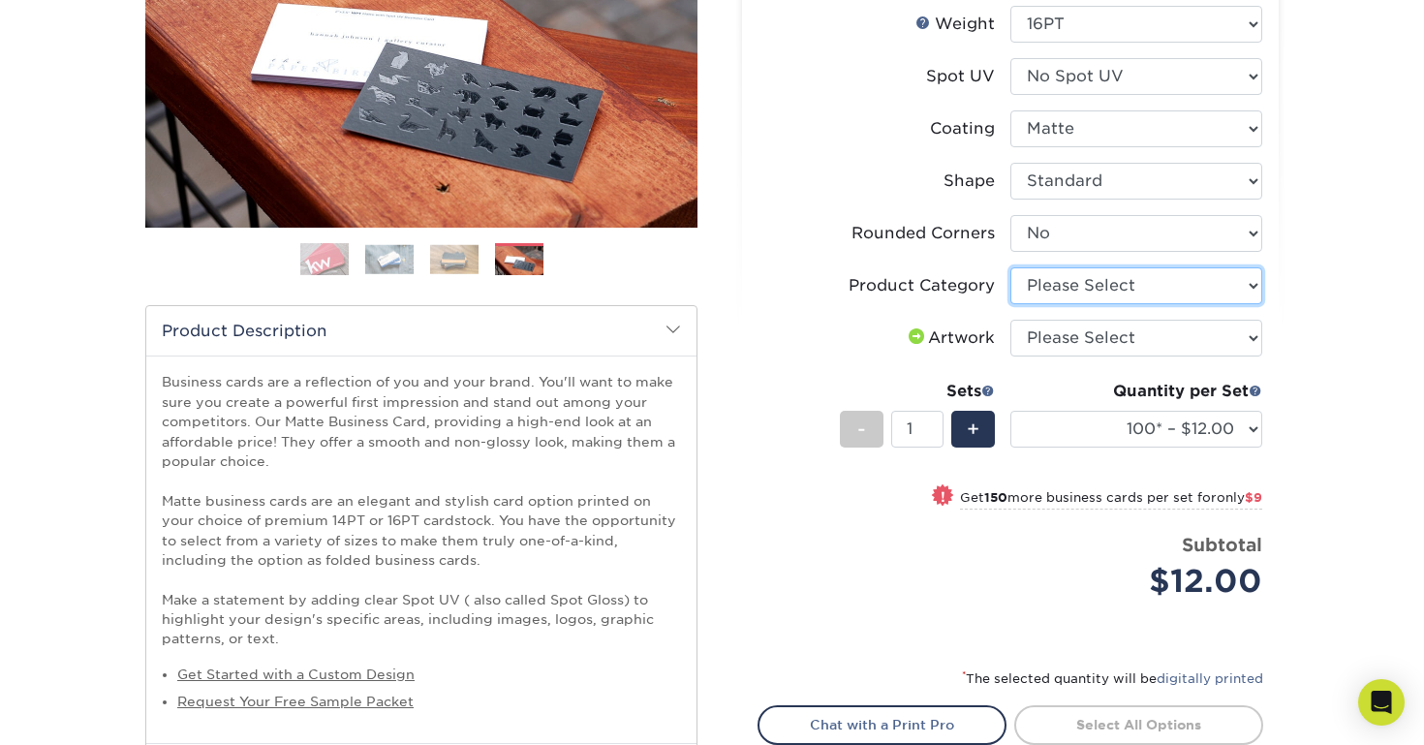
select select "3b5148f1-0588-4f88-a218-97bcfdce65c1"
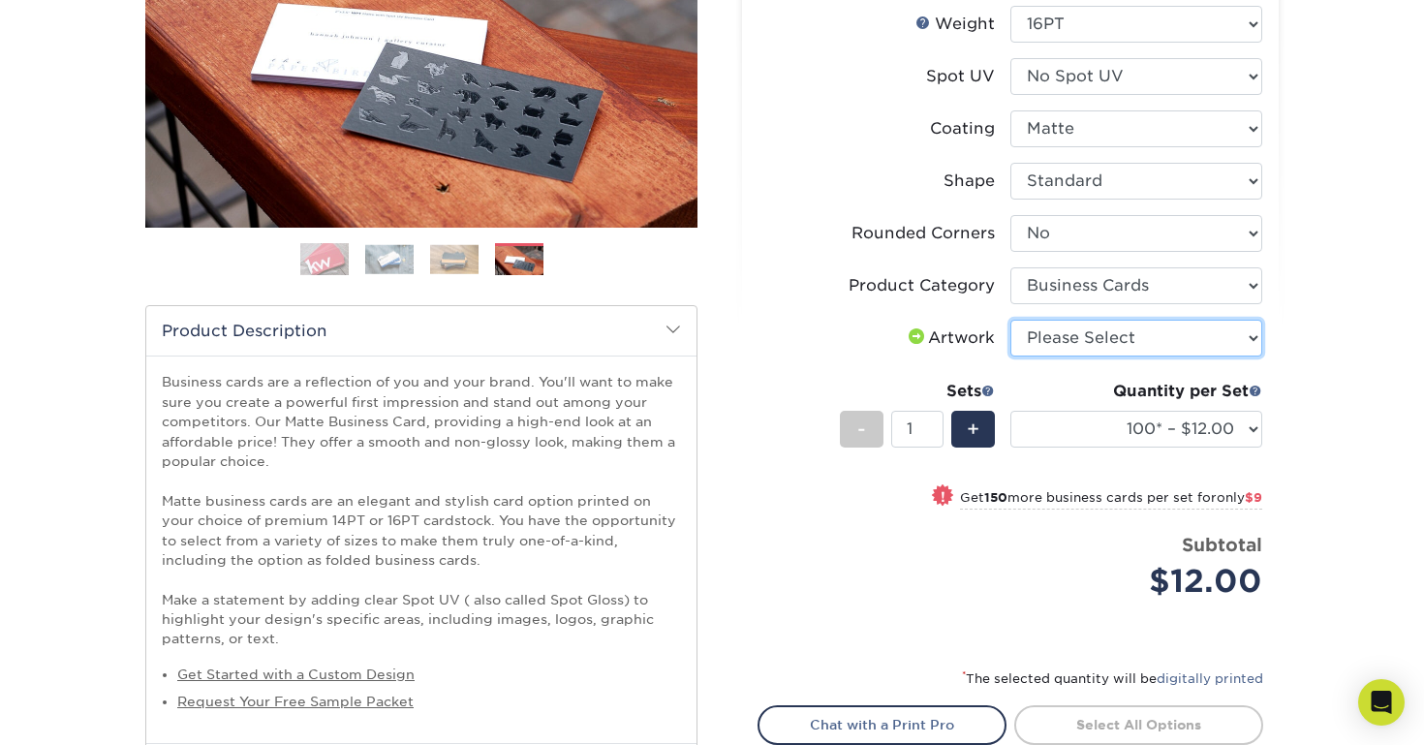
select select "upload"
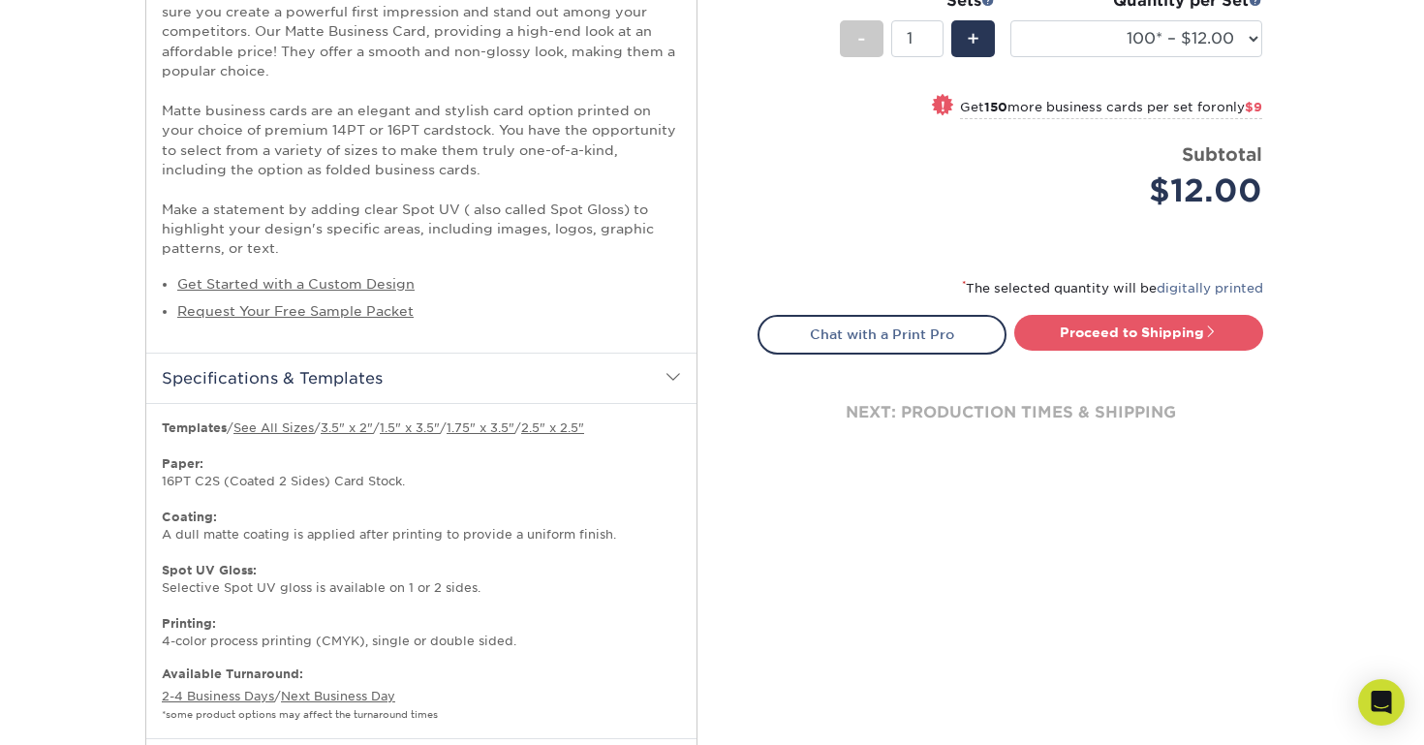
scroll to position [721, 0]
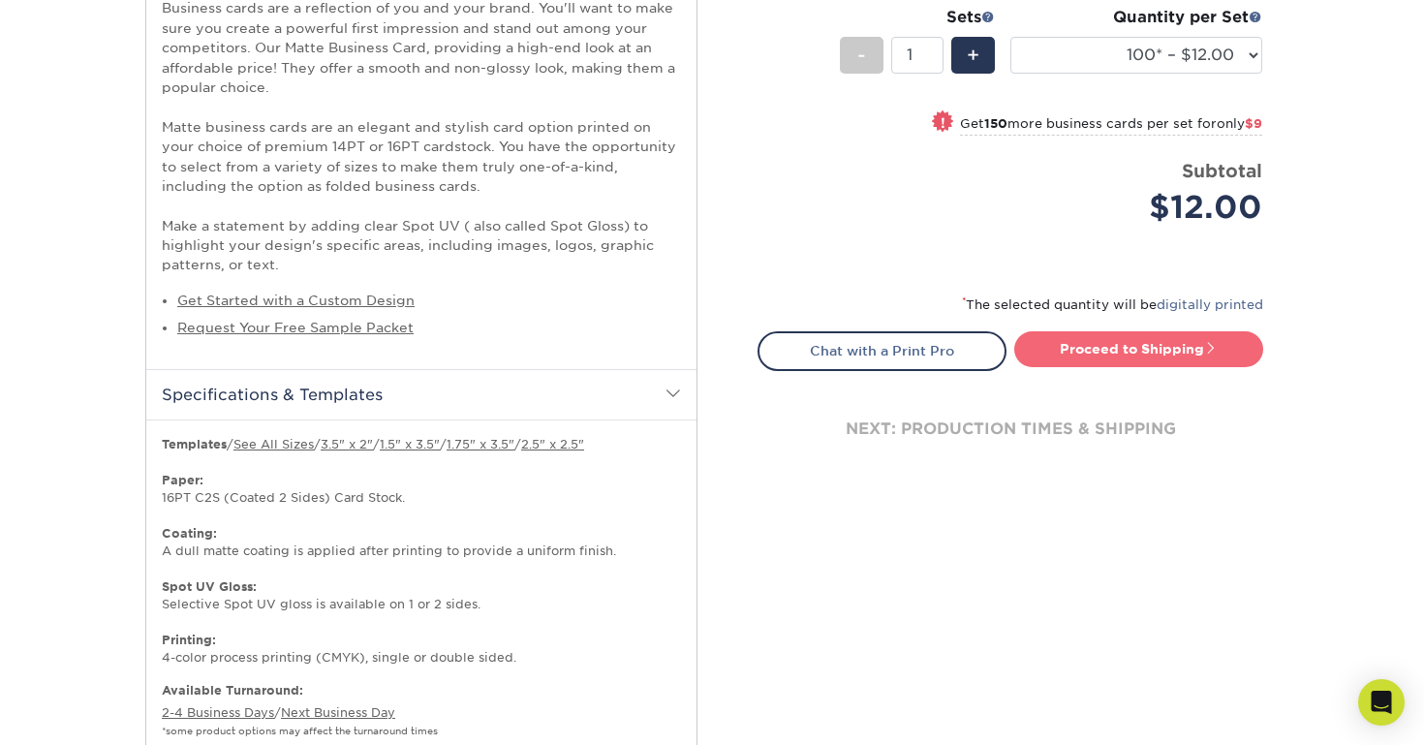
click at [1156, 343] on link "Proceed to Shipping" at bounding box center [1138, 348] width 249 height 35
type input "Set 1"
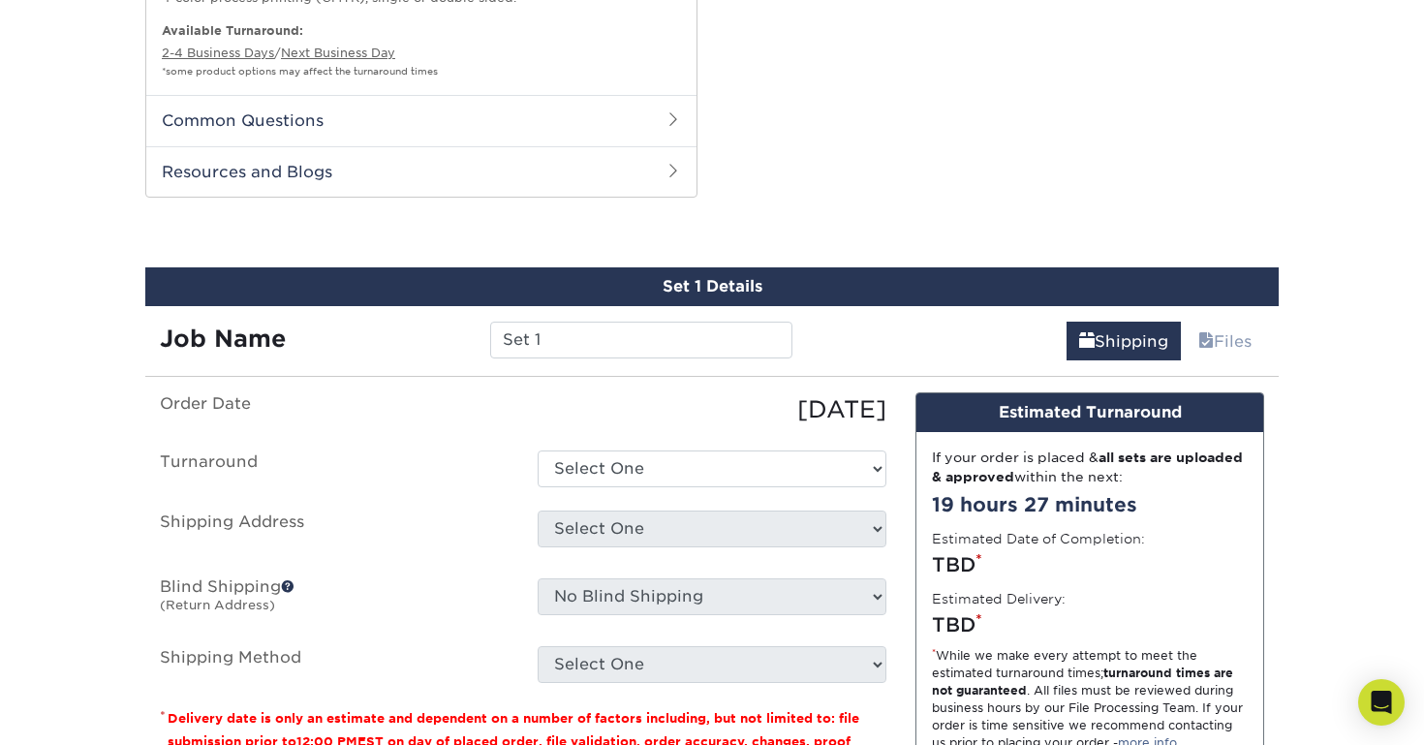
scroll to position [1470, 0]
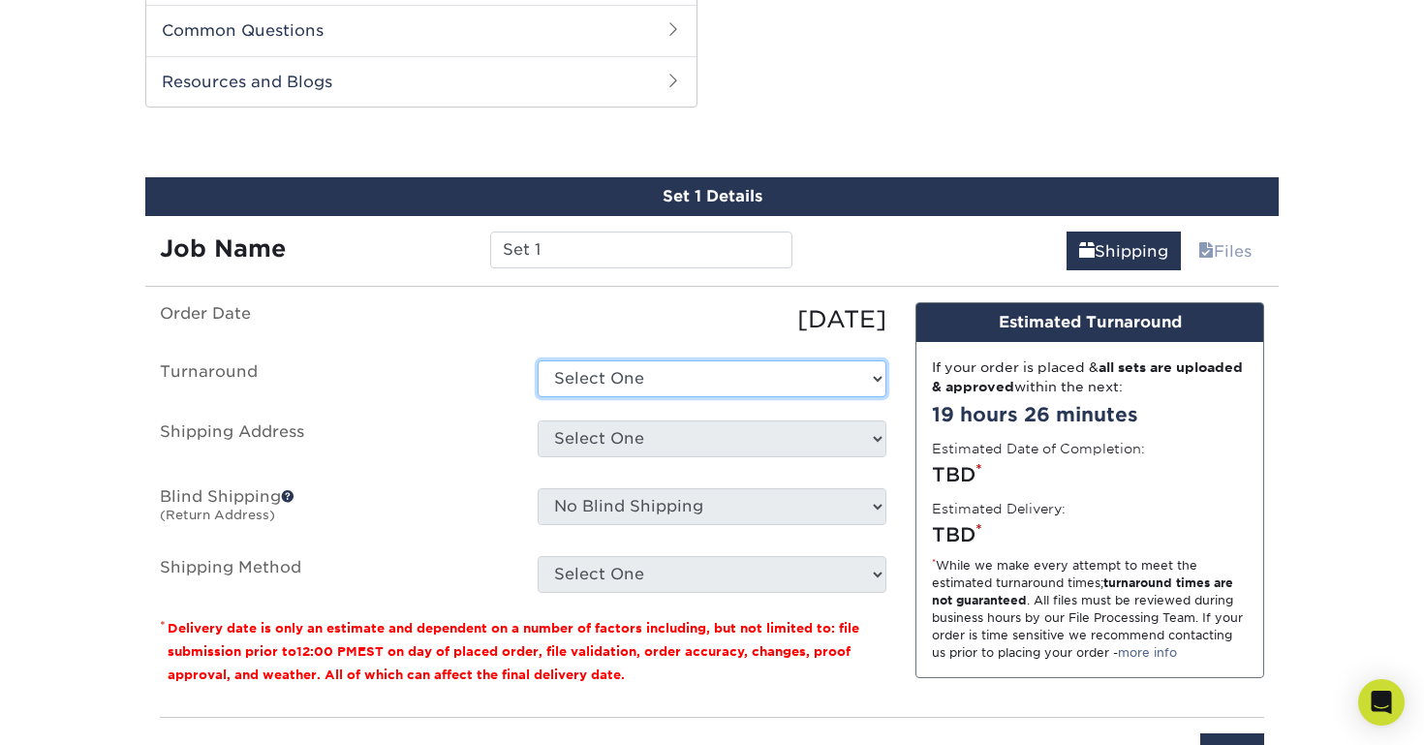
select select "7dffdb8f-13b0-4622-bd10-b9a8a3819dc5"
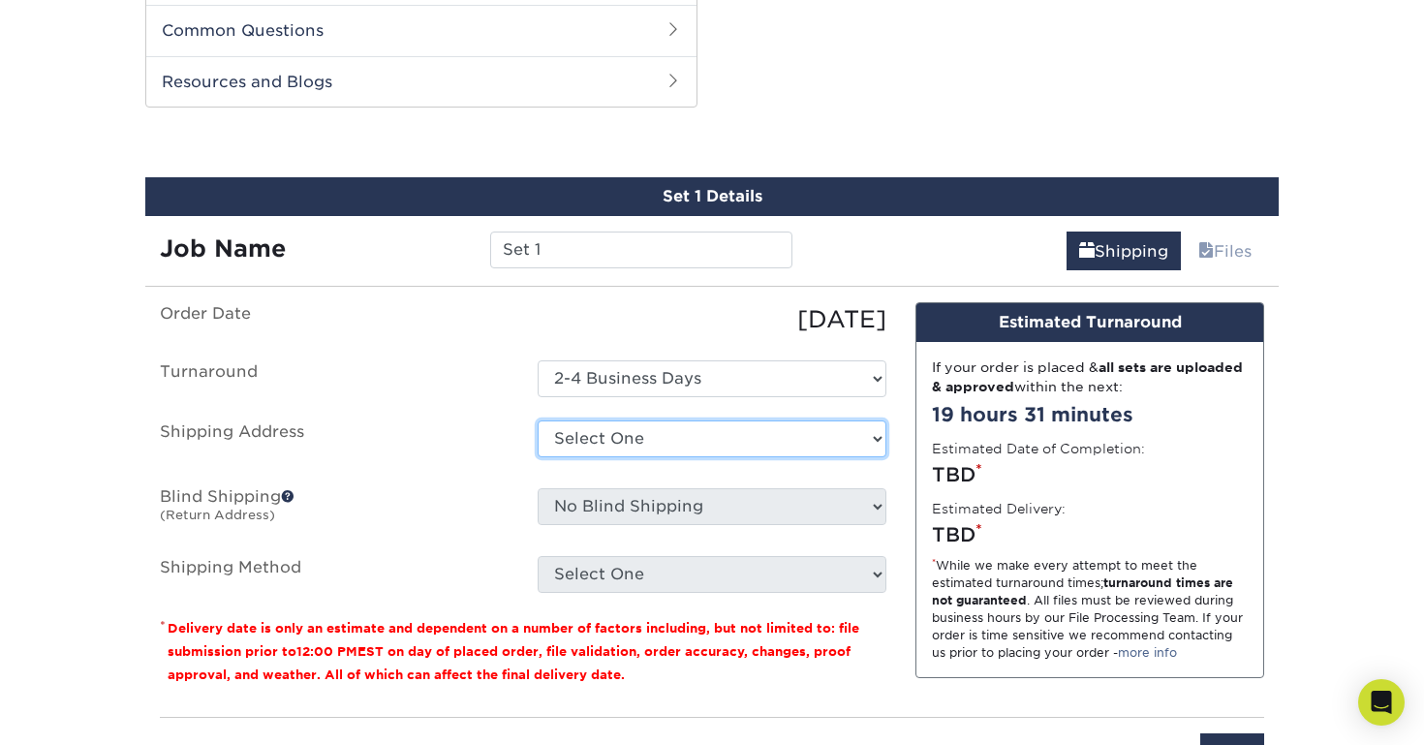
select select "newaddress"
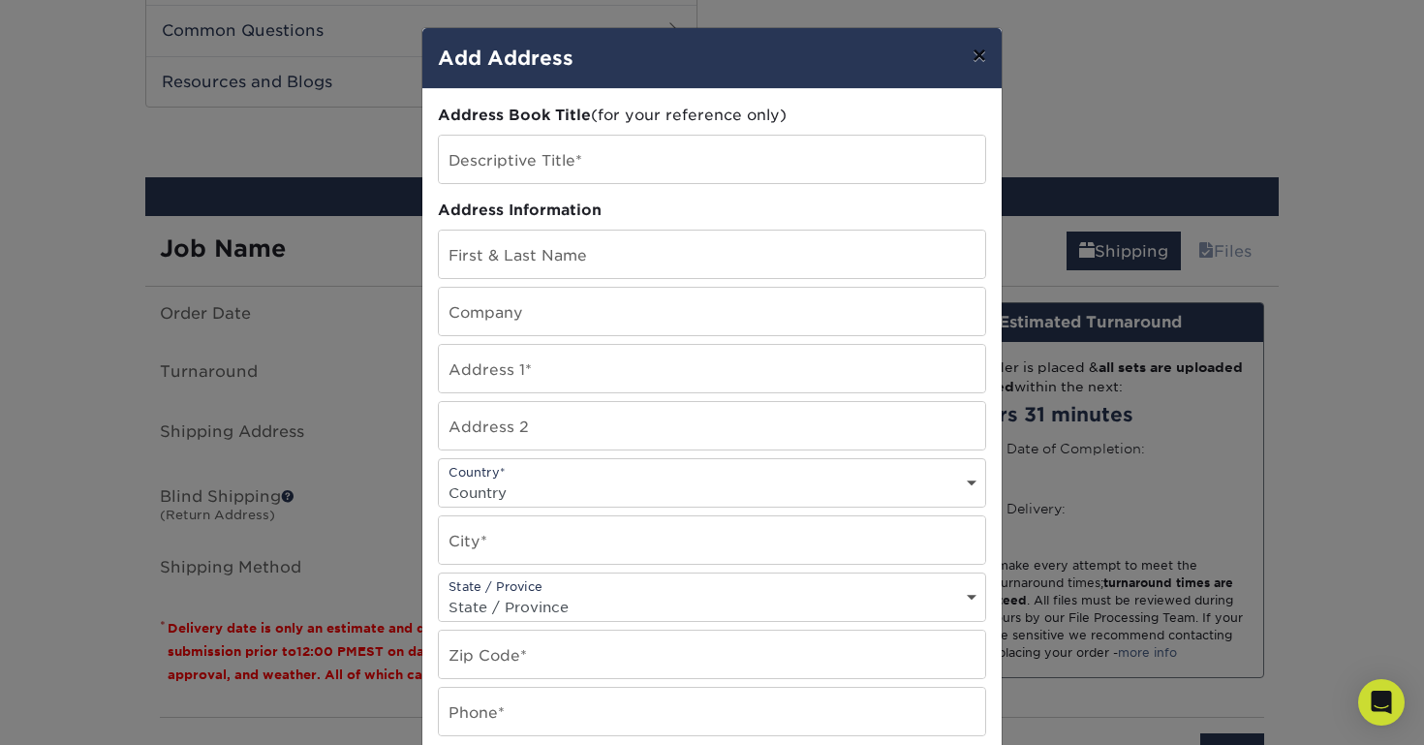
click at [981, 51] on button "×" at bounding box center [979, 55] width 45 height 54
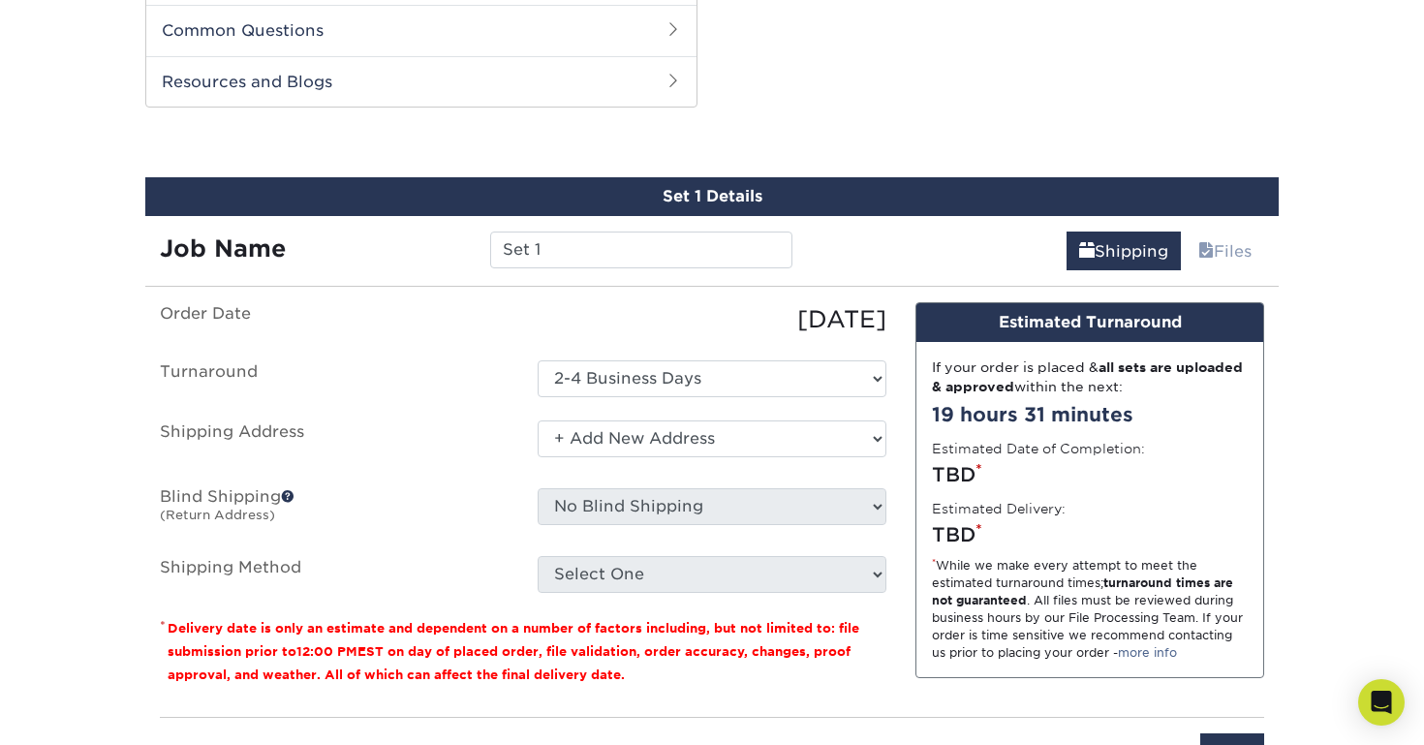
click at [288, 489] on span at bounding box center [288, 496] width 14 height 14
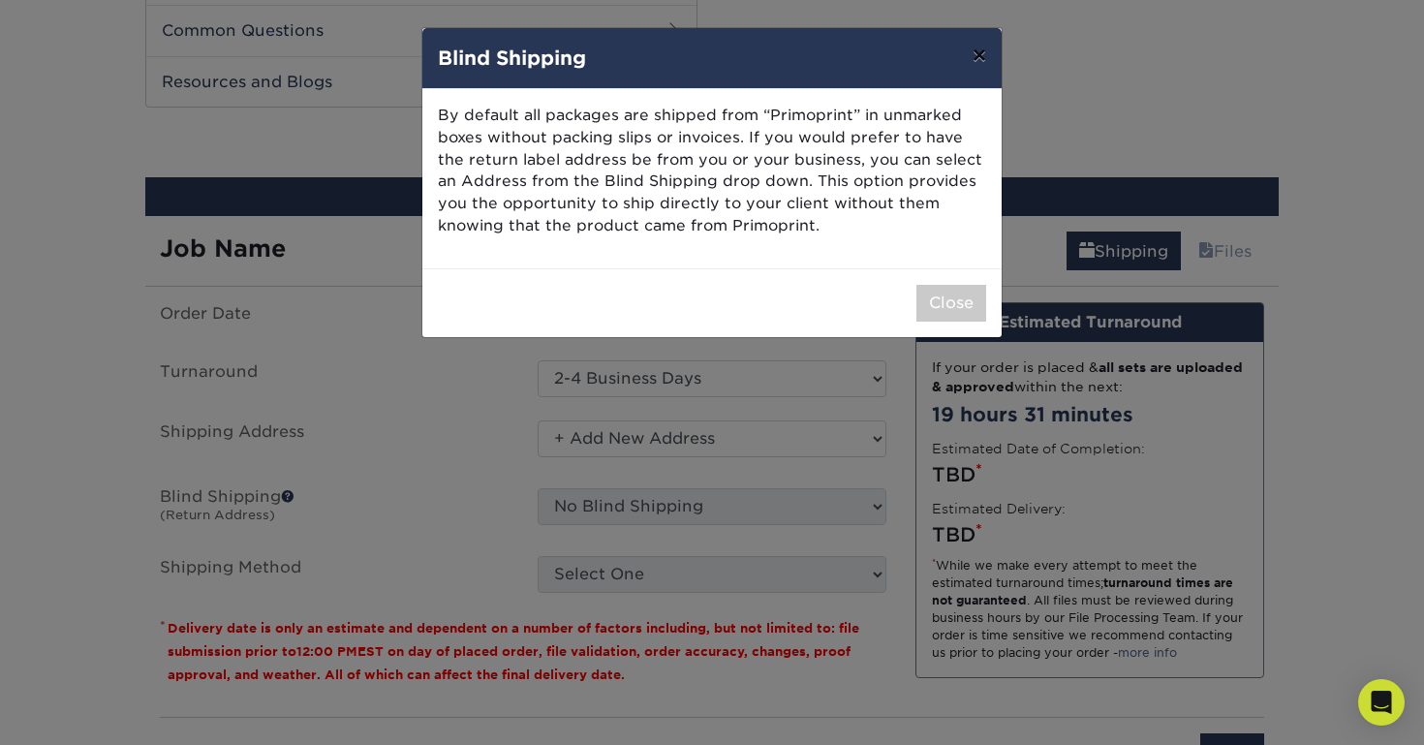
click at [984, 49] on button "×" at bounding box center [979, 55] width 45 height 54
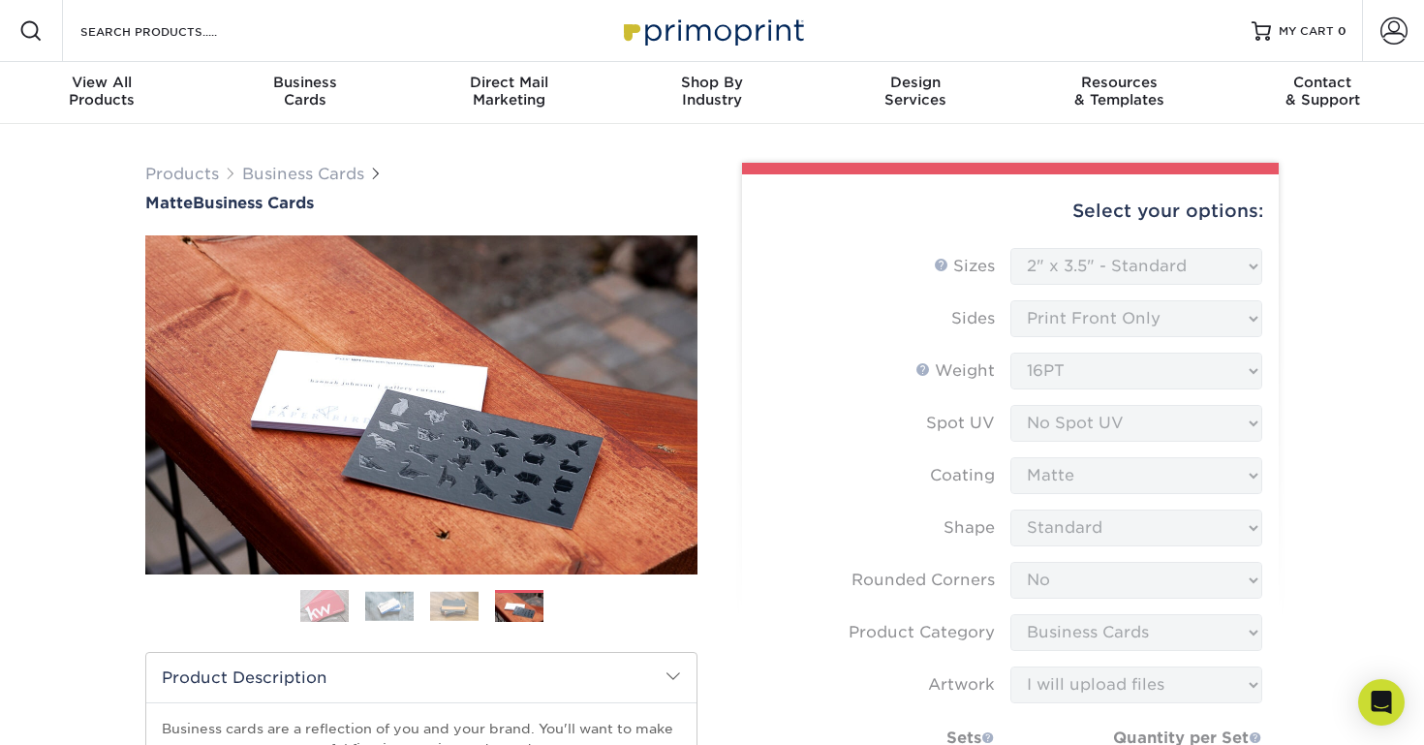
scroll to position [0, 0]
